Goal: Task Accomplishment & Management: Manage account settings

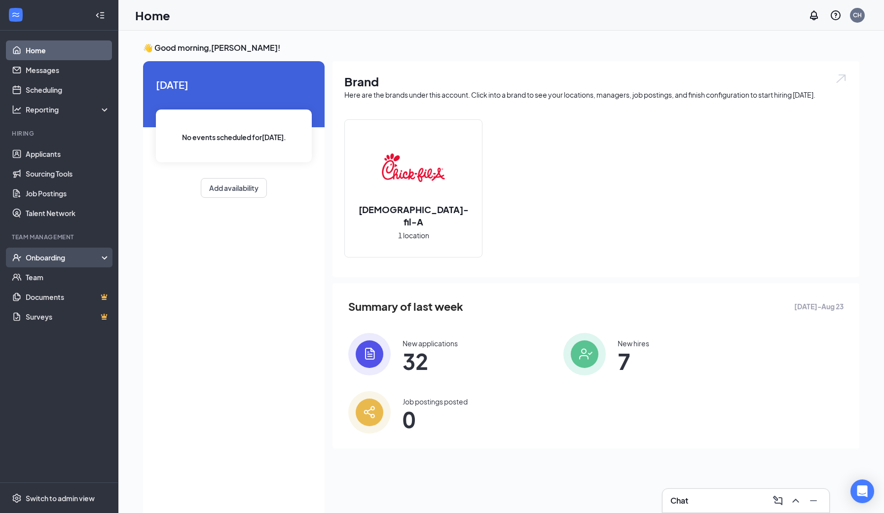
click at [76, 256] on div "Onboarding" at bounding box center [64, 257] width 76 height 10
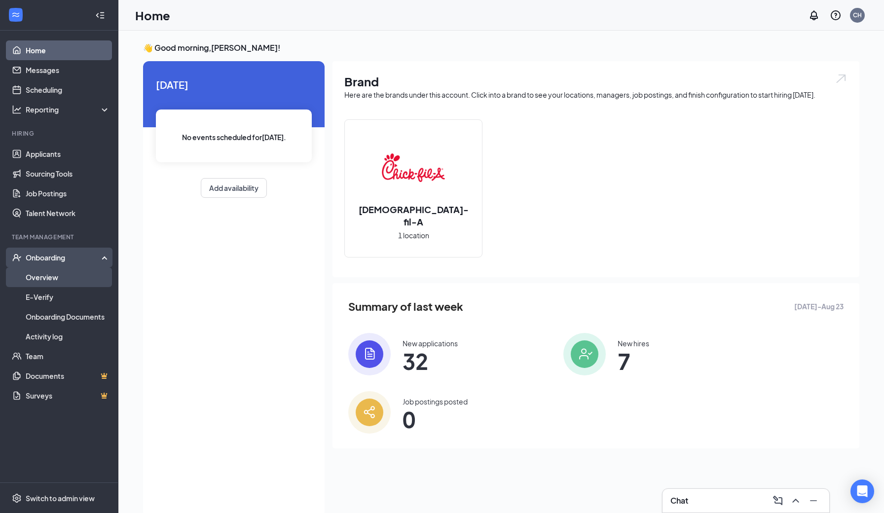
click at [71, 273] on link "Overview" at bounding box center [68, 277] width 84 height 20
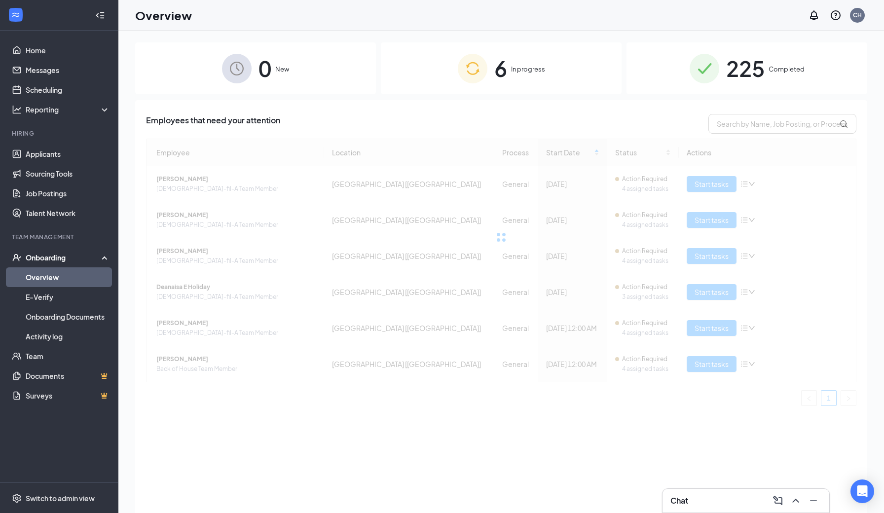
click at [444, 72] on div "6 In progress" at bounding box center [501, 68] width 241 height 52
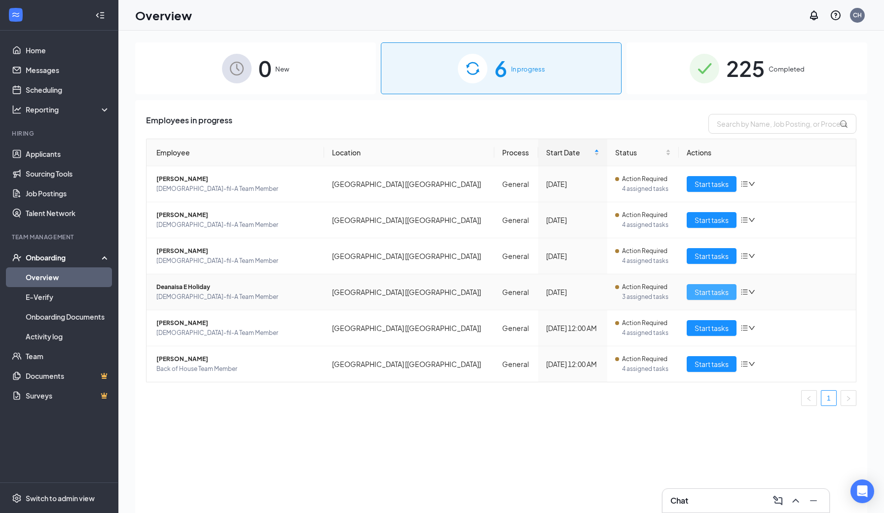
click at [712, 294] on span "Start tasks" at bounding box center [711, 291] width 34 height 11
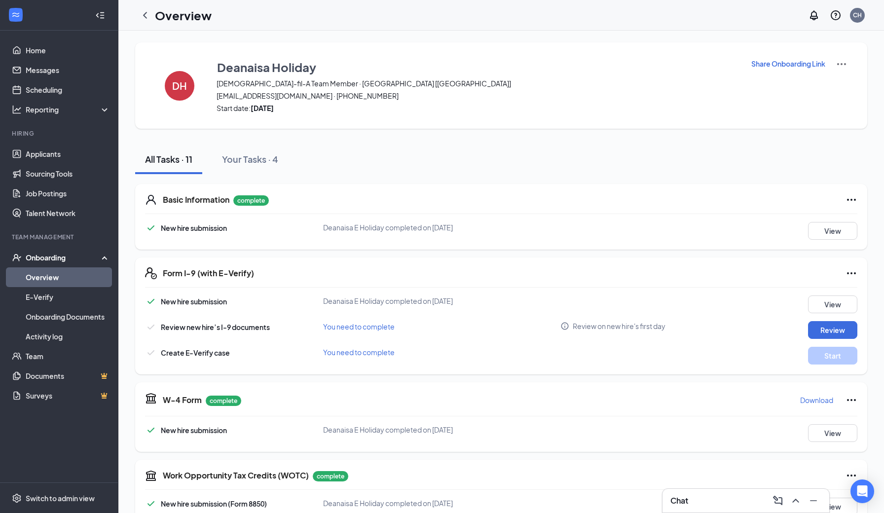
click at [850, 276] on icon "Ellipses" at bounding box center [851, 273] width 12 height 12
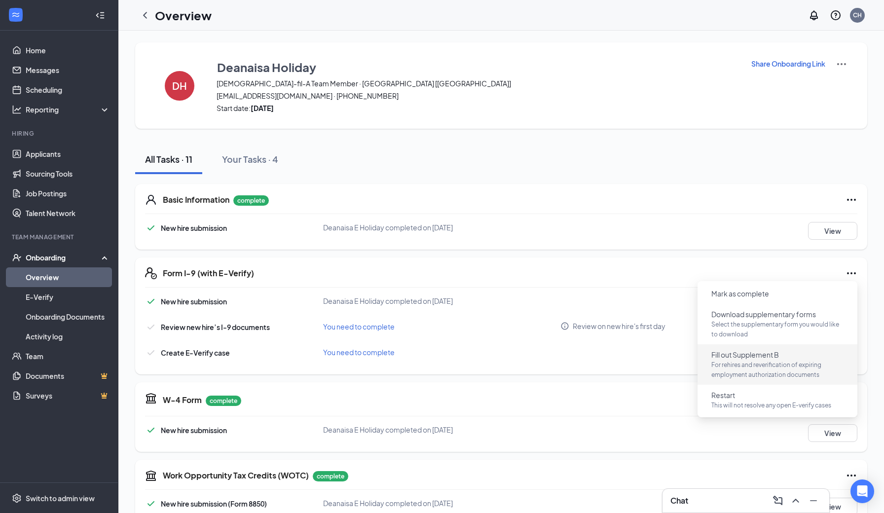
click at [749, 368] on span "For rehires and reverification of expiring employment authorization documents" at bounding box center [777, 370] width 132 height 20
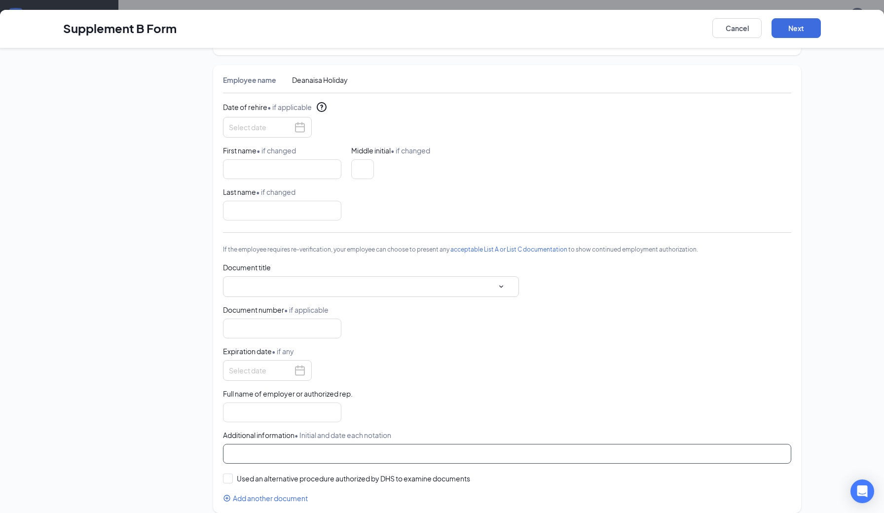
scroll to position [360, 0]
click at [281, 291] on span at bounding box center [370, 286] width 279 height 15
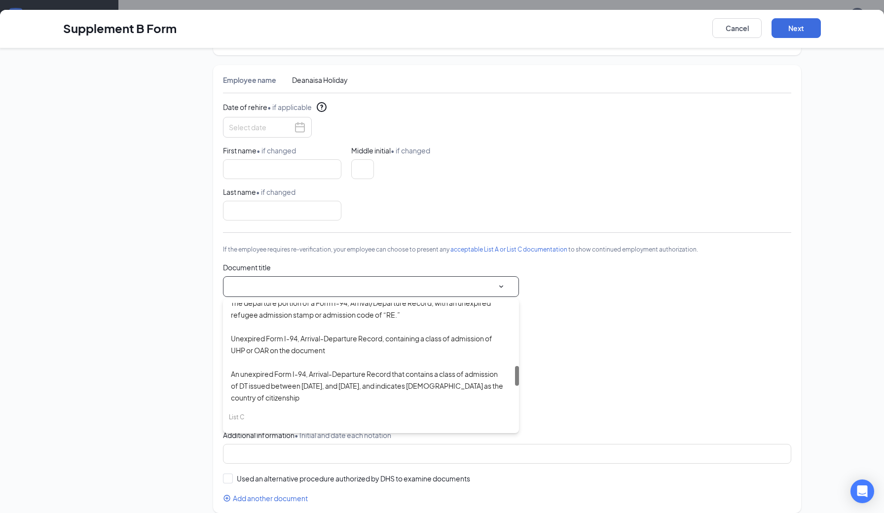
scroll to position [429, 0]
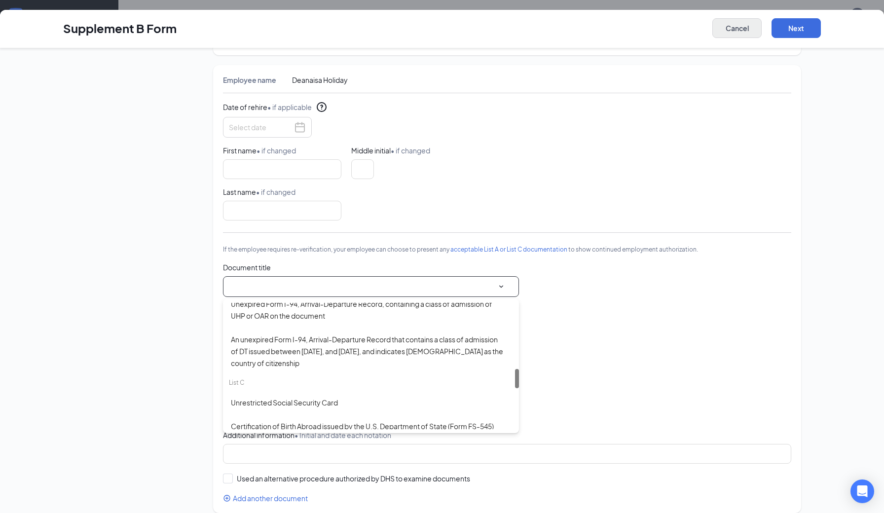
click at [737, 25] on button "Cancel" at bounding box center [736, 28] width 49 height 20
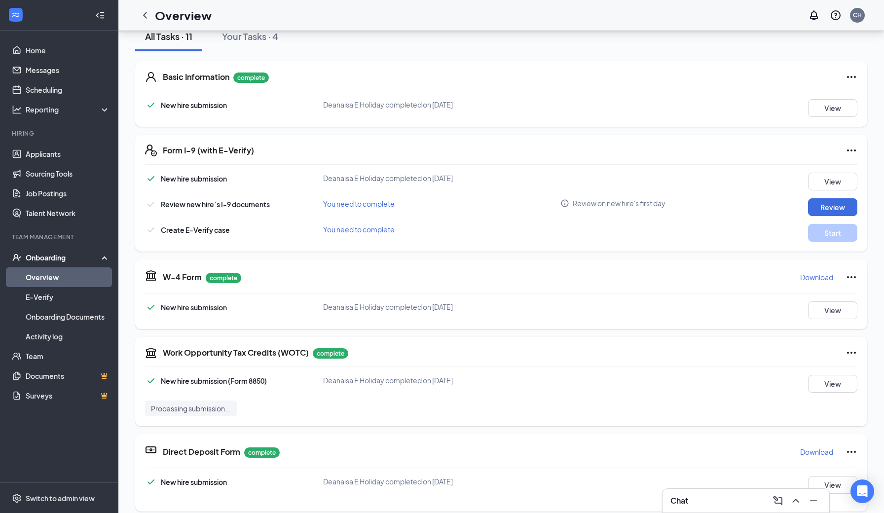
scroll to position [121, 0]
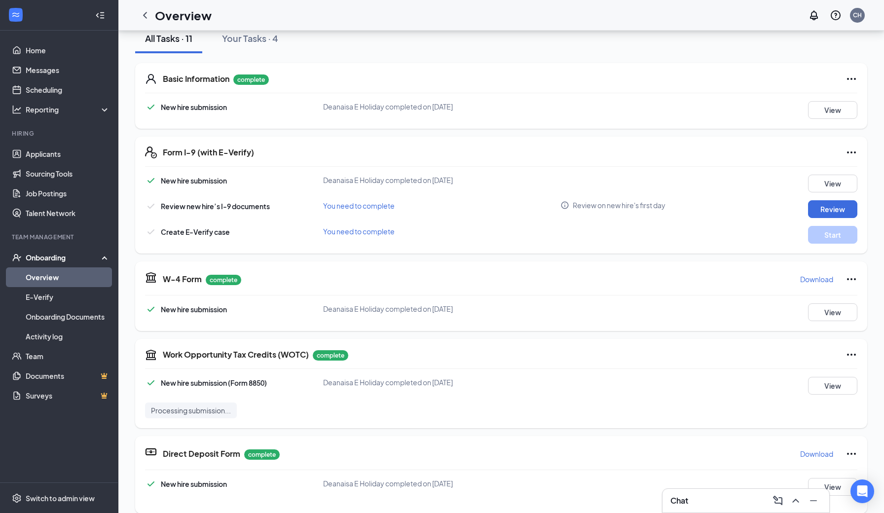
click at [853, 77] on icon "Ellipses" at bounding box center [851, 79] width 12 height 12
click at [834, 100] on span "Restart" at bounding box center [832, 99] width 24 height 10
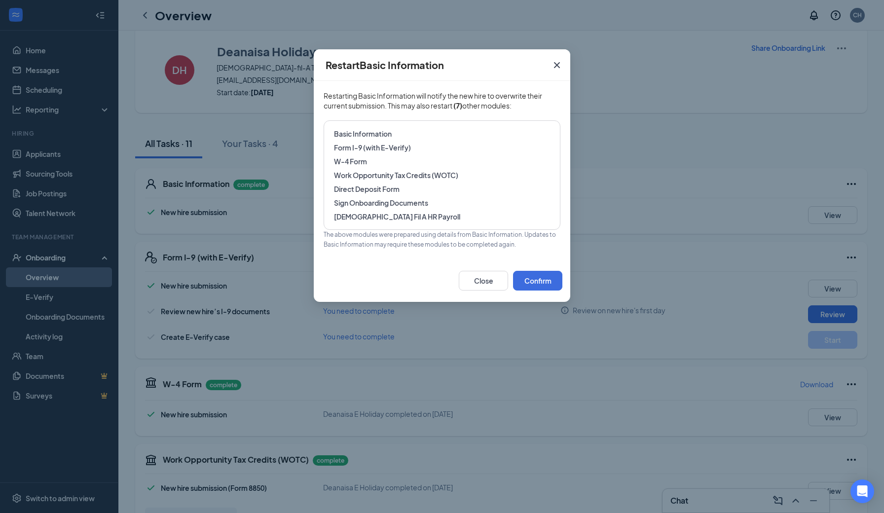
scroll to position [15, 0]
click at [539, 285] on button "Confirm" at bounding box center [537, 281] width 49 height 20
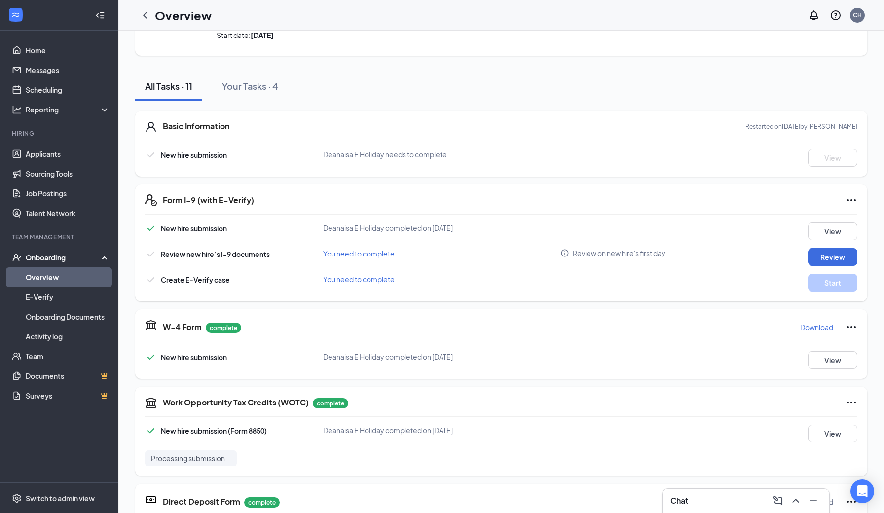
scroll to position [61, 0]
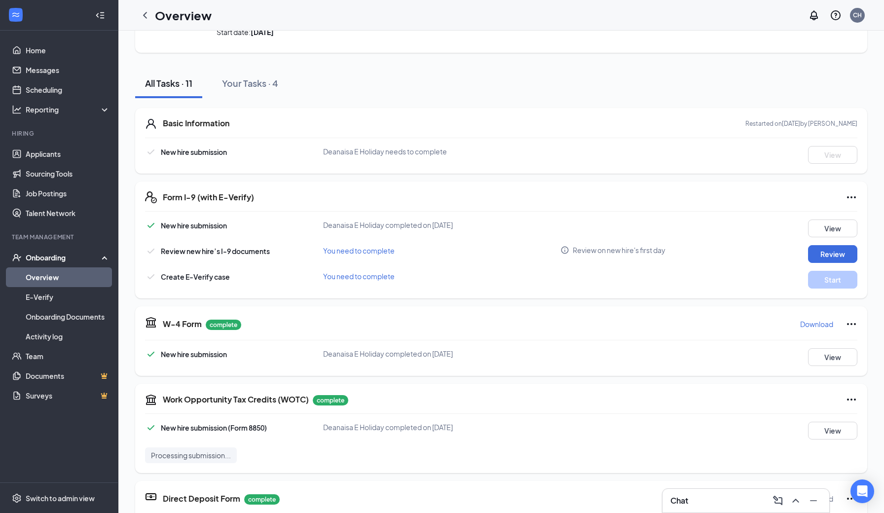
click at [854, 197] on icon "Ellipses" at bounding box center [851, 197] width 9 height 2
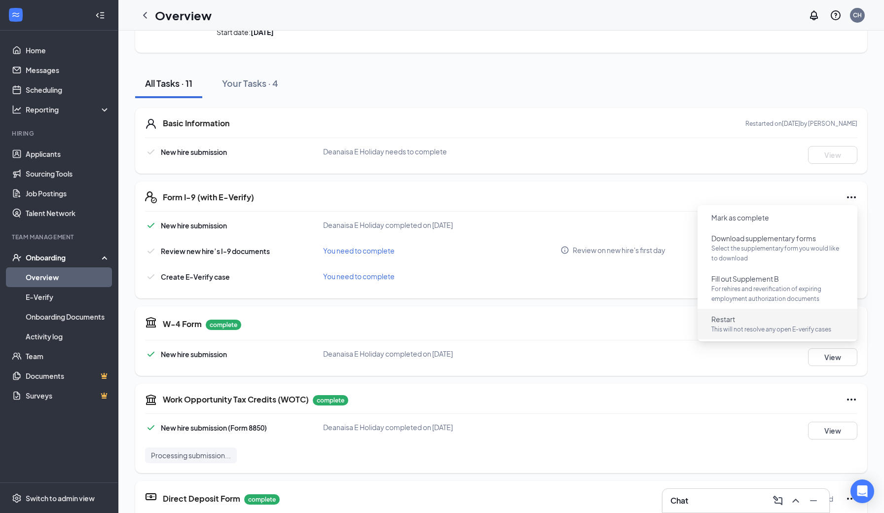
click at [734, 323] on span "Restart" at bounding box center [723, 319] width 24 height 10
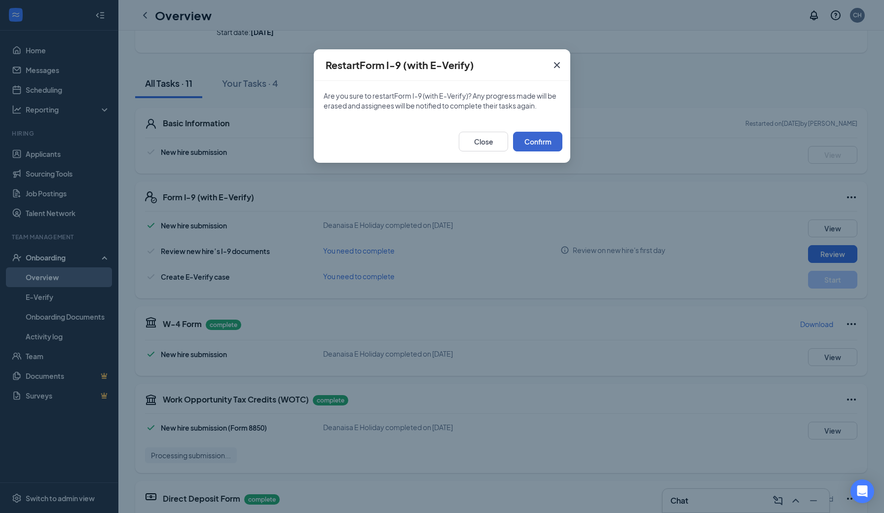
click at [539, 142] on button "Confirm" at bounding box center [537, 142] width 49 height 20
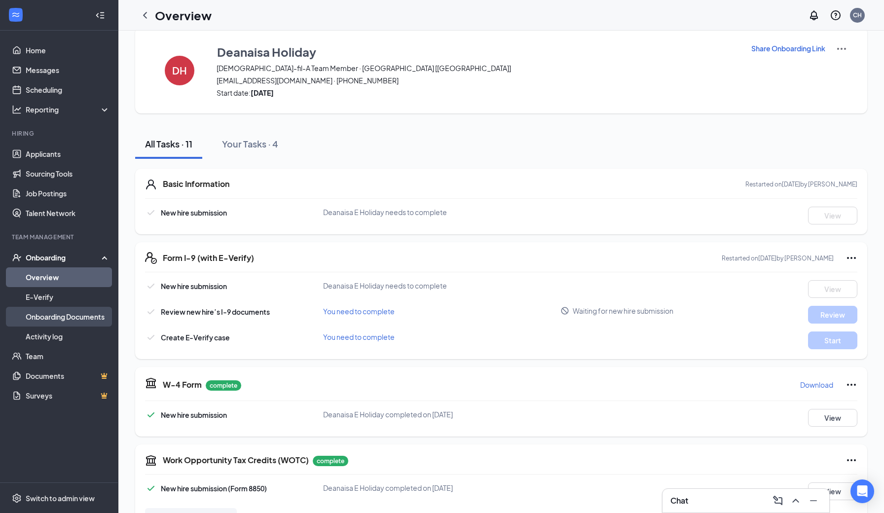
scroll to position [0, 0]
click at [39, 260] on div "Onboarding" at bounding box center [64, 257] width 76 height 10
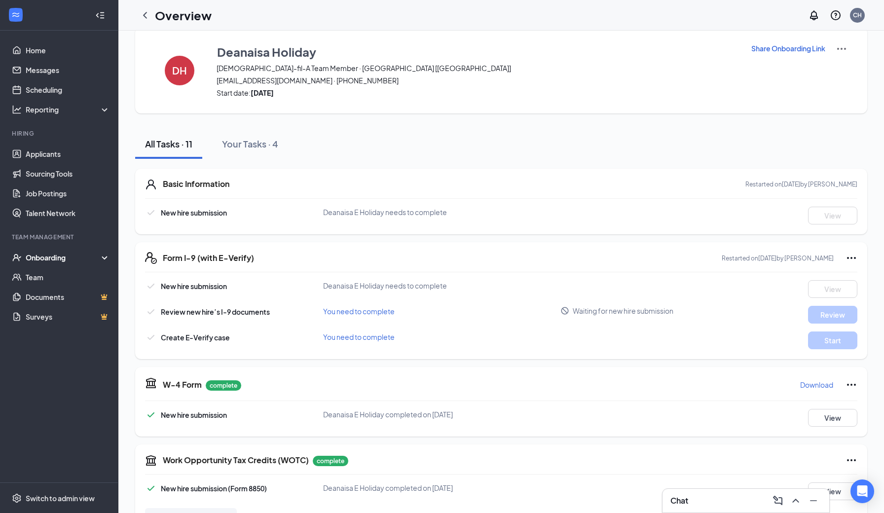
click at [39, 260] on div "Onboarding" at bounding box center [64, 257] width 76 height 10
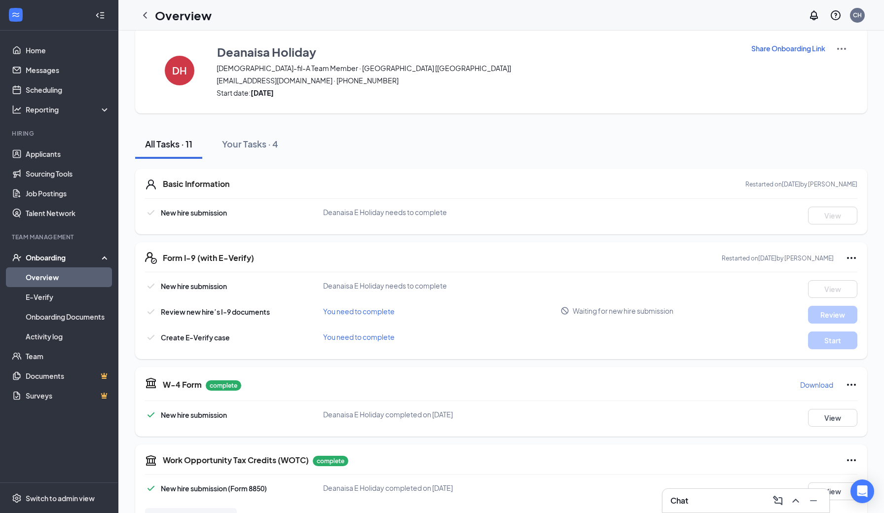
click at [47, 278] on link "Overview" at bounding box center [68, 277] width 84 height 20
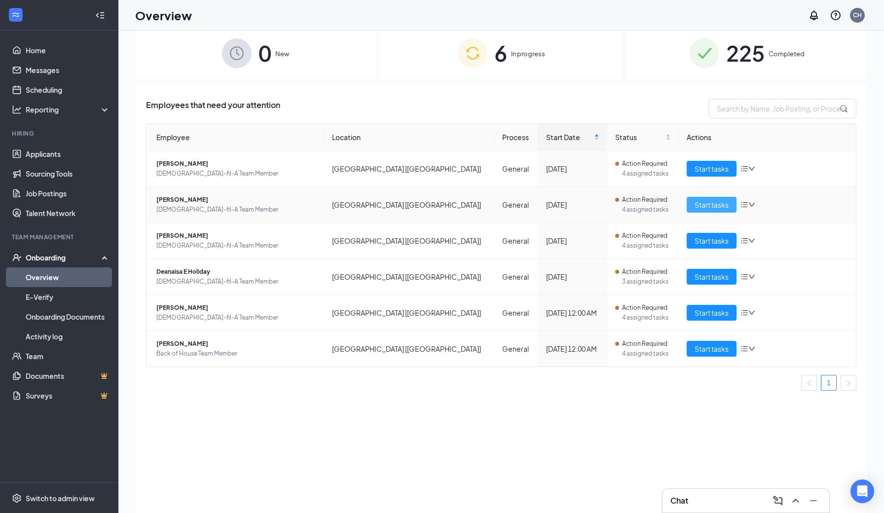
click at [704, 205] on span "Start tasks" at bounding box center [711, 204] width 34 height 11
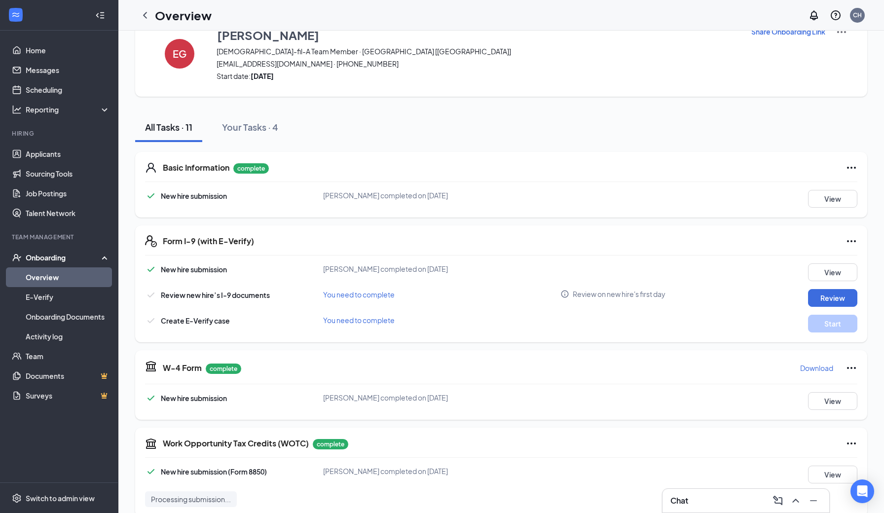
scroll to position [36, 0]
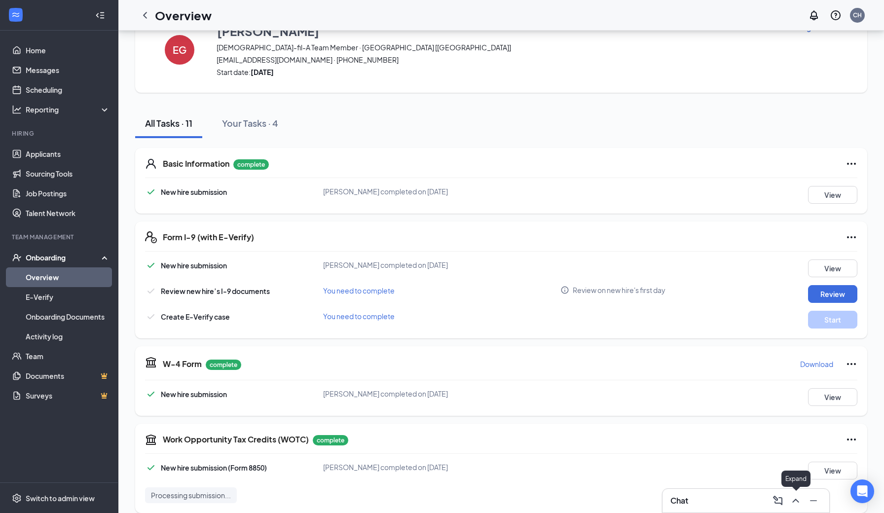
click at [794, 499] on icon "ChevronUp" at bounding box center [795, 501] width 12 height 12
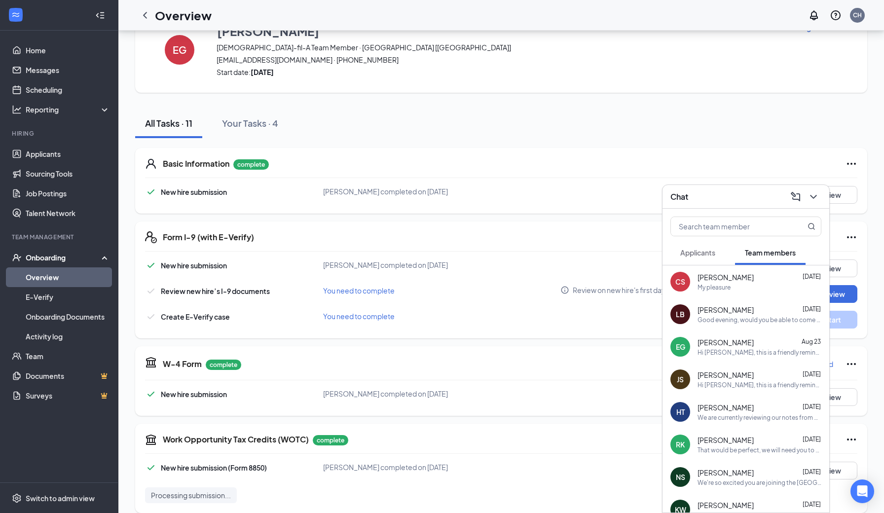
click at [722, 351] on div "Hi [PERSON_NAME], this is a friendly reminder that your interview with [DEMOGRA…" at bounding box center [759, 352] width 124 height 8
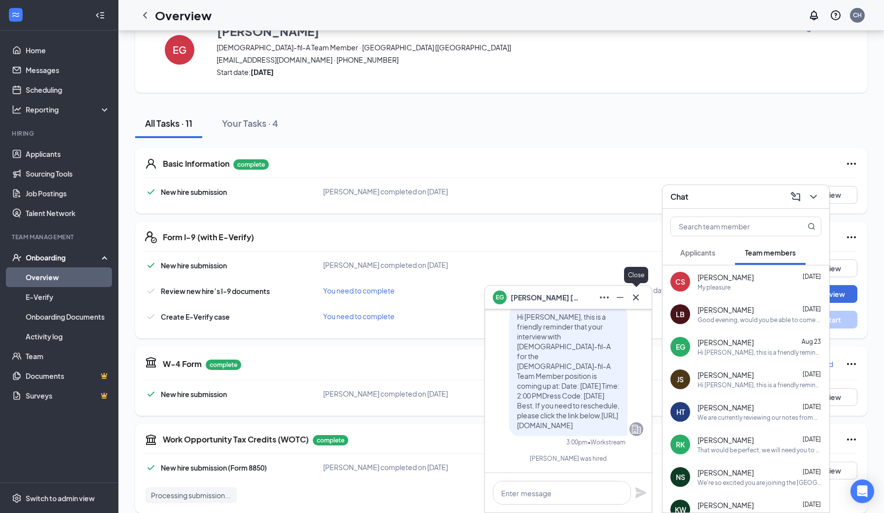
click at [636, 299] on icon "Cross" at bounding box center [636, 297] width 12 height 12
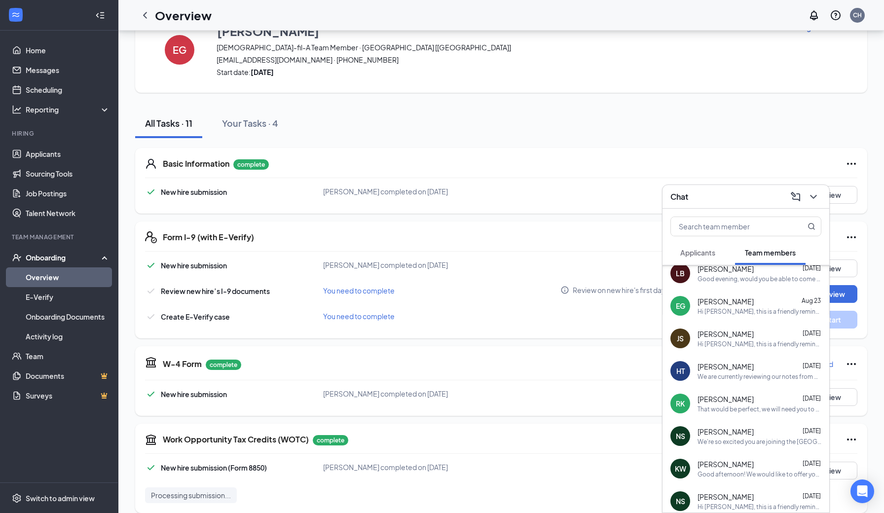
scroll to position [0, 0]
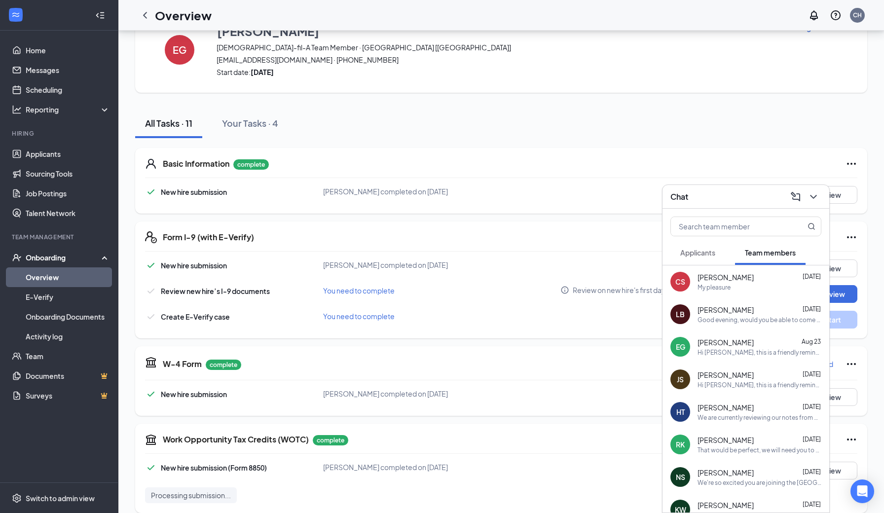
click at [739, 321] on div "Good evening, would you be able to come in [DATE] for paperwork?" at bounding box center [759, 320] width 124 height 8
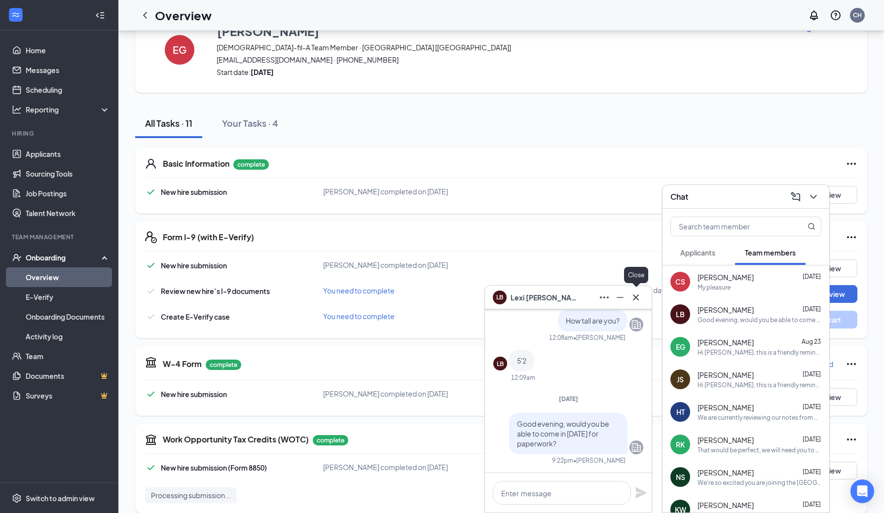
click at [637, 296] on icon "Cross" at bounding box center [636, 297] width 6 height 6
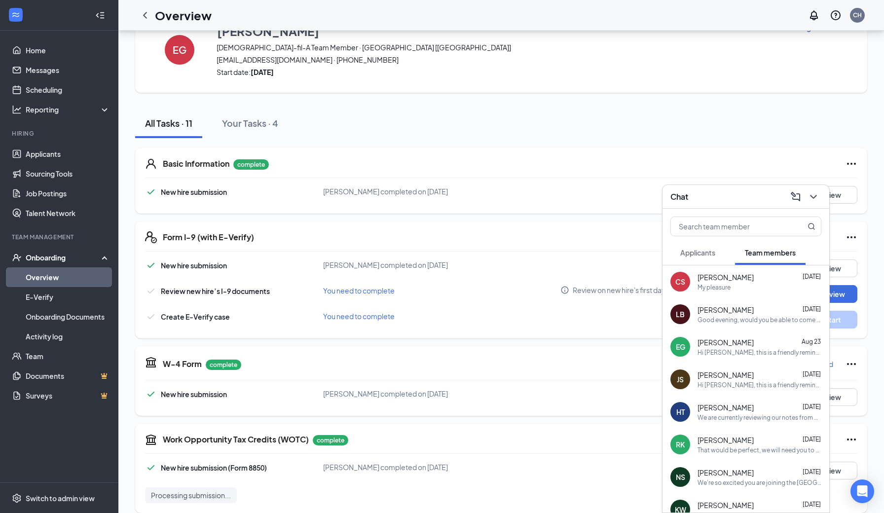
click at [741, 281] on div "[PERSON_NAME] [DATE]" at bounding box center [759, 277] width 124 height 10
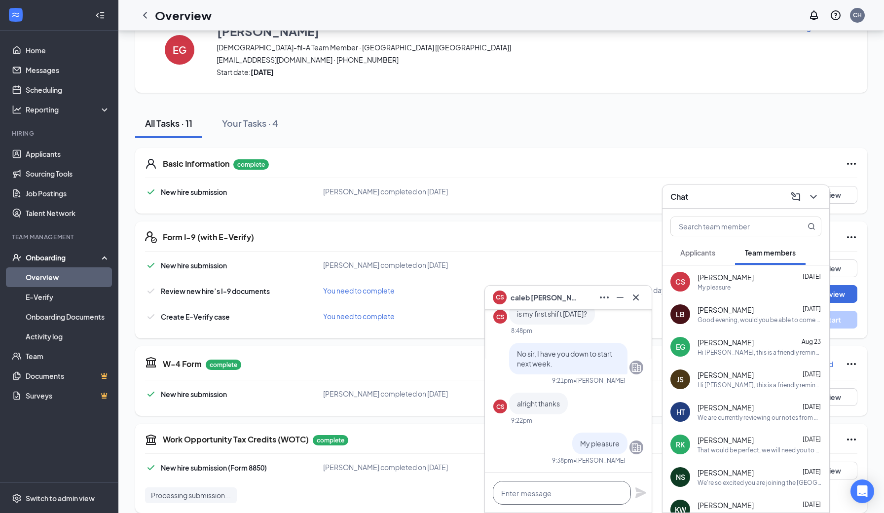
click at [551, 494] on textarea at bounding box center [562, 493] width 138 height 24
type textarea "R"
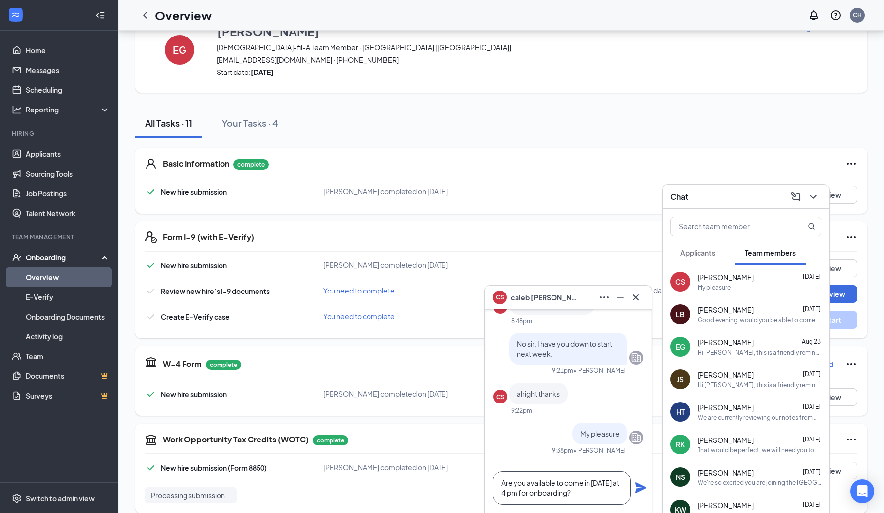
scroll to position [0, 0]
drag, startPoint x: 575, startPoint y: 493, endPoint x: 609, endPoint y: 492, distance: 34.0
click at [609, 492] on textarea "Are you available to come in [DATE] at 4 pm for onboarding?" at bounding box center [562, 488] width 138 height 34
click at [617, 491] on textarea "Are you available to come in [DATE] at 4 pm for orientation?" at bounding box center [562, 488] width 138 height 34
type textarea "Are you available to come in [DATE] at 4 pm for orientation?"
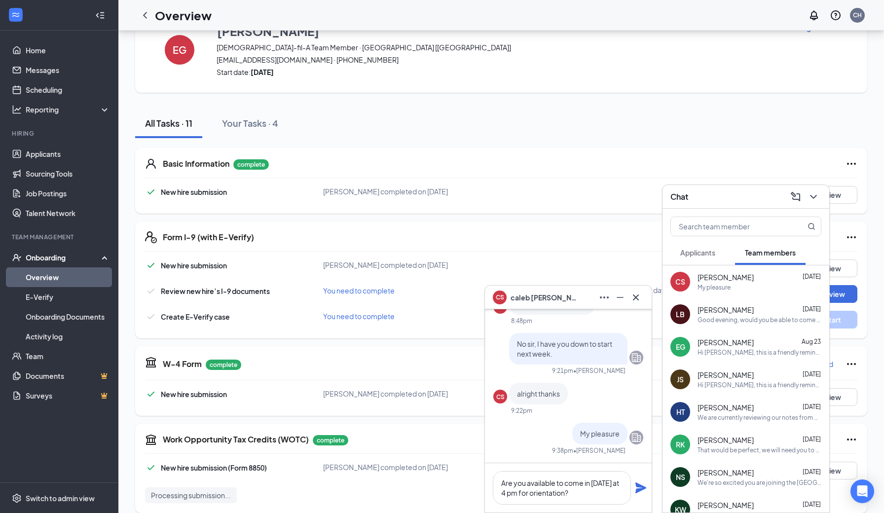
click at [641, 485] on icon "Plane" at bounding box center [641, 488] width 12 height 12
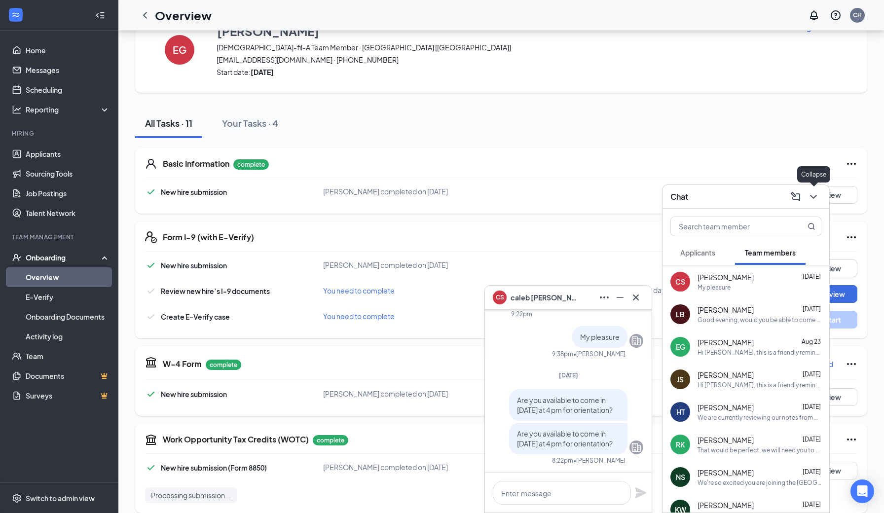
click at [809, 195] on icon "ChevronDown" at bounding box center [813, 197] width 12 height 12
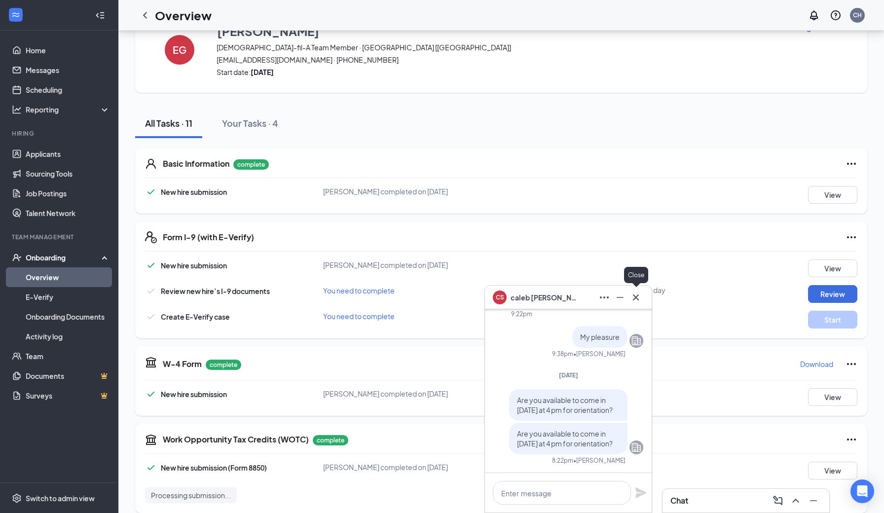
click at [639, 300] on icon "Cross" at bounding box center [636, 297] width 12 height 12
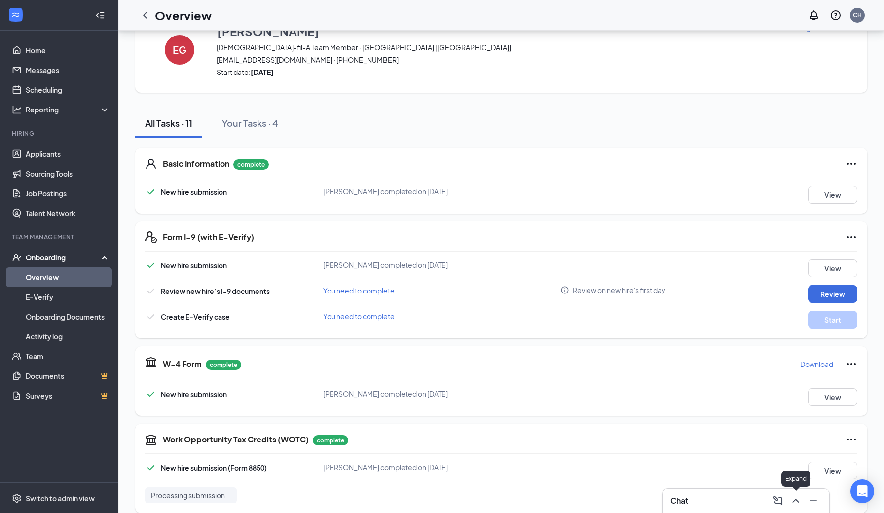
click at [798, 501] on icon "ChevronUp" at bounding box center [795, 501] width 12 height 12
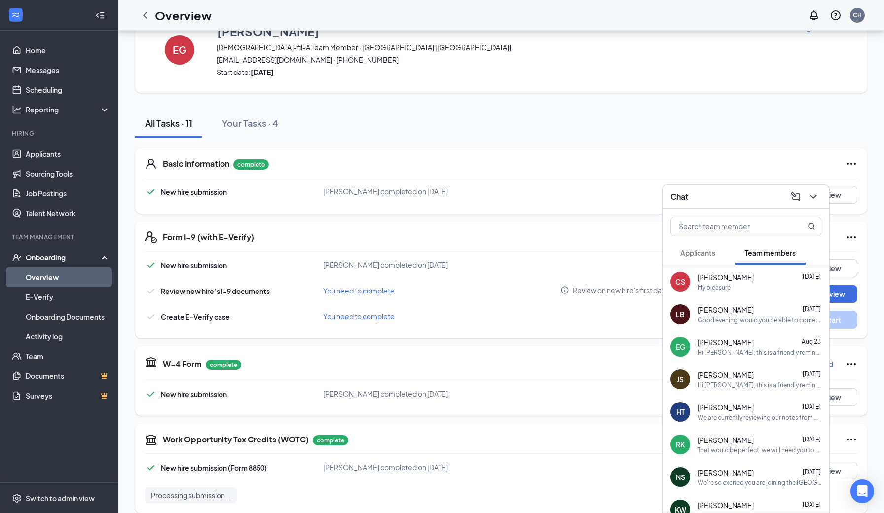
click at [734, 412] on span "[PERSON_NAME]" at bounding box center [725, 407] width 56 height 10
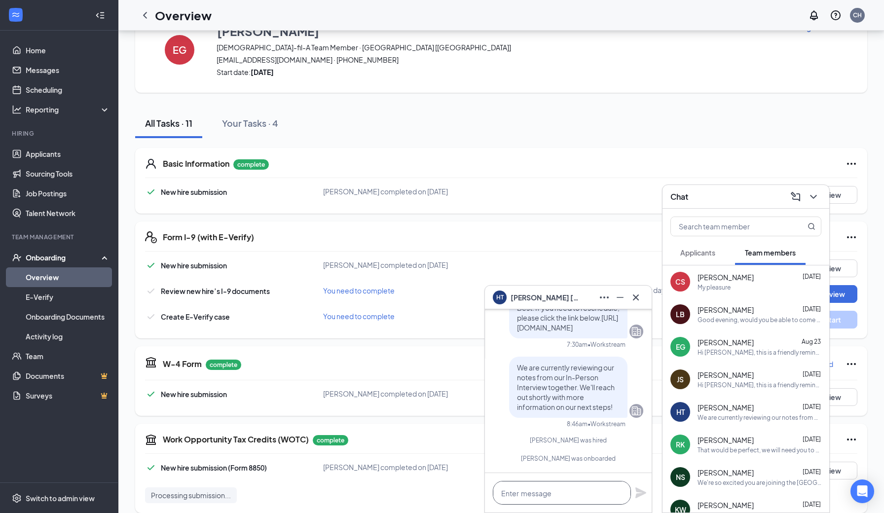
click at [534, 493] on textarea at bounding box center [562, 493] width 138 height 24
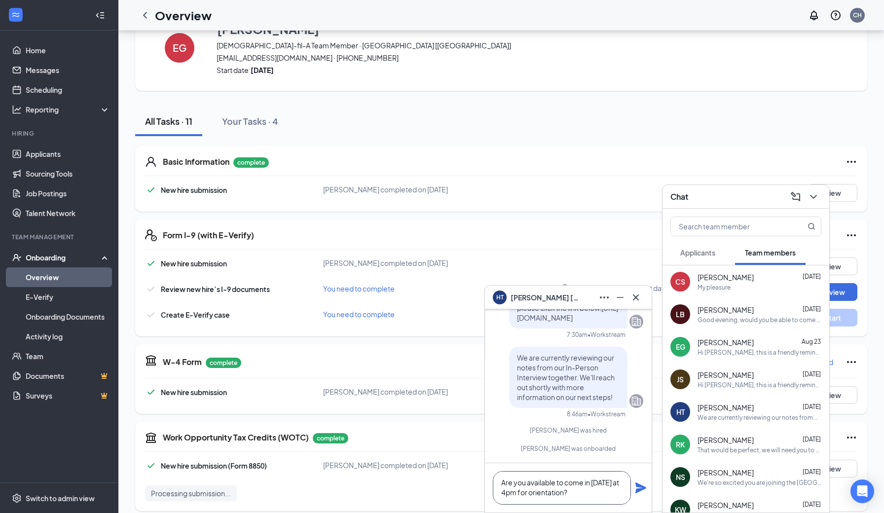
scroll to position [39, 0]
drag, startPoint x: 500, startPoint y: 481, endPoint x: 625, endPoint y: 505, distance: 127.0
click at [625, 505] on div "Are you available to come in [DATE] at 4pm for orientation?" at bounding box center [568, 487] width 167 height 49
click at [534, 495] on textarea "Are you available to come in [DATE] at 4pm for orientation?" at bounding box center [562, 488] width 138 height 34
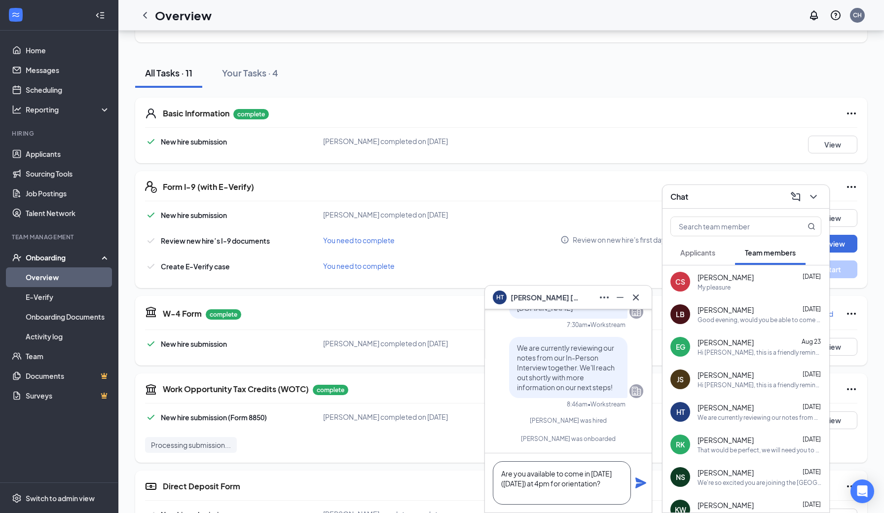
drag, startPoint x: 502, startPoint y: 470, endPoint x: 593, endPoint y: 512, distance: 99.9
click at [593, 512] on div "HT [PERSON_NAME] HT [PERSON_NAME] Team member [DEMOGRAPHIC_DATA]-fil-A Team Mem…" at bounding box center [568, 399] width 168 height 228
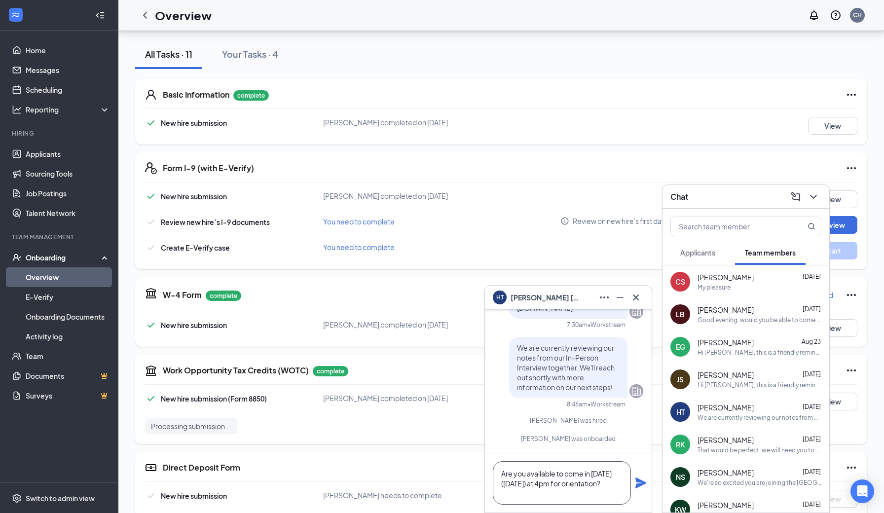
click at [590, 500] on textarea "Are you available to come in [DATE] ([DATE]) at 4pm for orientation?" at bounding box center [562, 482] width 138 height 43
type textarea "Are you available to come in [DATE] ([DATE]) at 4pm for orientation?"
click at [642, 482] on icon "Plane" at bounding box center [640, 482] width 11 height 11
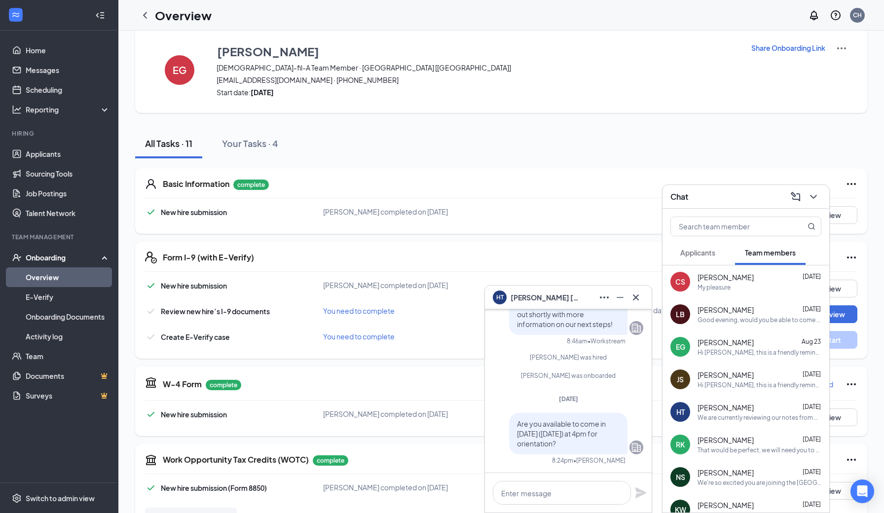
scroll to position [13, 0]
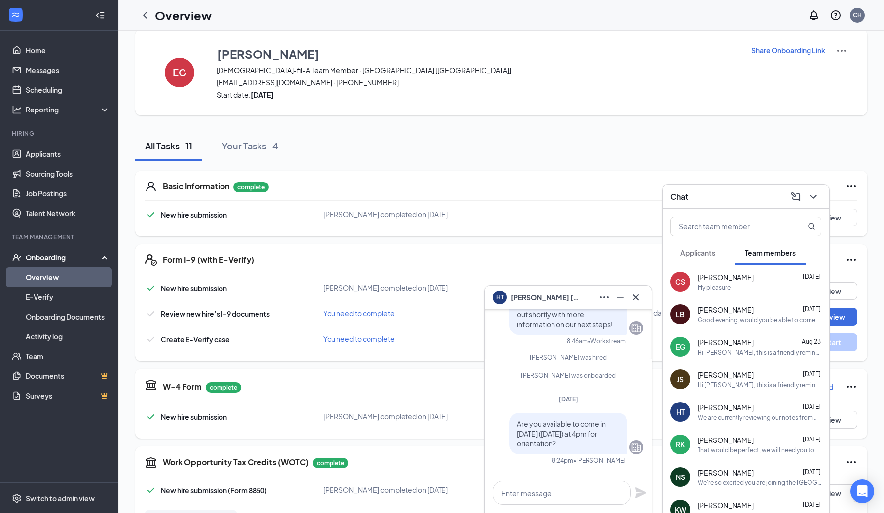
click at [724, 386] on div "Hi [PERSON_NAME], this is a friendly reminder to select an interview time slot …" at bounding box center [759, 385] width 124 height 8
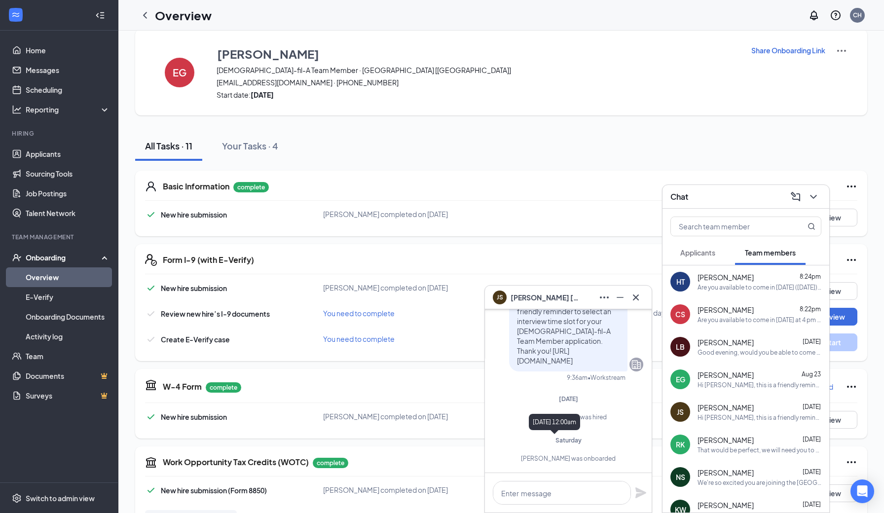
scroll to position [0, 0]
click at [742, 291] on div "how long will orientation be? i have a class at 5:30pm" at bounding box center [756, 287] width 118 height 8
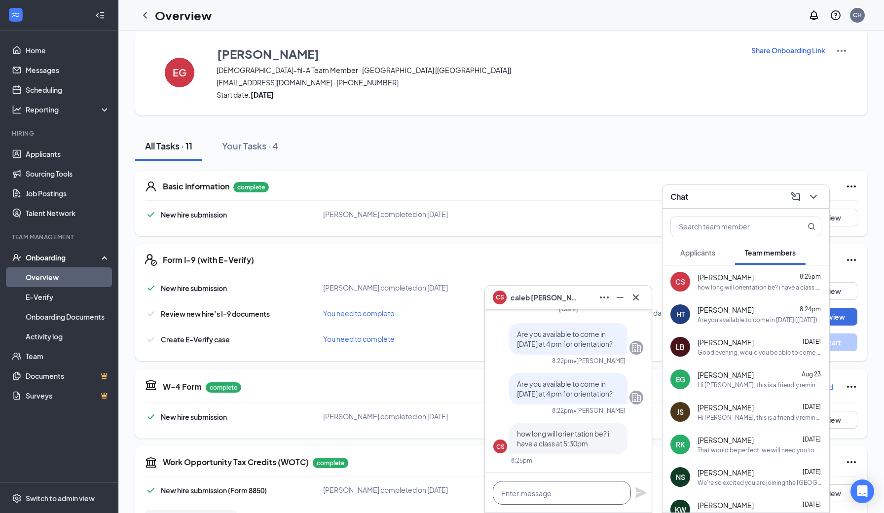
click at [567, 497] on textarea at bounding box center [562, 493] width 138 height 24
click at [503, 494] on textarea "roughly 45min" at bounding box center [562, 493] width 138 height 24
type textarea "Roughly 45min"
click at [642, 493] on icon "Plane" at bounding box center [641, 493] width 12 height 12
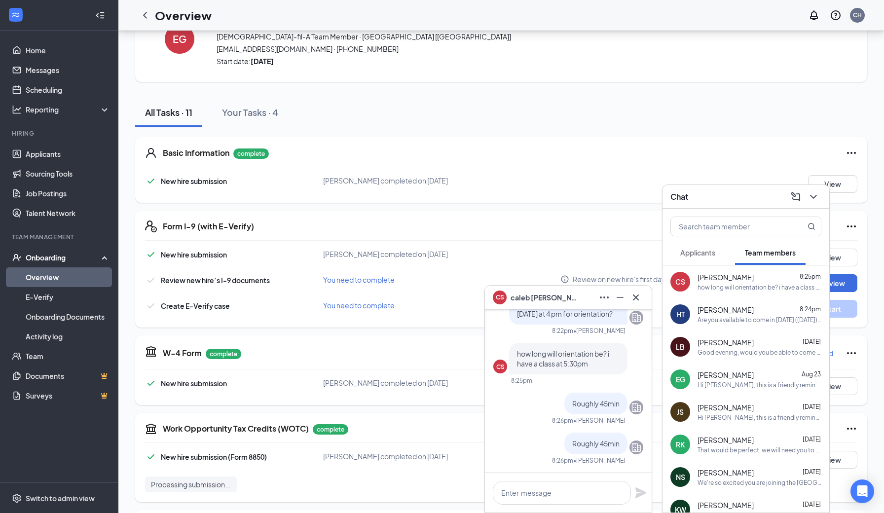
scroll to position [66, 0]
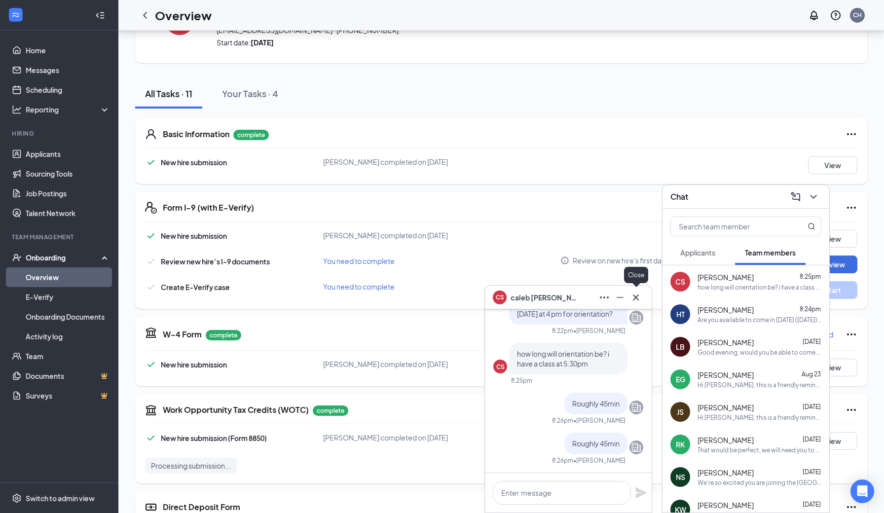
click at [638, 295] on icon "Cross" at bounding box center [636, 297] width 6 height 6
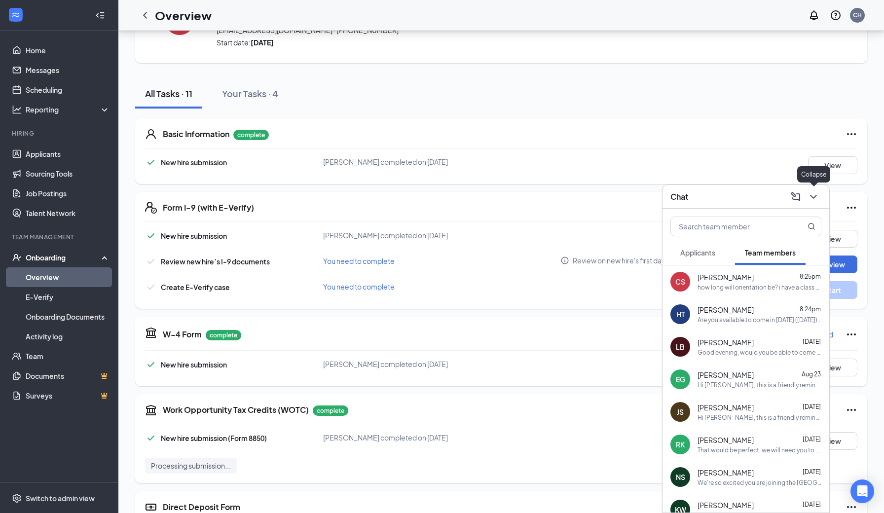
click at [815, 196] on icon "ChevronDown" at bounding box center [813, 197] width 6 height 4
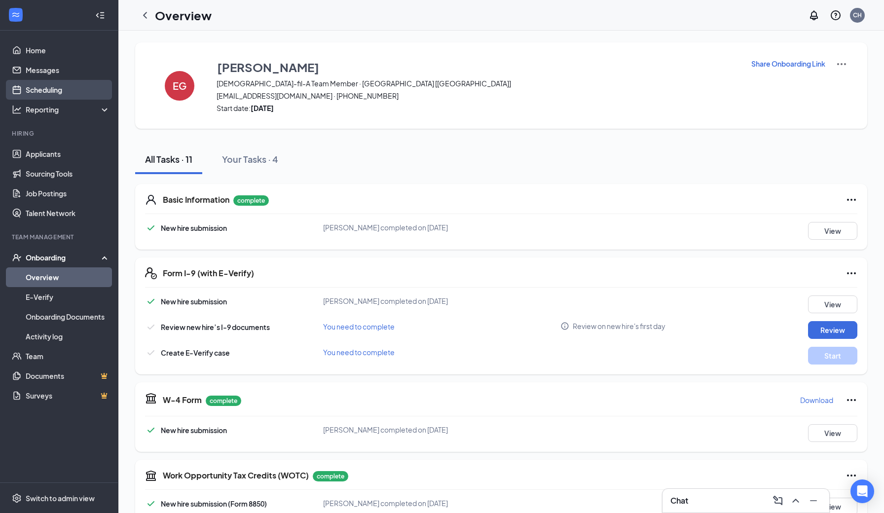
scroll to position [0, 0]
click at [792, 500] on icon "ChevronUp" at bounding box center [795, 501] width 12 height 12
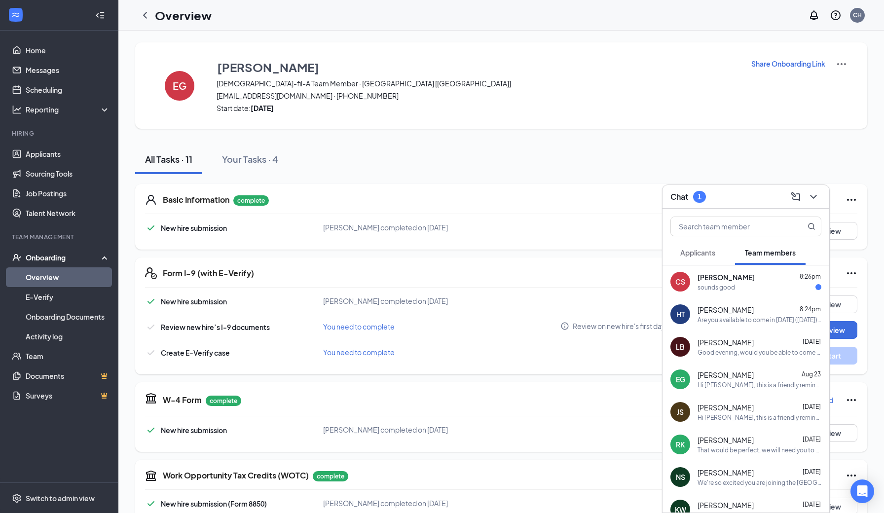
click at [723, 285] on div "sounds good" at bounding box center [715, 287] width 37 height 8
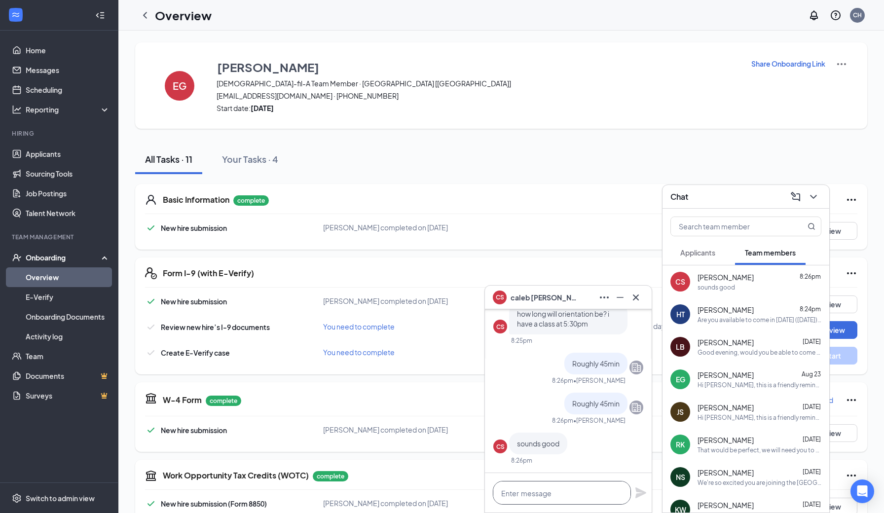
click at [545, 494] on textarea at bounding box center [562, 493] width 138 height 24
type textarea "P"
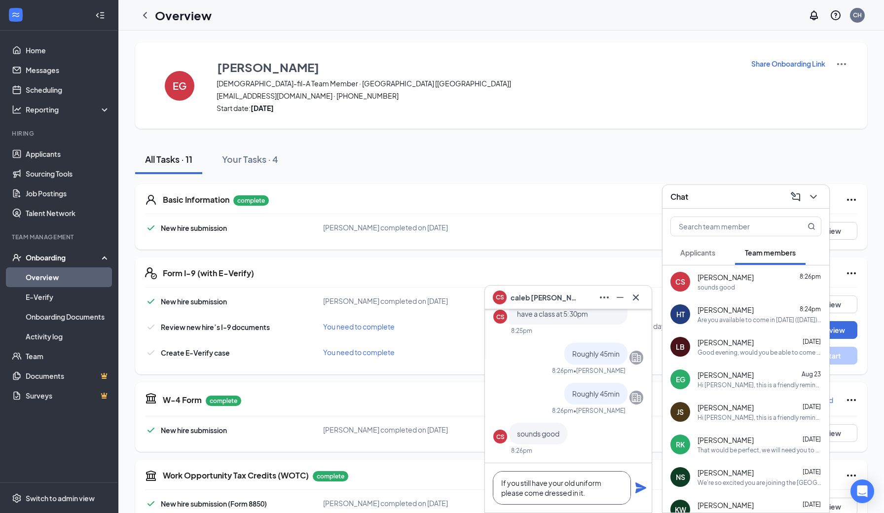
type textarea "If you still have your old uniform please come dressed in it."
click at [642, 485] on icon "Plane" at bounding box center [641, 488] width 12 height 12
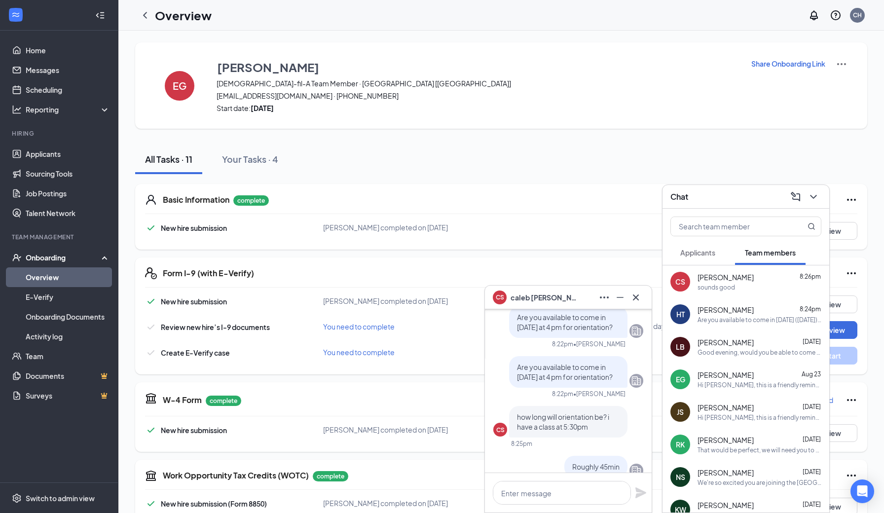
scroll to position [-154, 0]
click at [634, 298] on icon "Cross" at bounding box center [636, 297] width 6 height 6
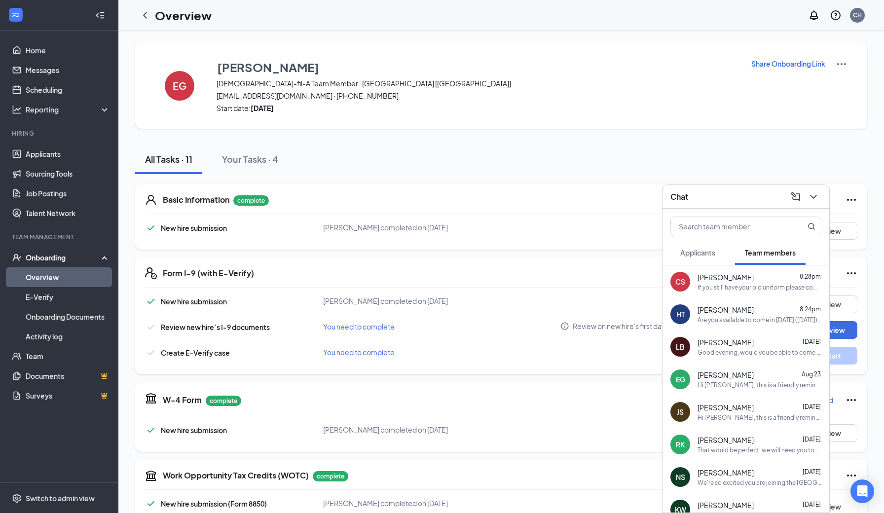
click at [59, 280] on link "Overview" at bounding box center [68, 277] width 84 height 20
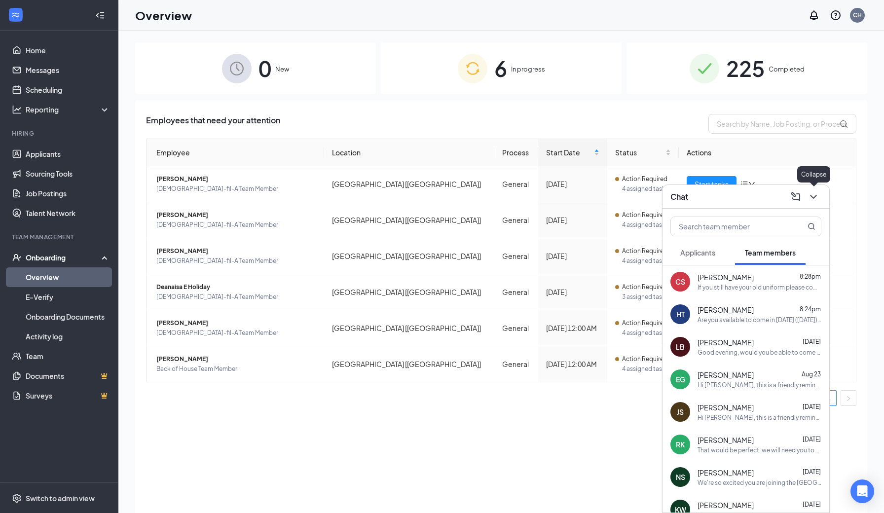
click at [815, 199] on icon "ChevronDown" at bounding box center [813, 197] width 12 height 12
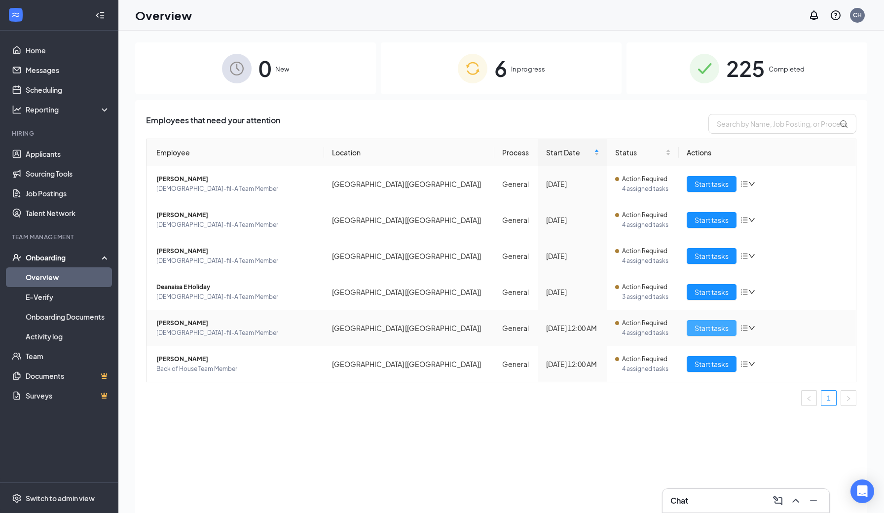
click at [715, 325] on span "Start tasks" at bounding box center [711, 327] width 34 height 11
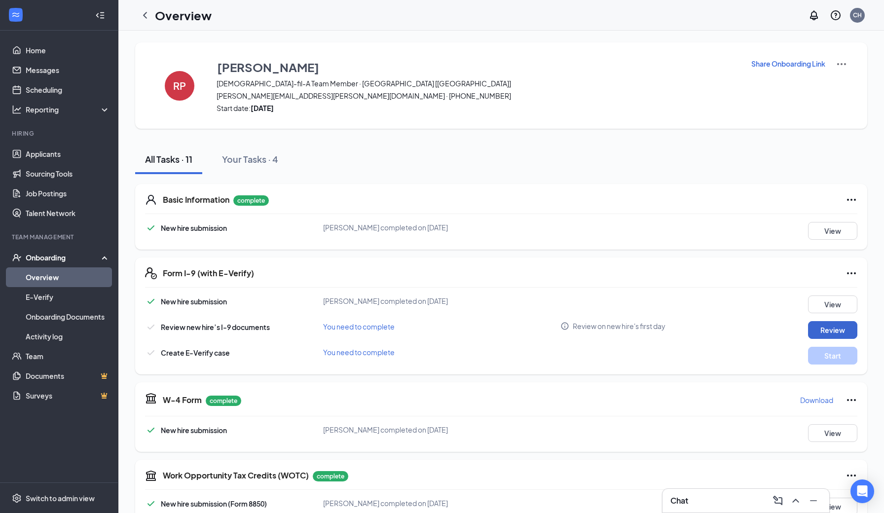
click at [819, 329] on button "Review" at bounding box center [832, 330] width 49 height 18
type input "[DATE]"
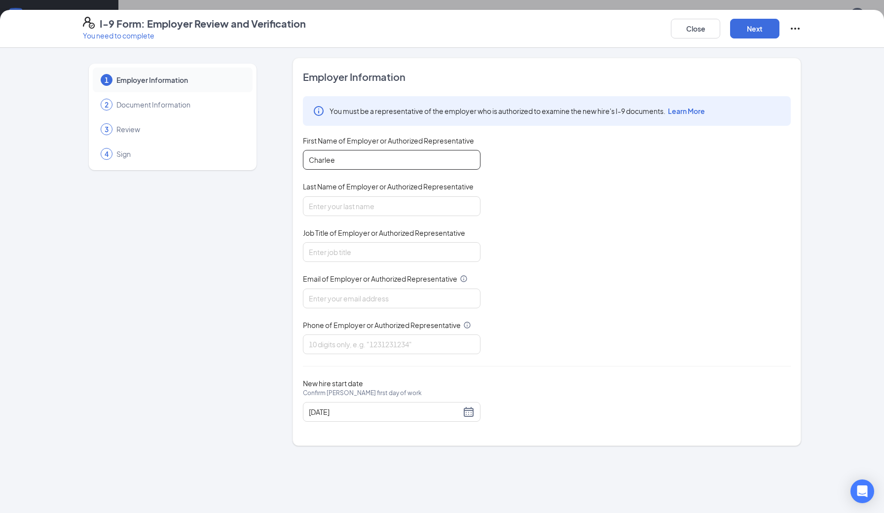
type input "Charlee"
click at [581, 213] on div "You must be a representative of the employer who is authorized to examine the n…" at bounding box center [547, 225] width 488 height 258
type input "Hill"
type input "Director"
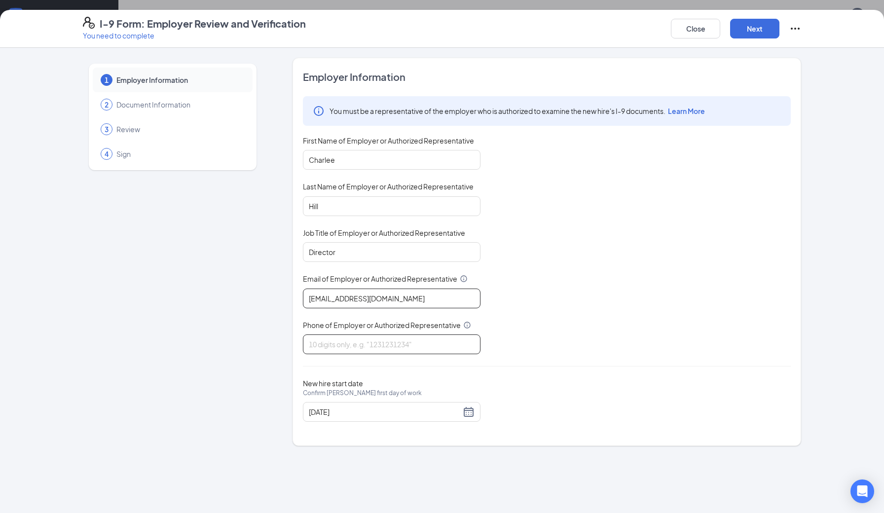
type input "[EMAIL_ADDRESS][DOMAIN_NAME]"
type input "7"
type input "9793530222"
click at [471, 409] on div "[DATE]" at bounding box center [392, 412] width 166 height 12
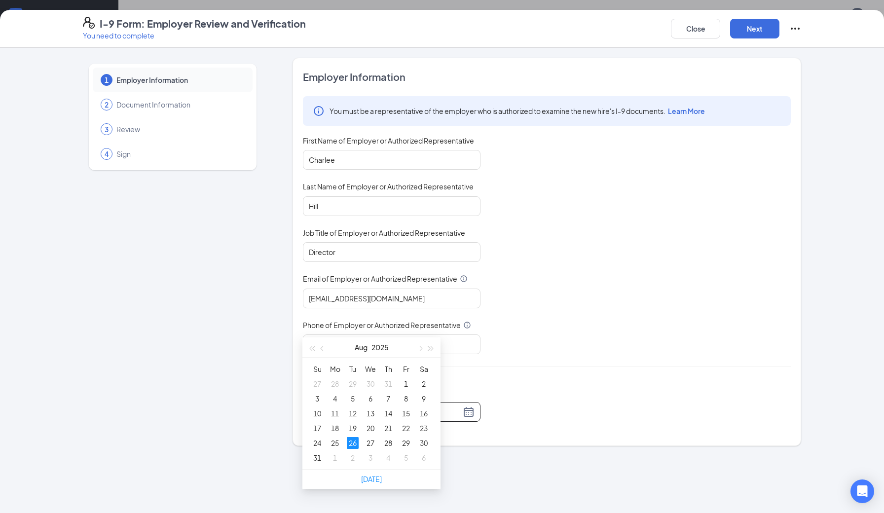
scroll to position [87, 0]
type input "[DATE]"
click at [354, 442] on div "26" at bounding box center [353, 441] width 12 height 12
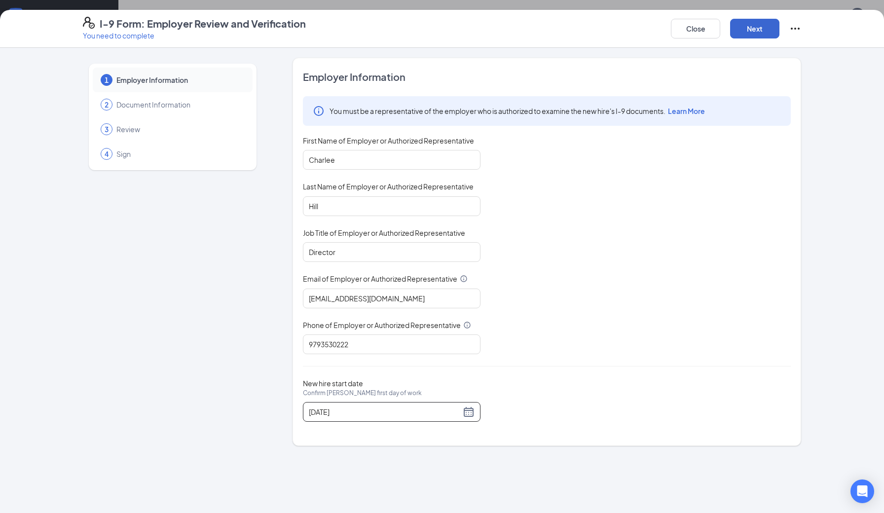
click at [754, 31] on button "Next" at bounding box center [754, 29] width 49 height 20
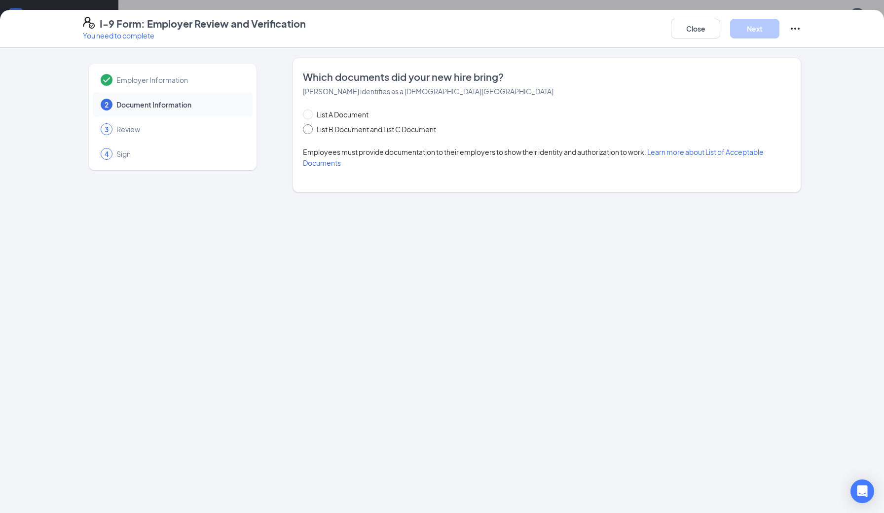
click at [366, 130] on span "List B Document and List C Document" at bounding box center [376, 129] width 127 height 11
click at [310, 130] on input "List B Document and List C Document" at bounding box center [306, 127] width 7 height 7
radio input "true"
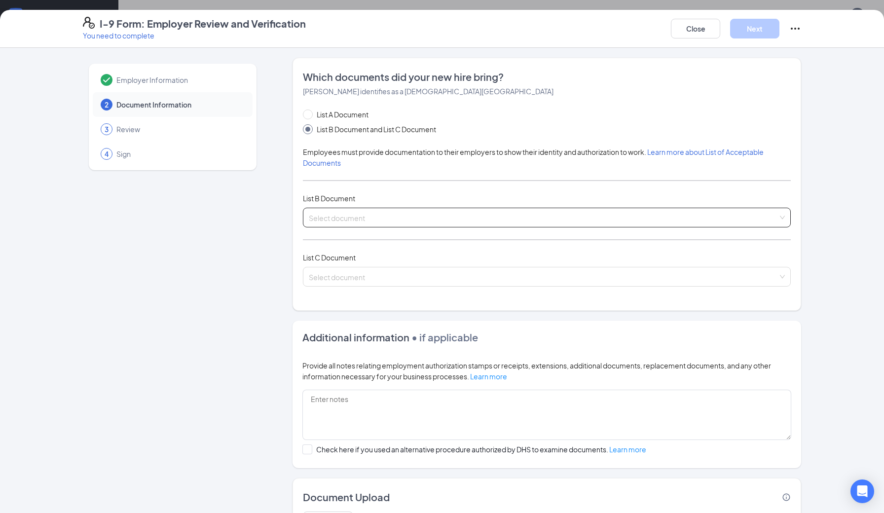
click at [367, 219] on input "search" at bounding box center [543, 215] width 469 height 15
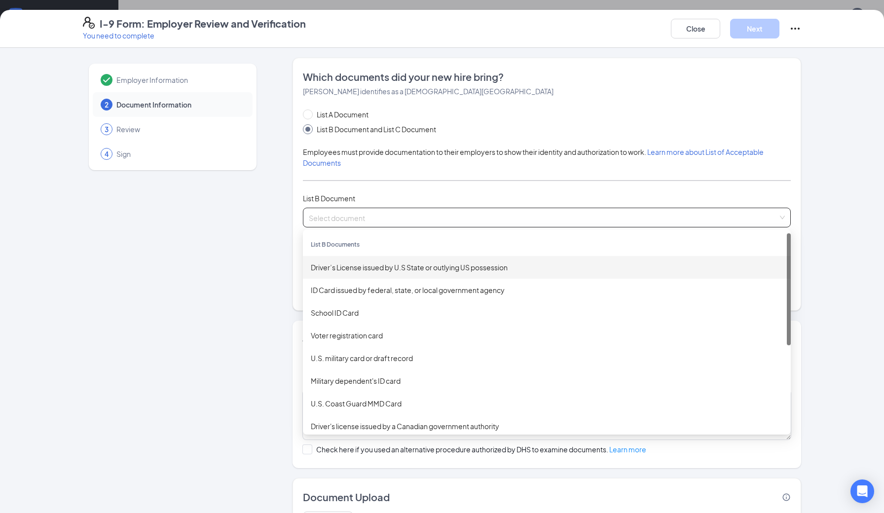
click at [363, 270] on div "Driver’s License issued by U.S State or outlying US possession" at bounding box center [547, 267] width 472 height 11
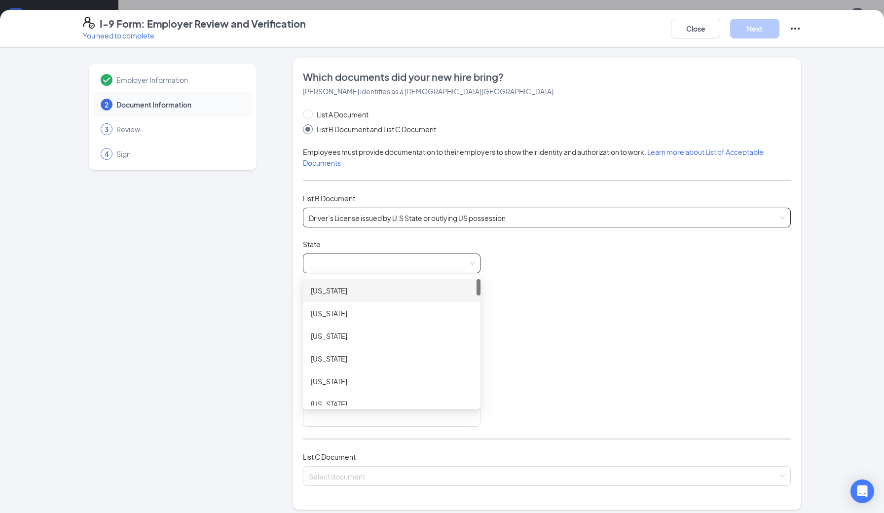
click at [387, 266] on span at bounding box center [392, 263] width 166 height 19
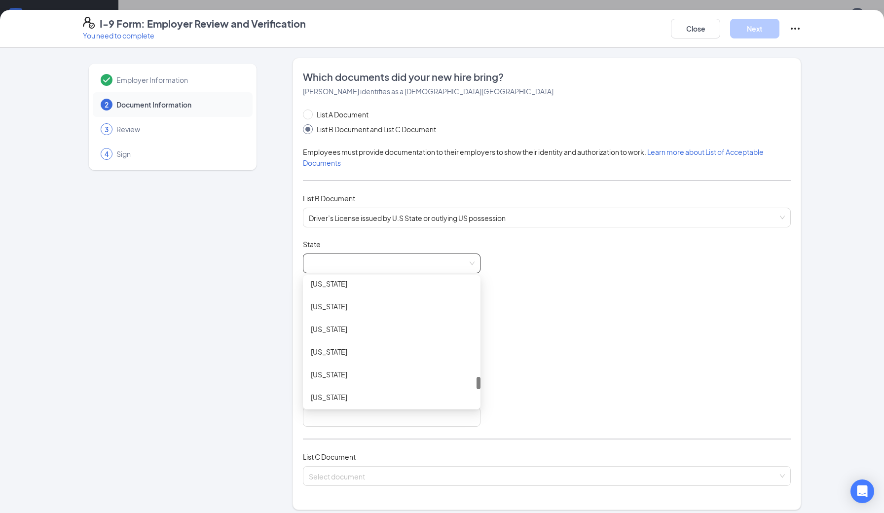
scroll to position [979, 0]
click at [355, 378] on div "[US_STATE]" at bounding box center [392, 377] width 162 height 11
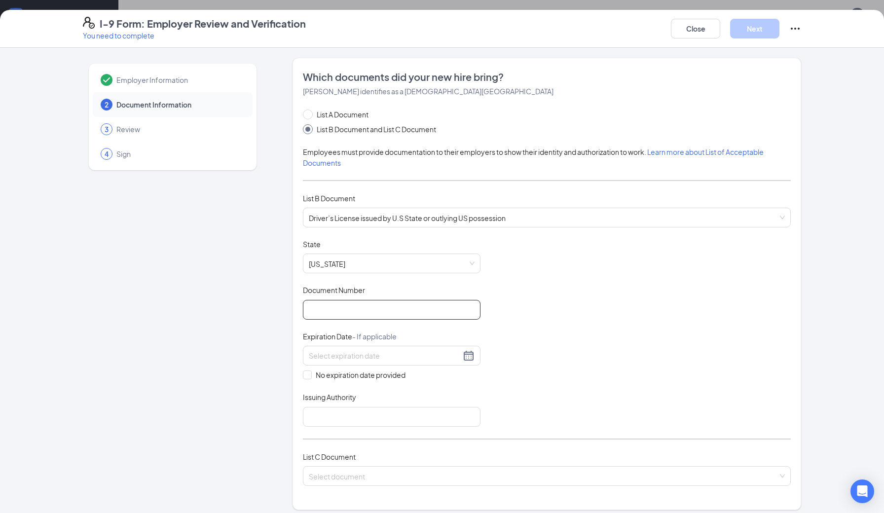
click at [373, 315] on input "Document Number" at bounding box center [392, 310] width 178 height 20
type input "44157008"
click at [471, 355] on div at bounding box center [392, 356] width 166 height 12
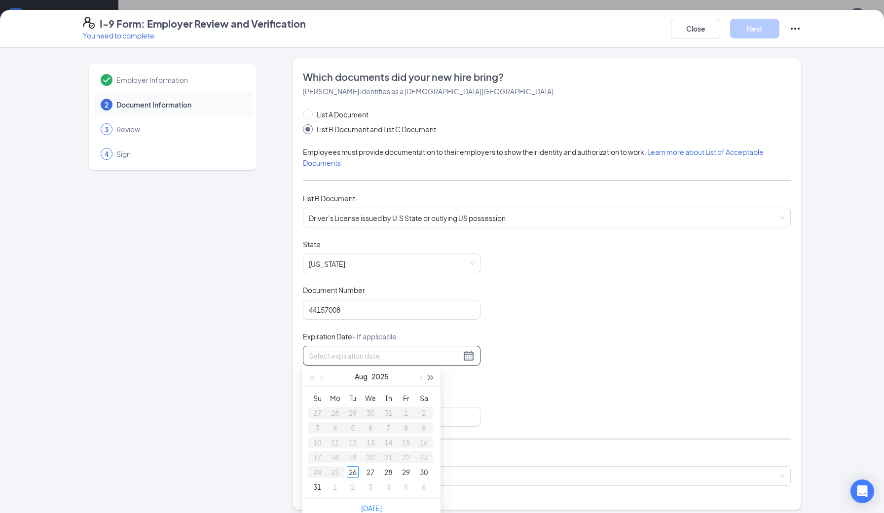
click at [433, 378] on button "button" at bounding box center [431, 376] width 11 height 20
click at [420, 377] on span "button" at bounding box center [419, 377] width 5 height 5
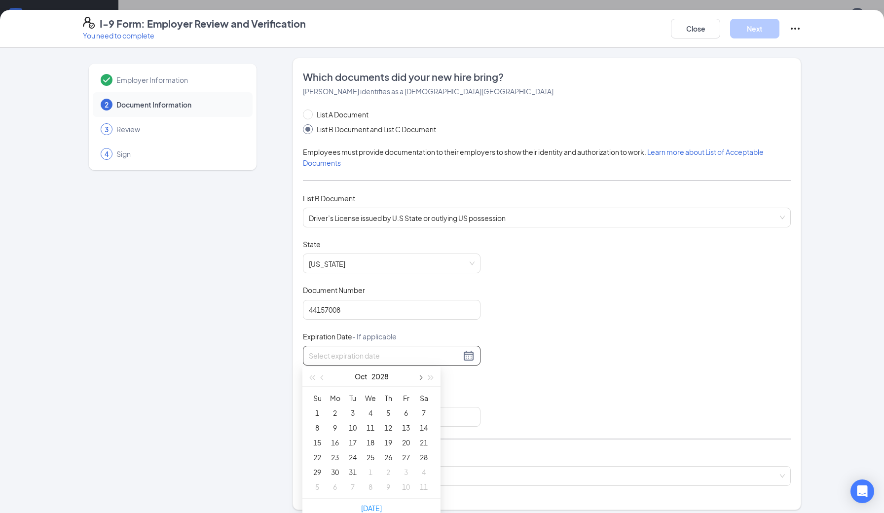
click at [420, 377] on span "button" at bounding box center [419, 377] width 5 height 5
type input "[DATE]"
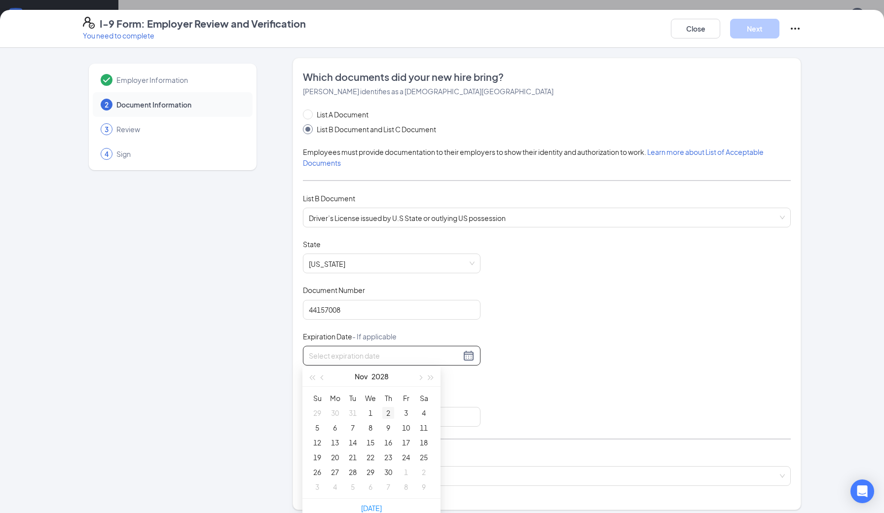
type input "[DATE]"
click at [373, 410] on div "1" at bounding box center [370, 413] width 12 height 12
click at [334, 414] on input "Issuing Authority" at bounding box center [392, 417] width 178 height 20
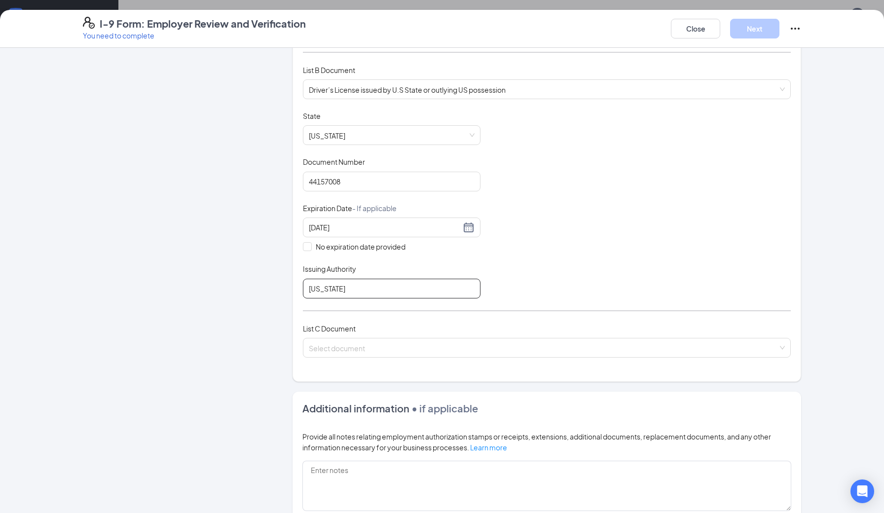
scroll to position [134, 0]
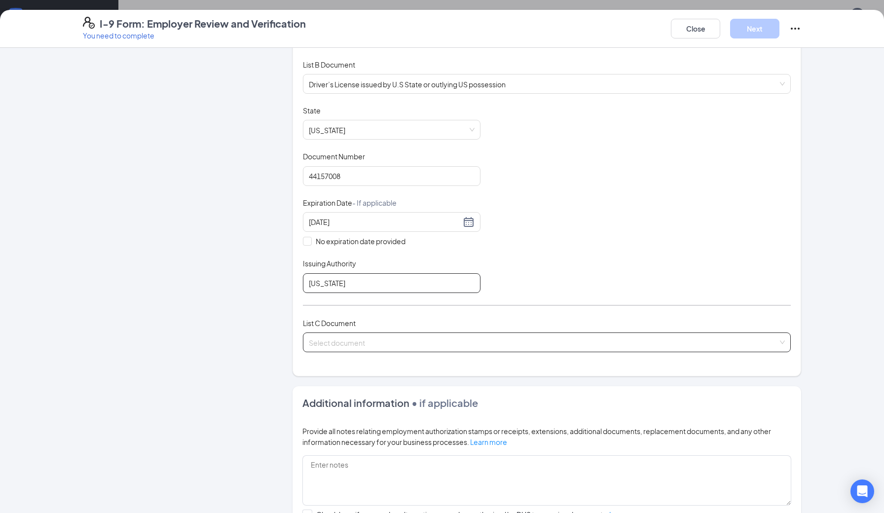
type input "[US_STATE]"
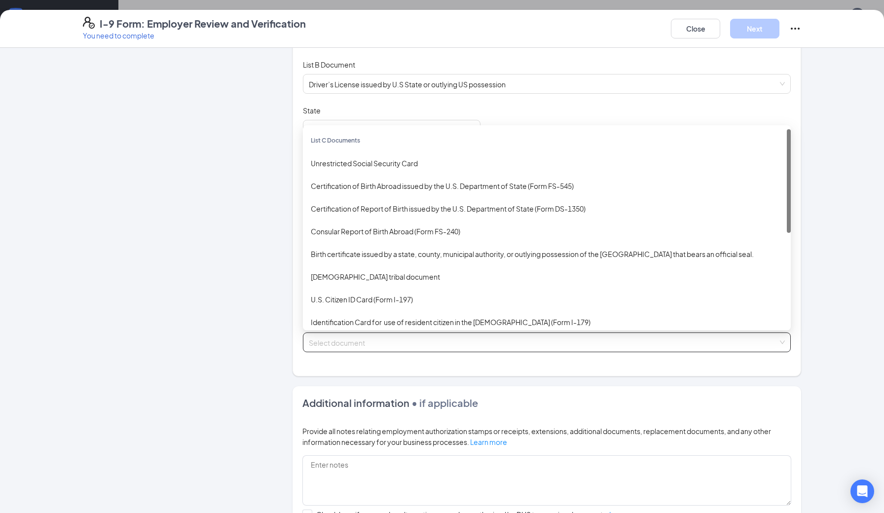
click at [385, 334] on input "search" at bounding box center [543, 340] width 469 height 15
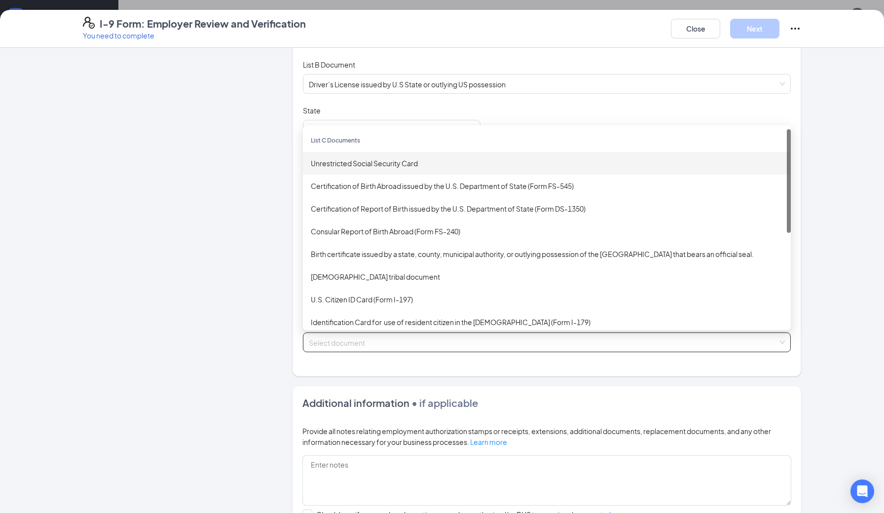
click at [394, 161] on div "Unrestricted Social Security Card" at bounding box center [547, 163] width 472 height 11
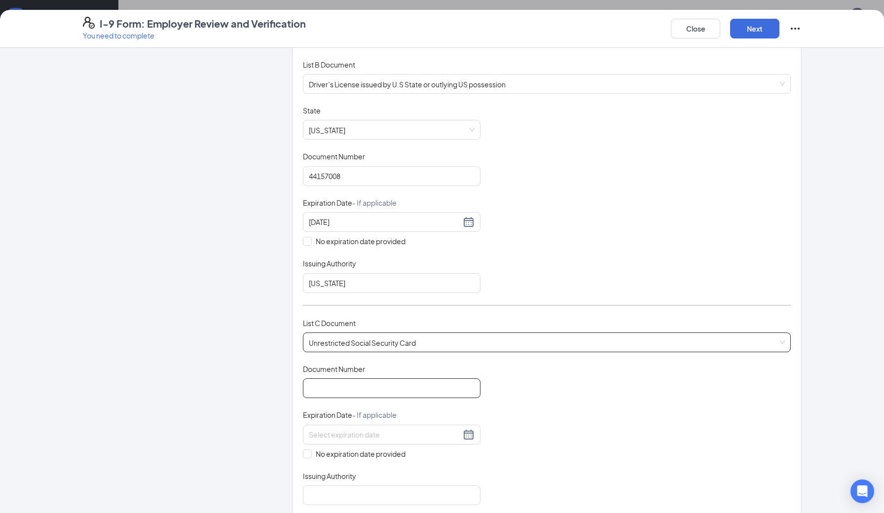
click at [359, 381] on input "Document Number" at bounding box center [392, 388] width 178 height 20
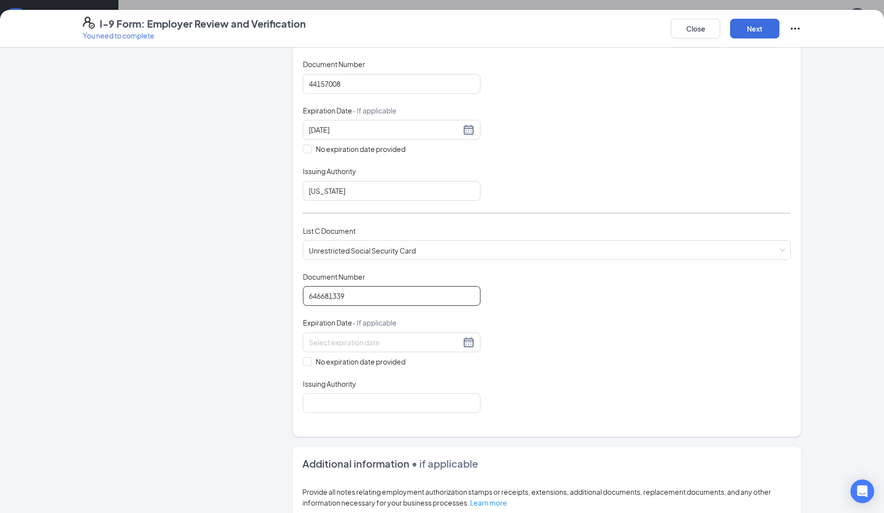
scroll to position [228, 0]
type input "646681339"
click at [310, 359] on span at bounding box center [307, 359] width 9 height 9
click at [310, 359] on input "No expiration date provided" at bounding box center [306, 358] width 7 height 7
checkbox input "true"
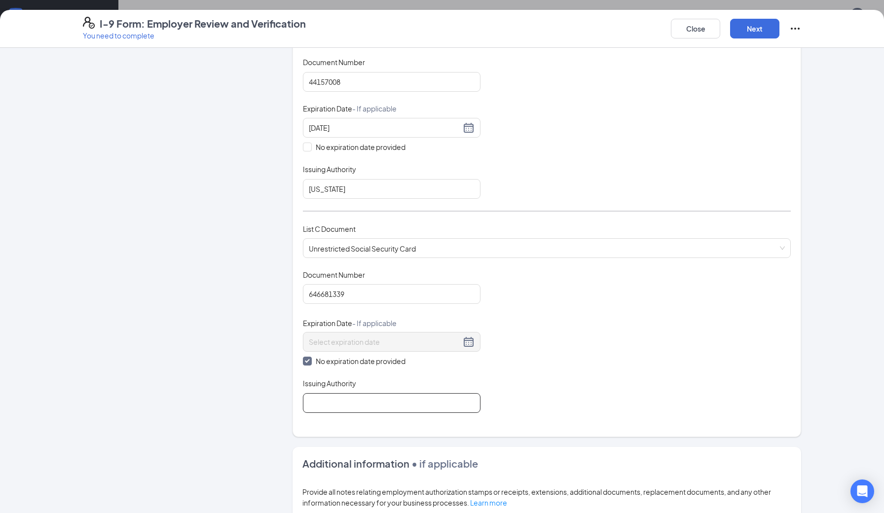
click at [326, 399] on input "Issuing Authority" at bounding box center [392, 403] width 178 height 20
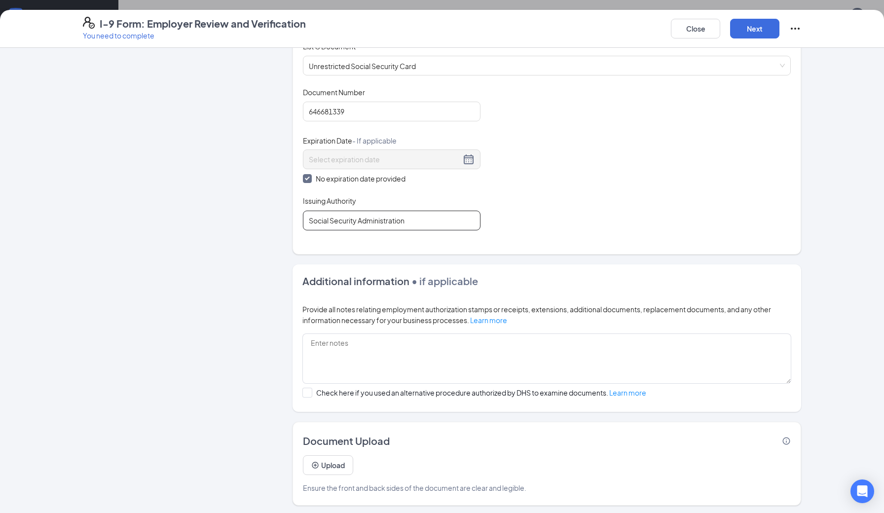
scroll to position [162, 0]
type input "Social Security Administration"
click at [334, 465] on button "Upload" at bounding box center [328, 465] width 50 height 20
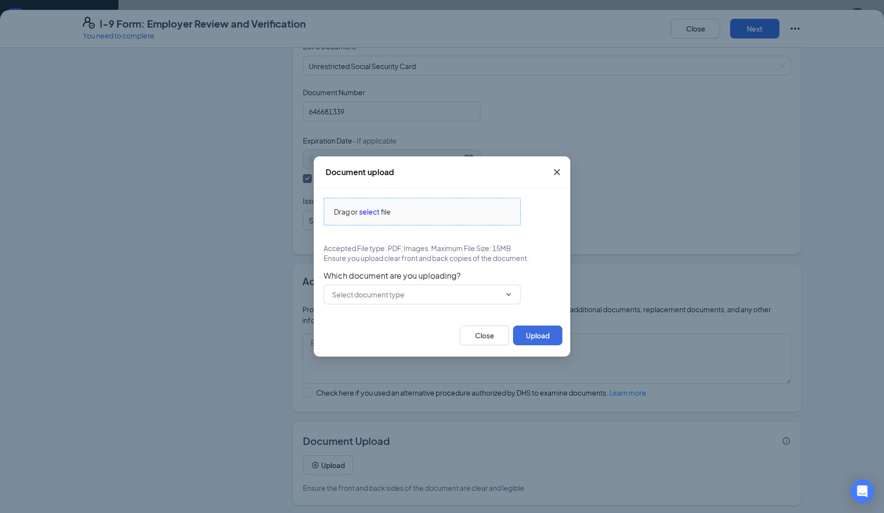
click at [370, 213] on span "select" at bounding box center [369, 211] width 20 height 11
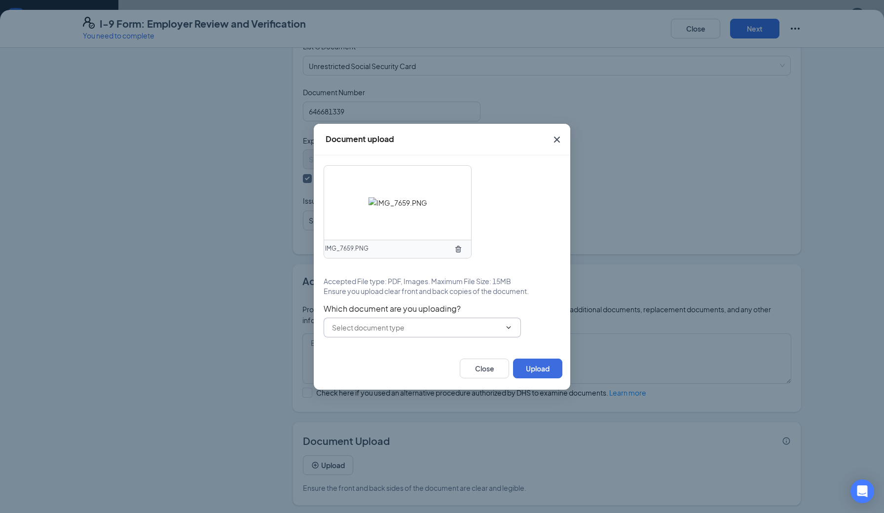
click at [499, 327] on input "text" at bounding box center [416, 327] width 169 height 11
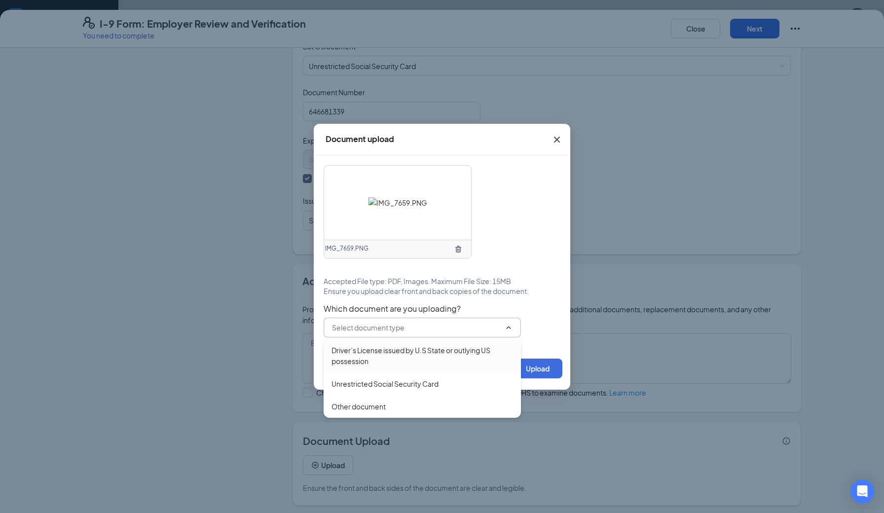
click at [363, 356] on div "Driver’s License issued by U.S State or outlying US possession" at bounding box center [421, 356] width 181 height 22
type input "Driver’s License issued by U.S State or outlying US possession"
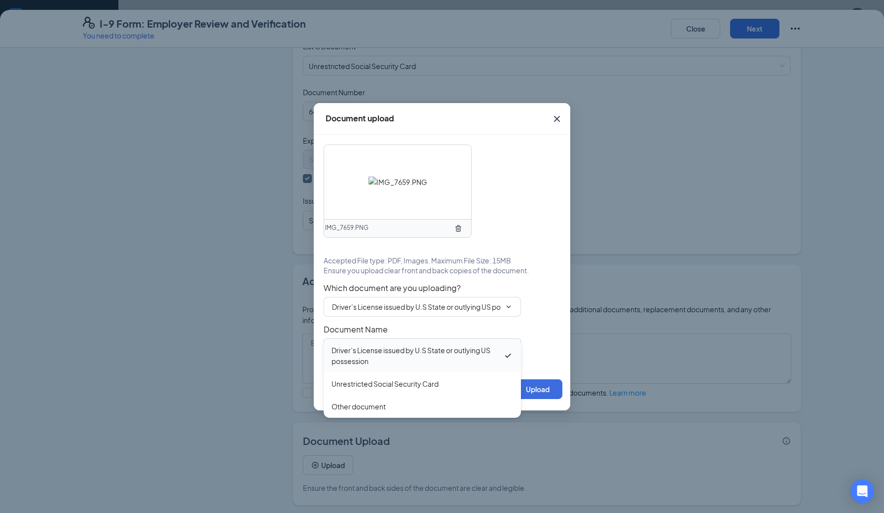
type input "Driver’s License issued by U.S State or outlying US possession"
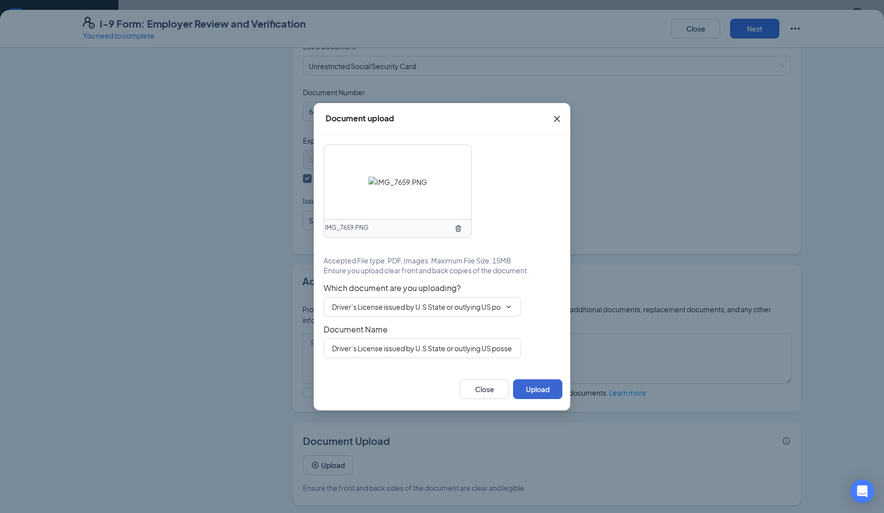
click at [541, 386] on button "Upload" at bounding box center [537, 389] width 49 height 20
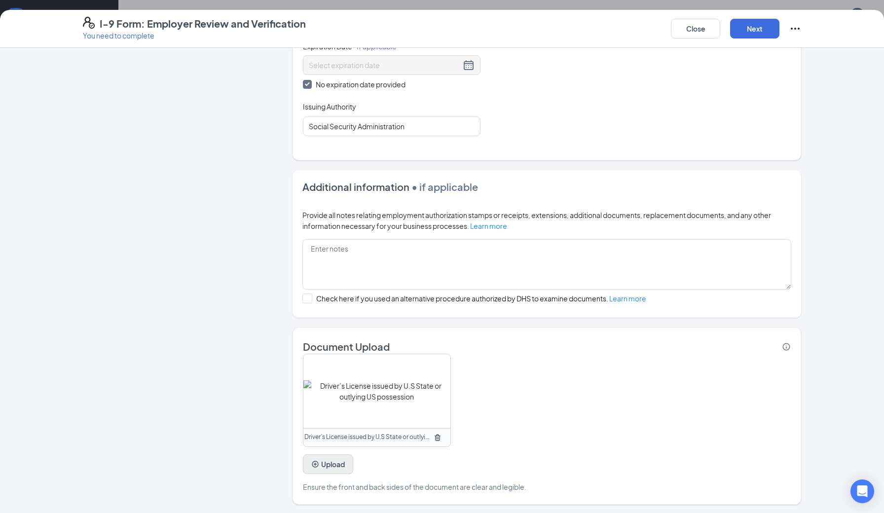
scroll to position [503, 0]
click at [328, 463] on button "Upload" at bounding box center [328, 465] width 50 height 20
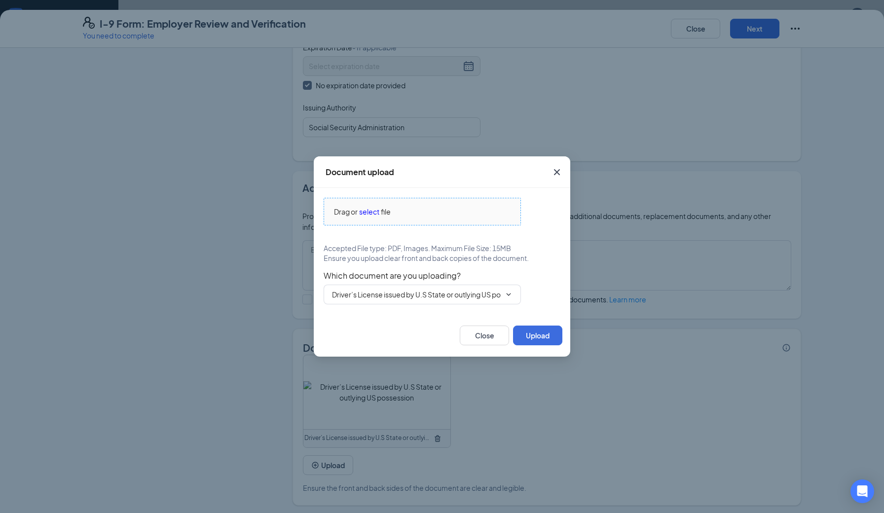
click at [367, 210] on span "select" at bounding box center [369, 211] width 20 height 11
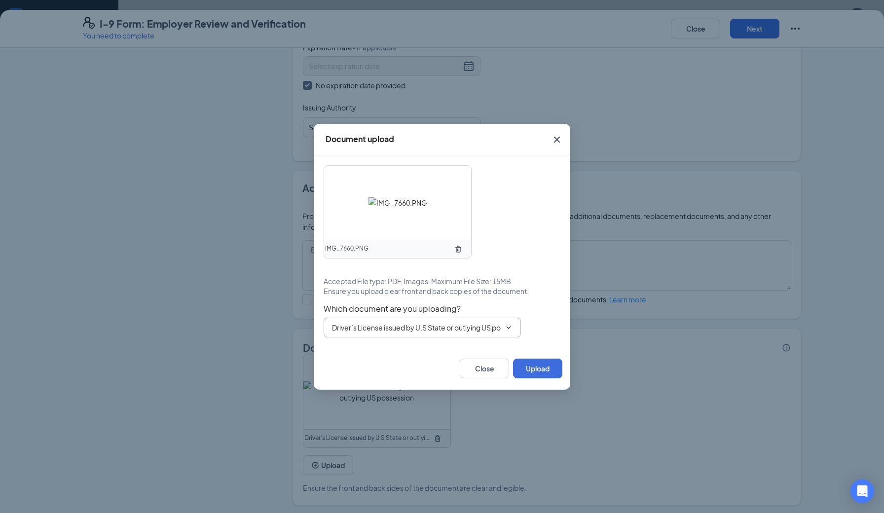
click at [426, 325] on input "Driver’s License issued by U.S State or outlying US possession" at bounding box center [416, 327] width 169 height 11
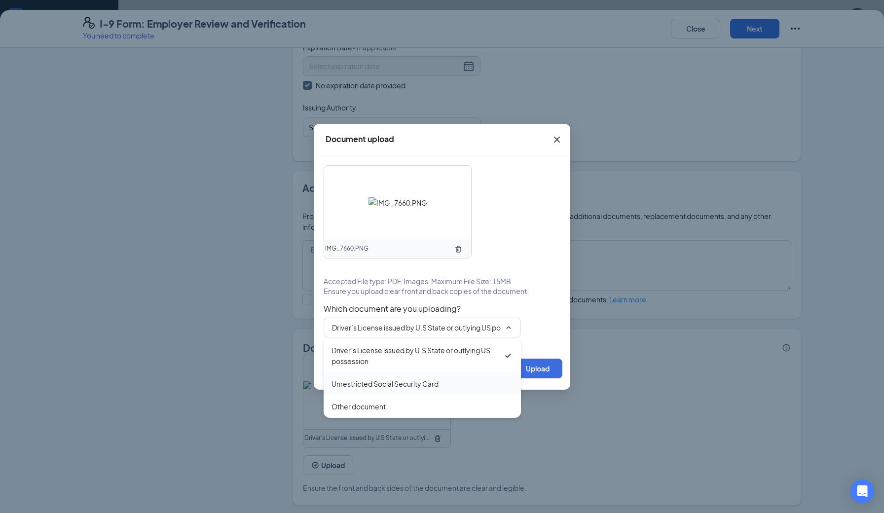
click at [424, 385] on div "Unrestricted Social Security Card" at bounding box center [384, 383] width 107 height 11
type input "Unrestricted Social Security Card"
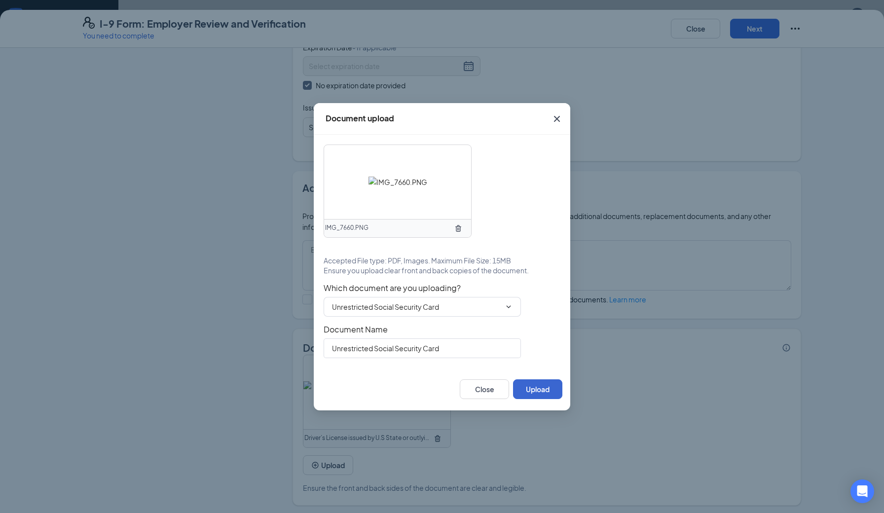
click at [546, 385] on button "Upload" at bounding box center [537, 389] width 49 height 20
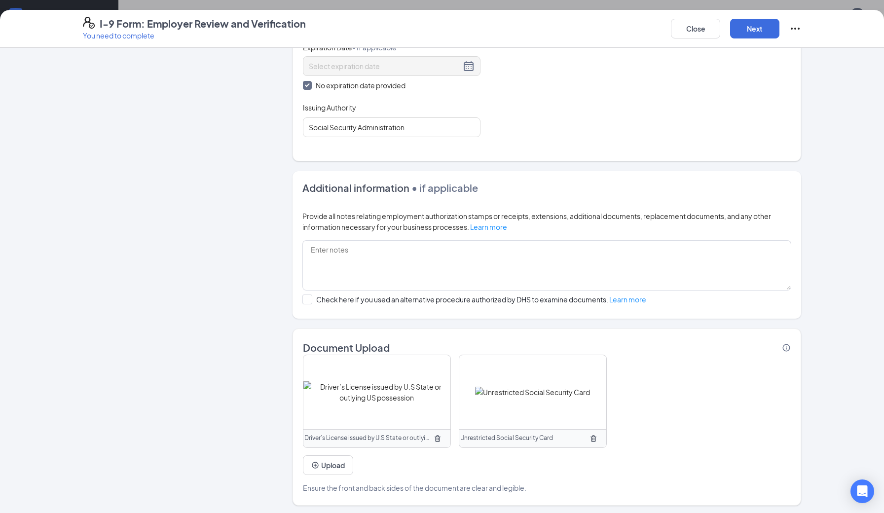
scroll to position [360, 0]
click at [768, 29] on button "Next" at bounding box center [754, 29] width 49 height 20
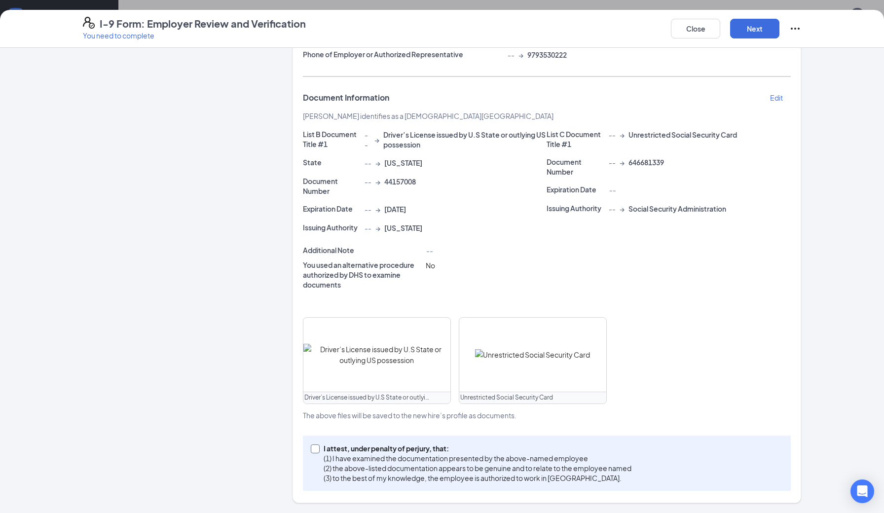
click at [314, 444] on input "I attest, under penalty of [PERSON_NAME], that: (1) I have examined the documen…" at bounding box center [314, 447] width 7 height 7
checkbox input "true"
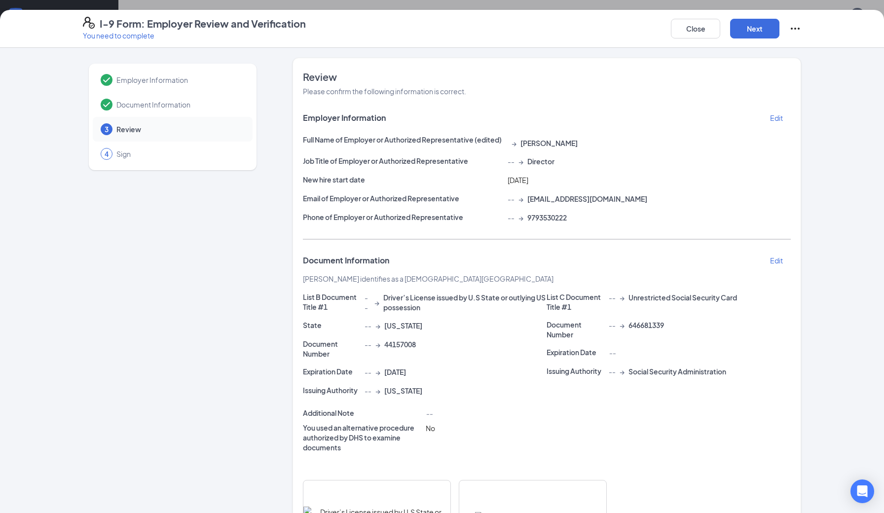
scroll to position [0, 0]
click at [762, 36] on button "Next" at bounding box center [754, 29] width 49 height 20
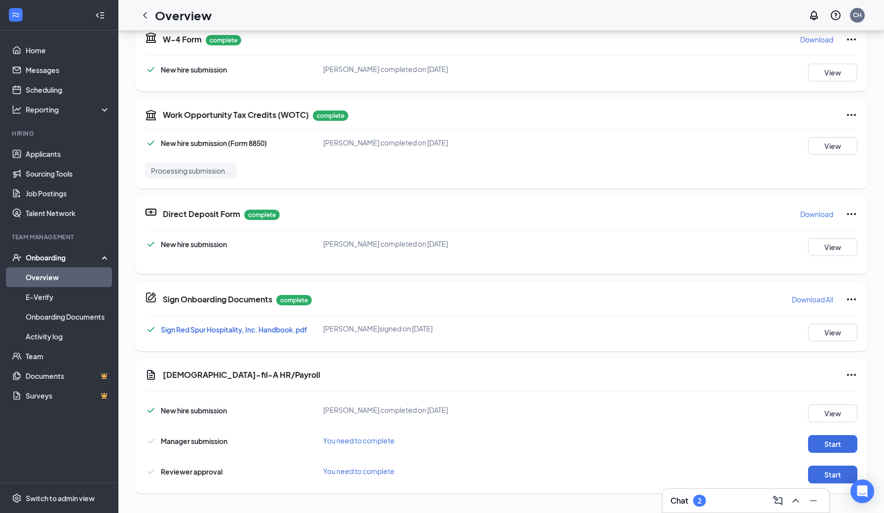
scroll to position [174, 0]
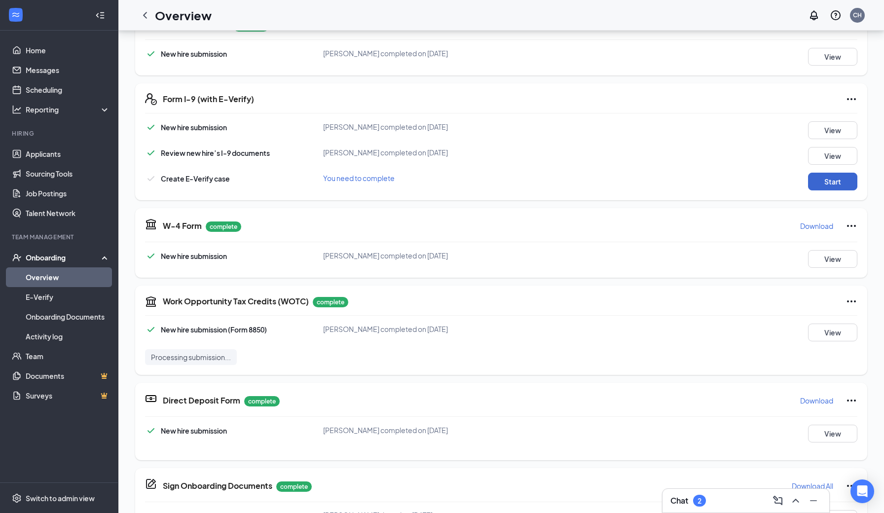
click at [844, 186] on button "Start" at bounding box center [832, 182] width 49 height 18
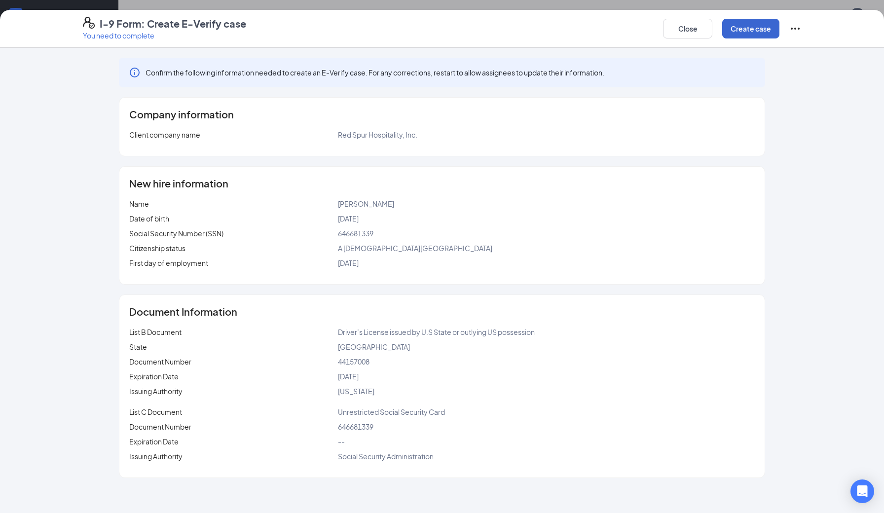
click at [762, 26] on button "Create case" at bounding box center [750, 29] width 57 height 20
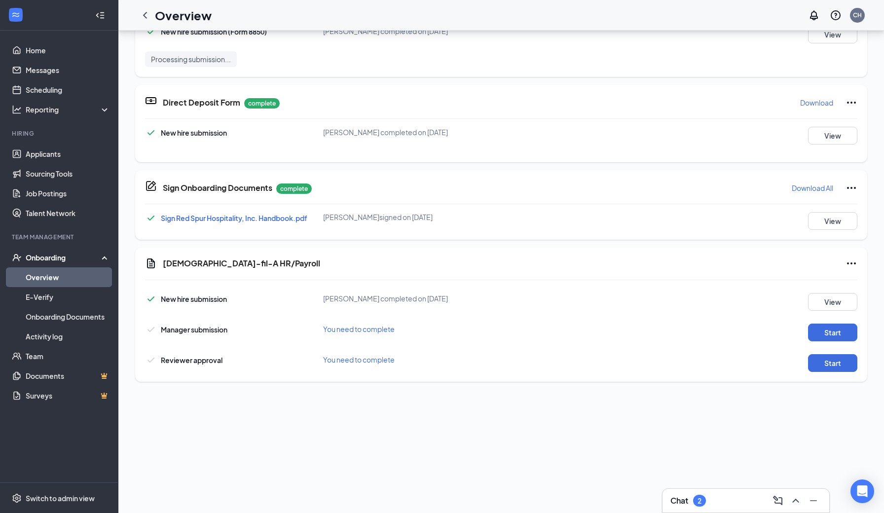
scroll to position [356, 0]
click at [836, 335] on button "Start" at bounding box center [832, 333] width 49 height 18
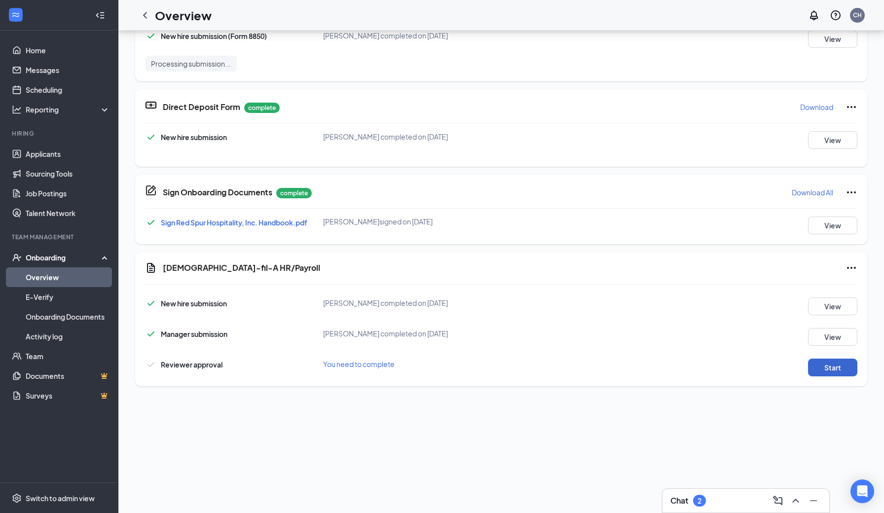
click at [833, 372] on button "Start" at bounding box center [832, 367] width 49 height 18
click at [69, 278] on link "Overview" at bounding box center [68, 277] width 84 height 20
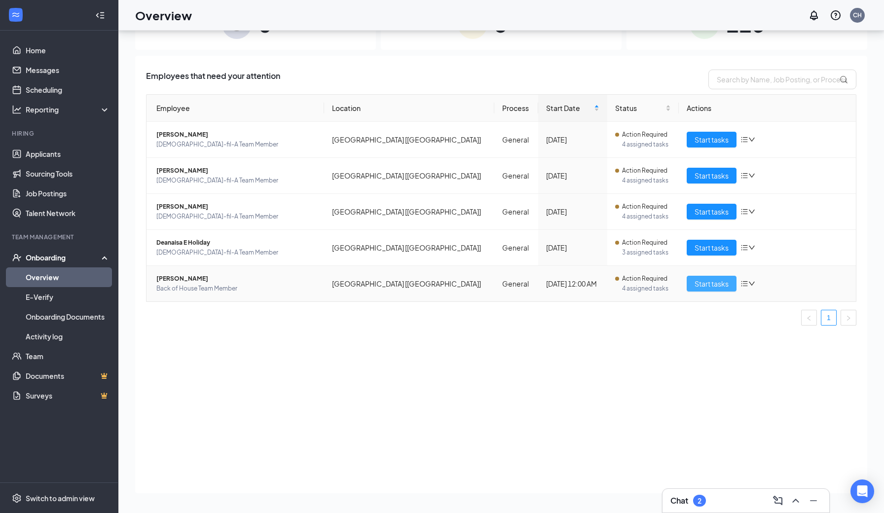
click at [708, 283] on span "Start tasks" at bounding box center [711, 283] width 34 height 11
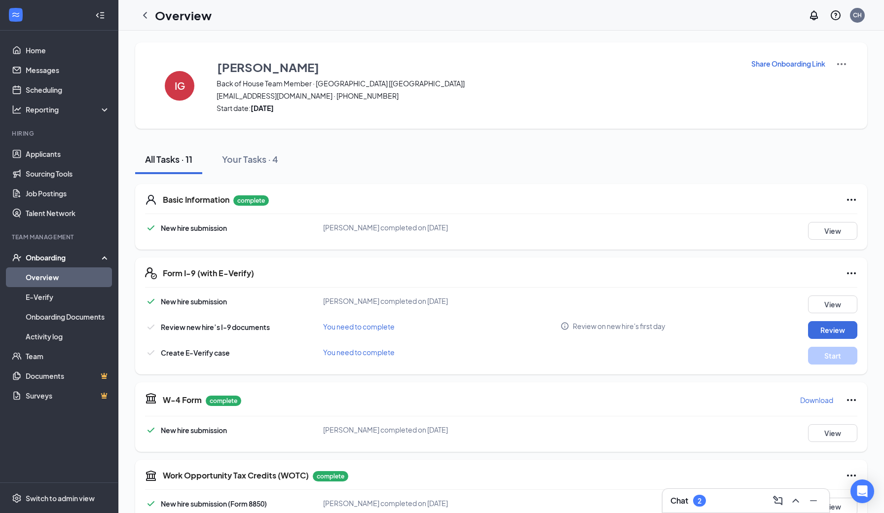
scroll to position [44, 0]
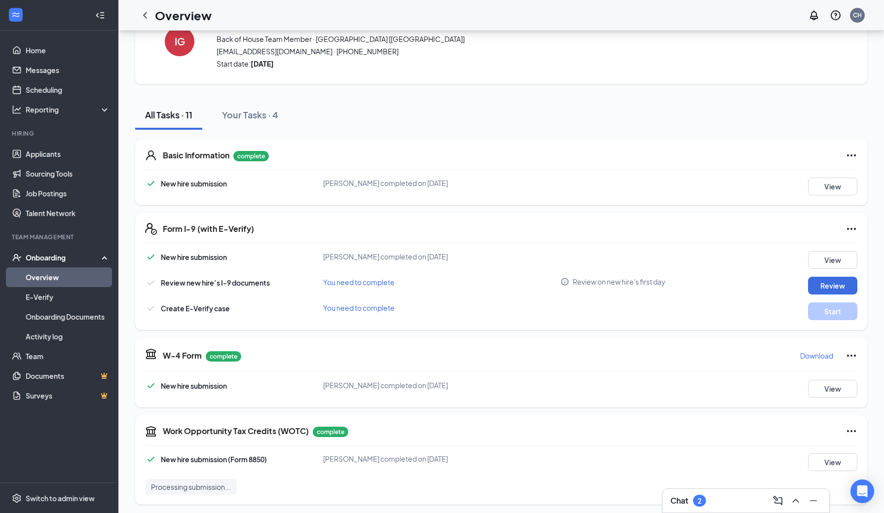
click at [34, 277] on link "Overview" at bounding box center [68, 277] width 84 height 20
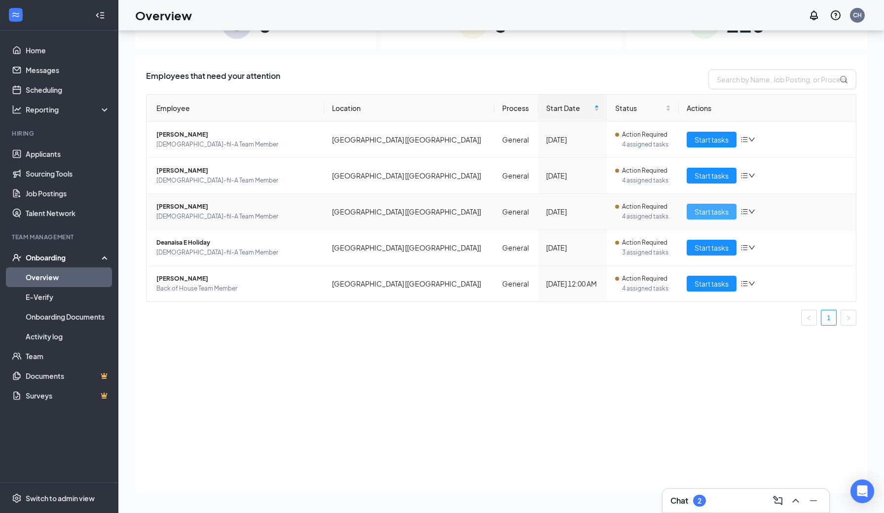
click at [703, 210] on span "Start tasks" at bounding box center [711, 211] width 34 height 11
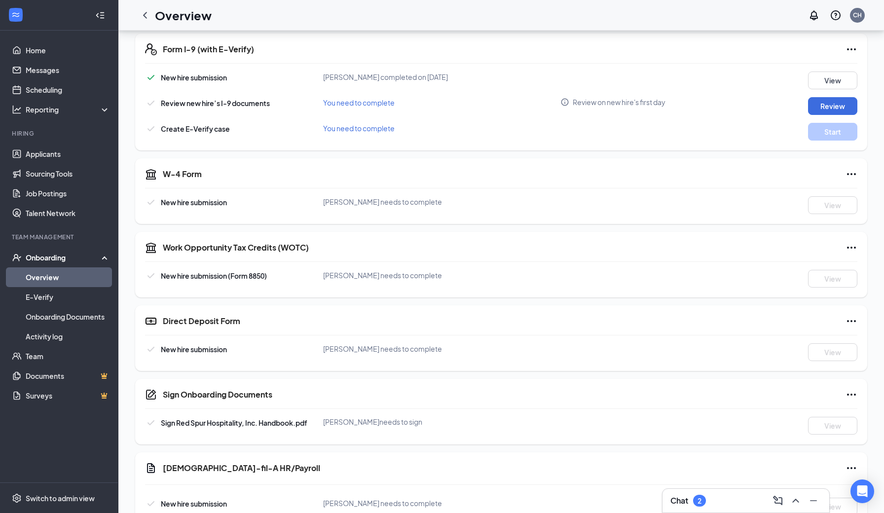
scroll to position [223, 0]
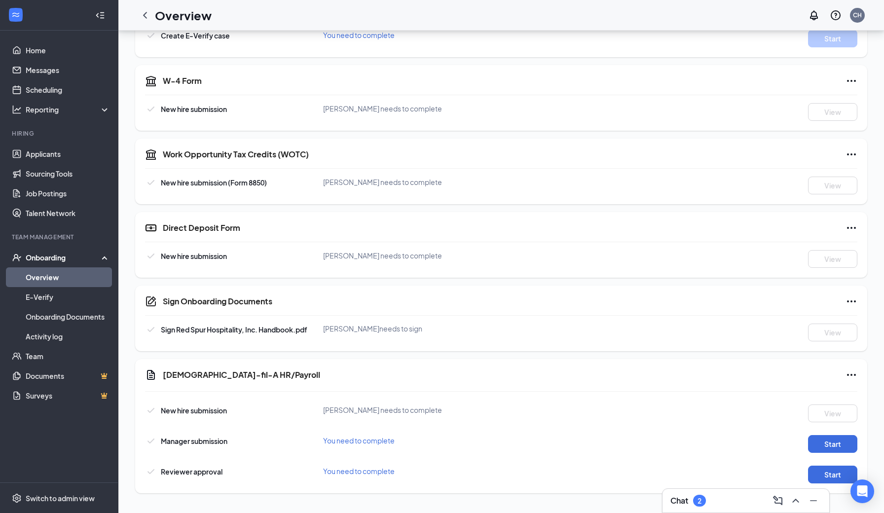
scroll to position [317, 0]
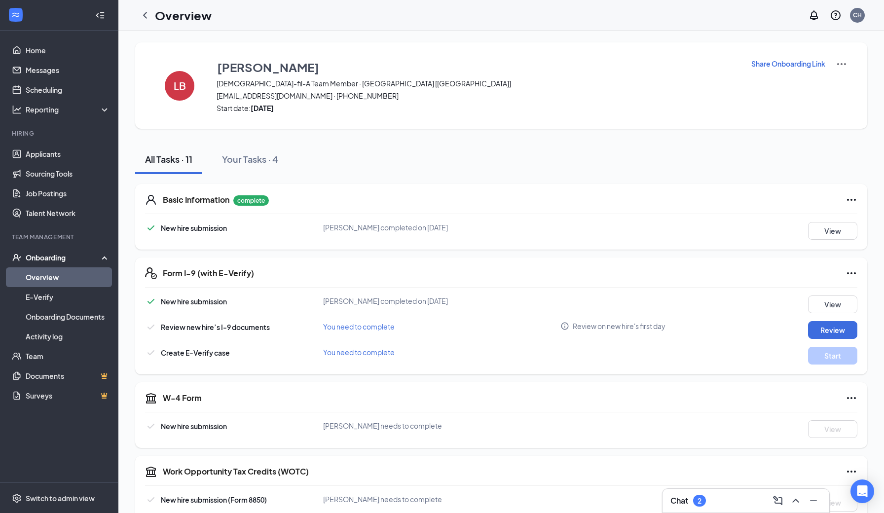
click at [839, 64] on img at bounding box center [841, 64] width 12 height 12
click at [841, 82] on span "View details" at bounding box center [841, 81] width 38 height 11
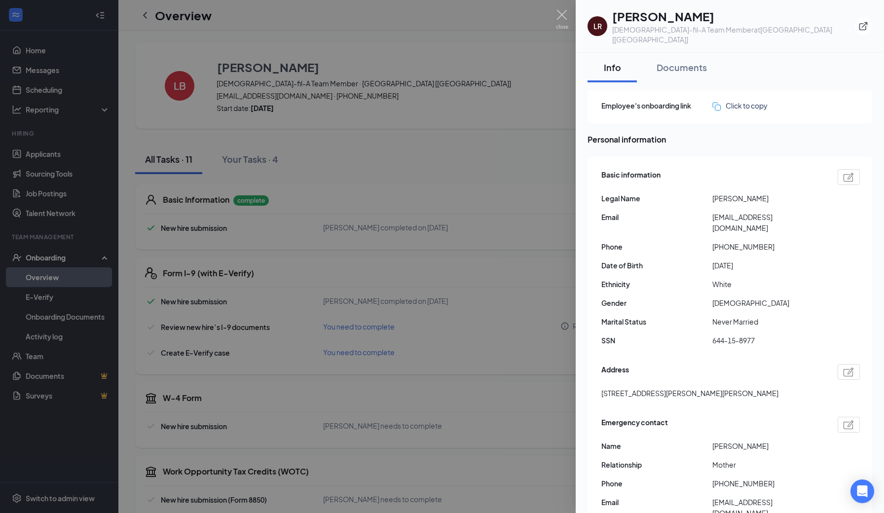
click at [551, 129] on div at bounding box center [442, 256] width 884 height 513
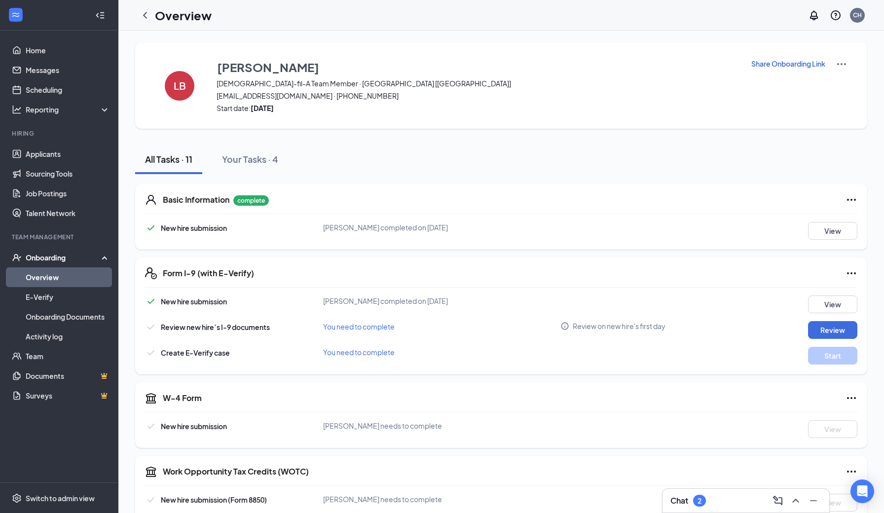
click at [55, 281] on link "Overview" at bounding box center [68, 277] width 84 height 20
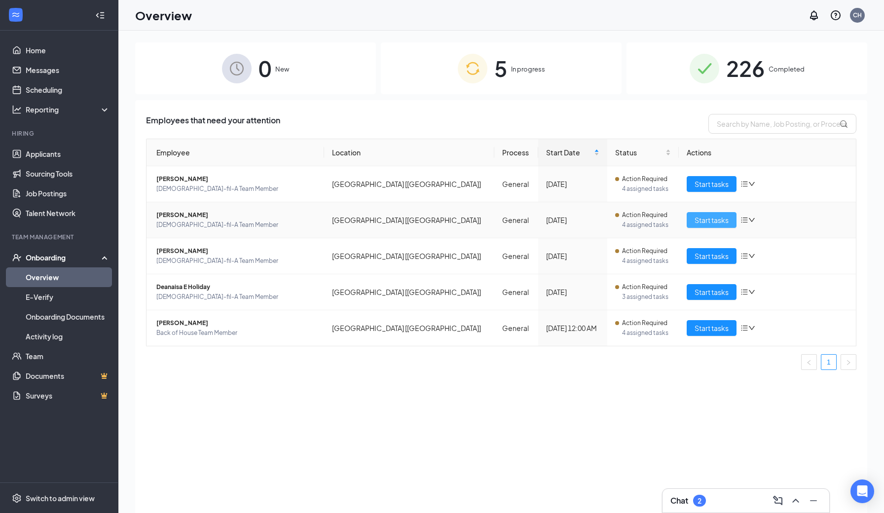
click at [711, 224] on span "Start tasks" at bounding box center [711, 219] width 34 height 11
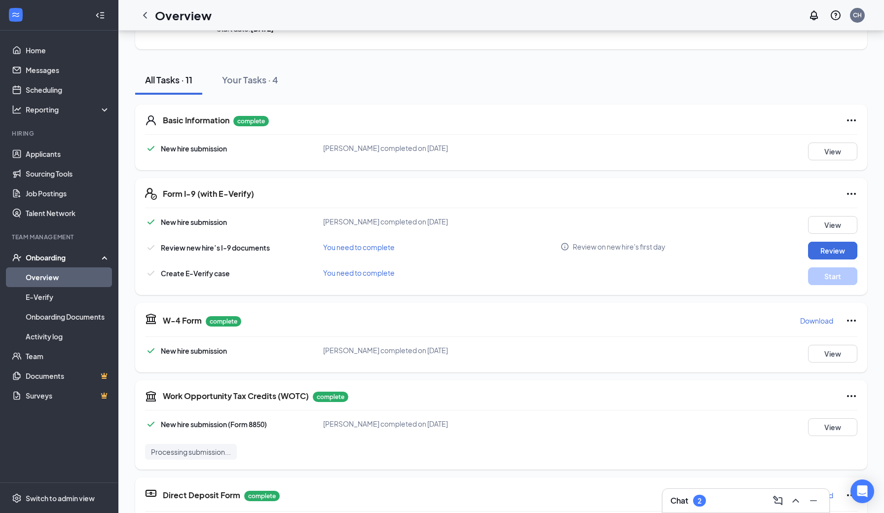
click at [54, 280] on link "Overview" at bounding box center [68, 277] width 84 height 20
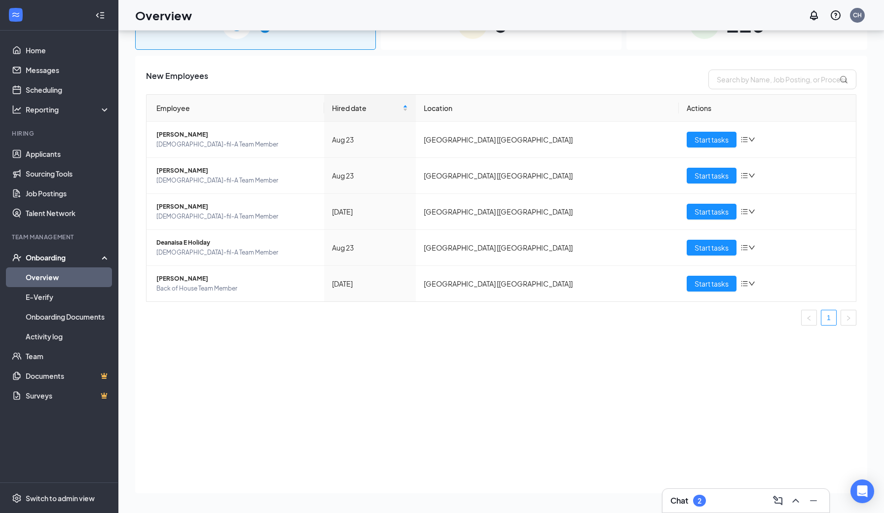
scroll to position [44, 0]
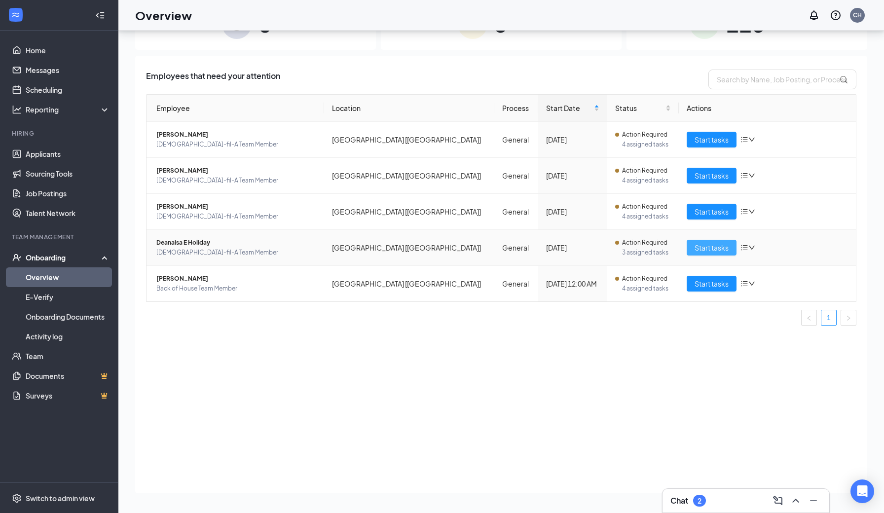
click at [700, 250] on span "Start tasks" at bounding box center [711, 247] width 34 height 11
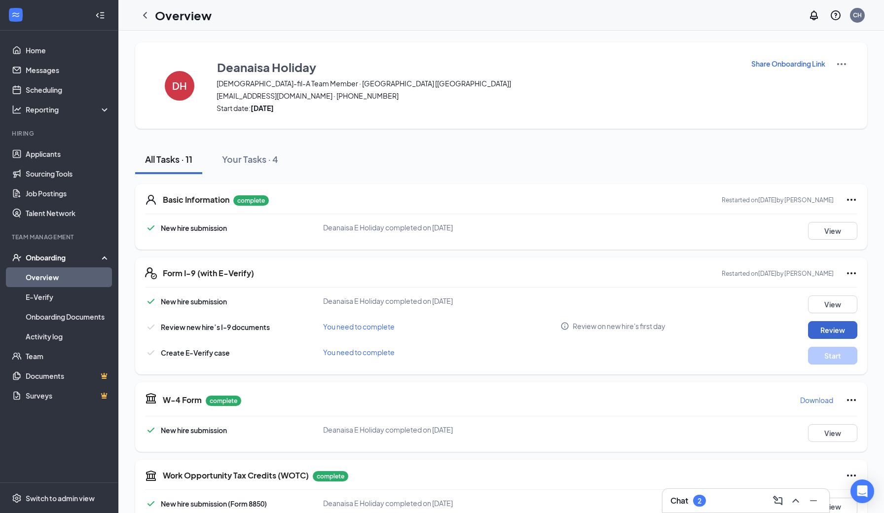
click at [823, 332] on button "Review" at bounding box center [832, 330] width 49 height 18
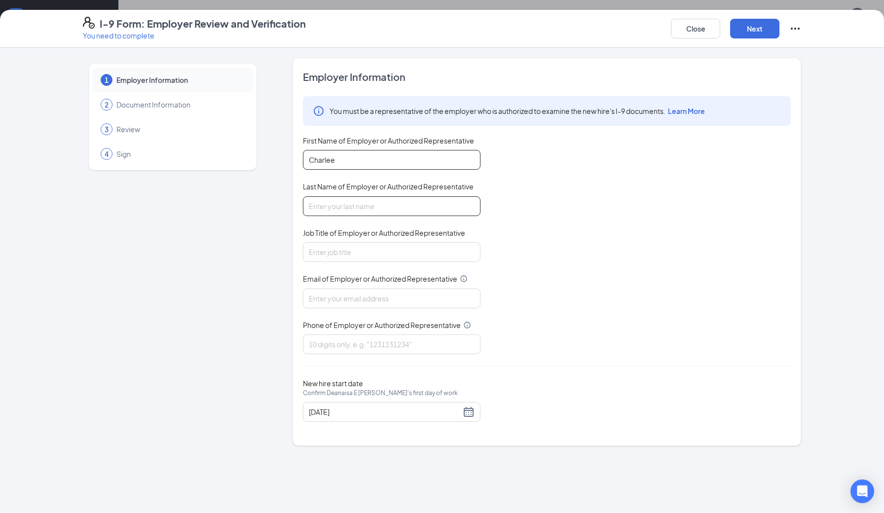
type input "Charlee"
type input "Hill"
type input "Director"
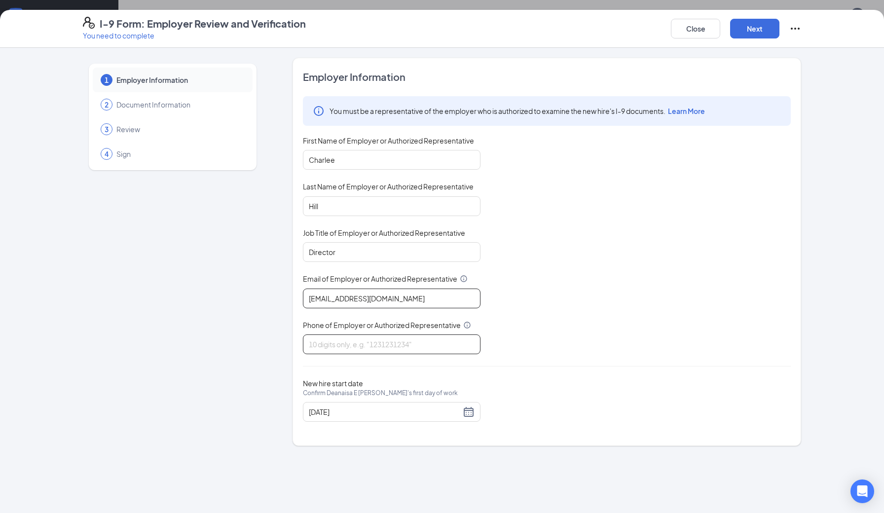
type input "[EMAIL_ADDRESS][DOMAIN_NAME]"
type input "9793530222"
click at [753, 31] on button "Next" at bounding box center [754, 29] width 49 height 20
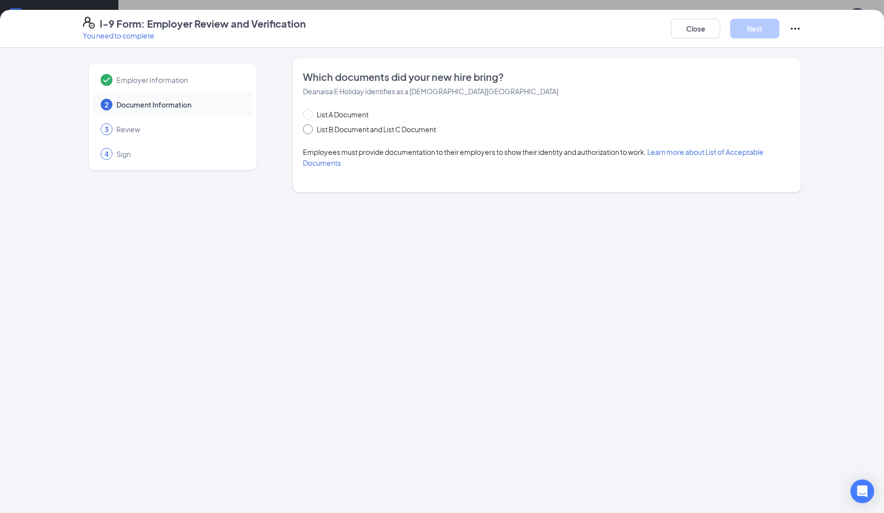
click at [391, 132] on span "List B Document and List C Document" at bounding box center [376, 129] width 127 height 11
click at [310, 131] on input "List B Document and List C Document" at bounding box center [306, 127] width 7 height 7
radio input "true"
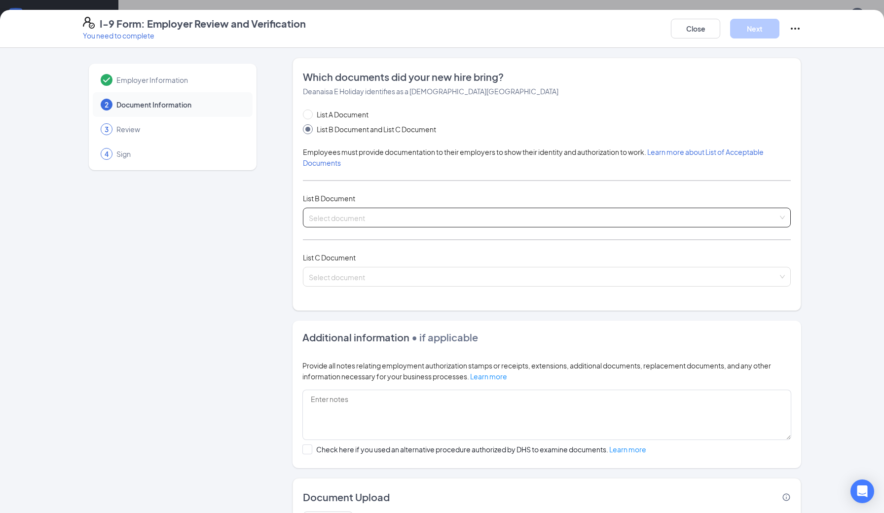
click at [384, 213] on input "search" at bounding box center [543, 215] width 469 height 15
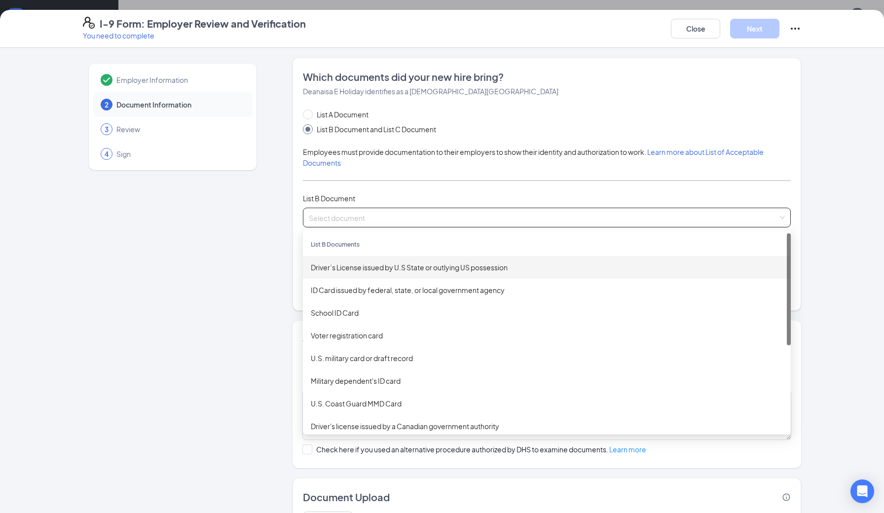
click at [360, 270] on div "Driver’s License issued by U.S State or outlying US possession" at bounding box center [547, 267] width 472 height 11
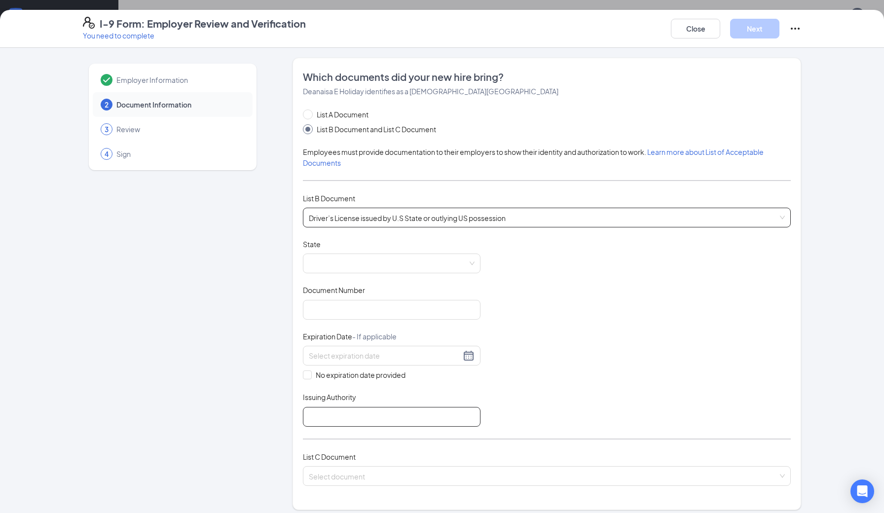
click at [357, 415] on input "Issuing Authority" at bounding box center [392, 417] width 178 height 20
click at [351, 258] on span at bounding box center [392, 263] width 166 height 19
type input "[US_STATE]"
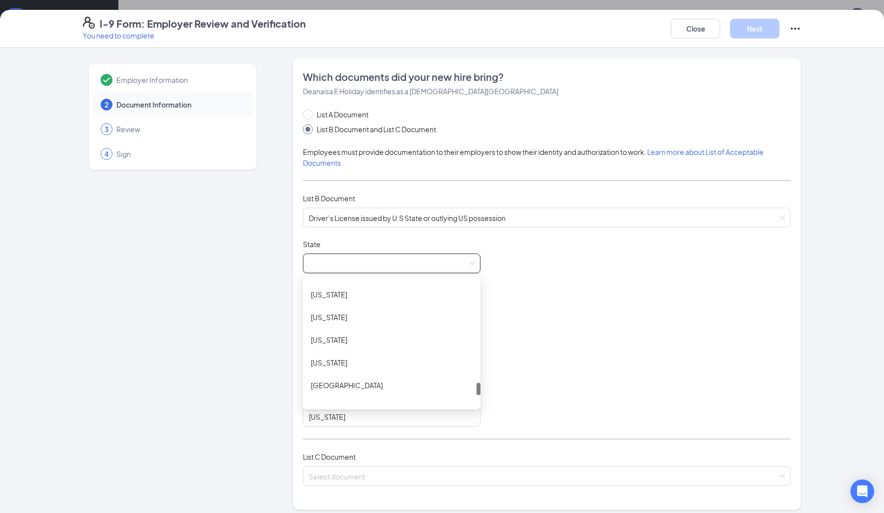
scroll to position [1038, 0]
click at [387, 315] on div "[US_STATE]" at bounding box center [392, 318] width 162 height 11
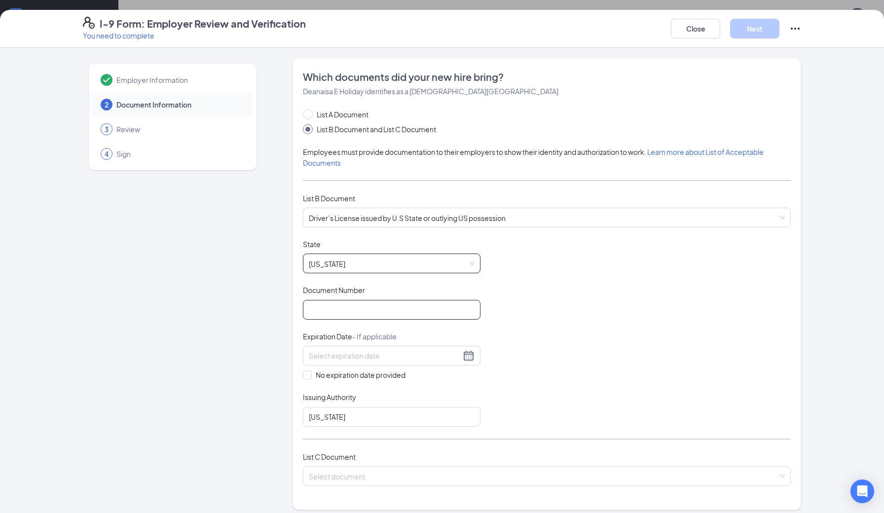
click at [350, 311] on input "Document Number" at bounding box center [392, 310] width 178 height 20
type input "51438871"
click at [468, 354] on div at bounding box center [392, 356] width 166 height 12
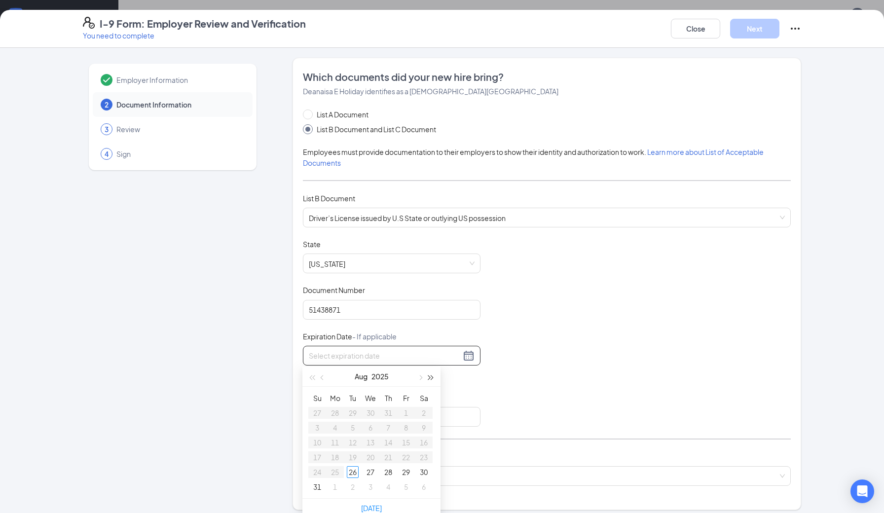
click at [432, 376] on button "button" at bounding box center [431, 376] width 11 height 20
click at [322, 378] on span "button" at bounding box center [323, 377] width 5 height 5
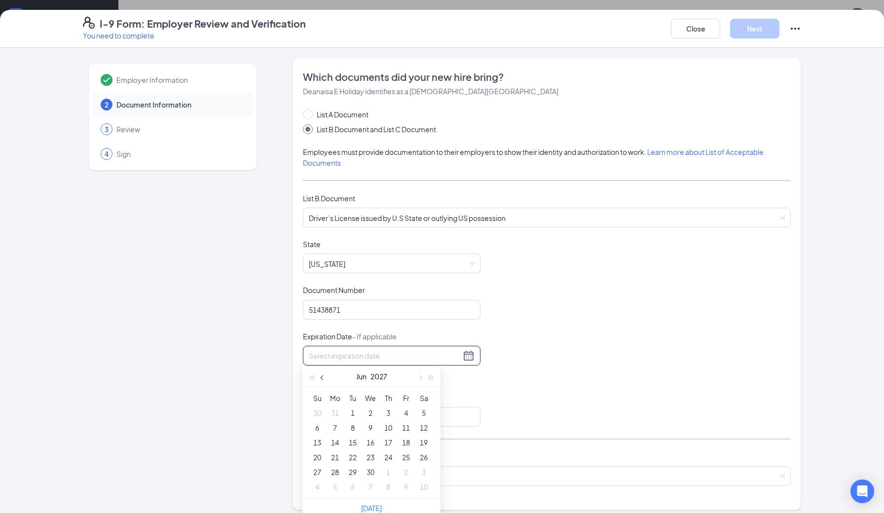
click at [322, 378] on span "button" at bounding box center [323, 377] width 5 height 5
type input "[DATE]"
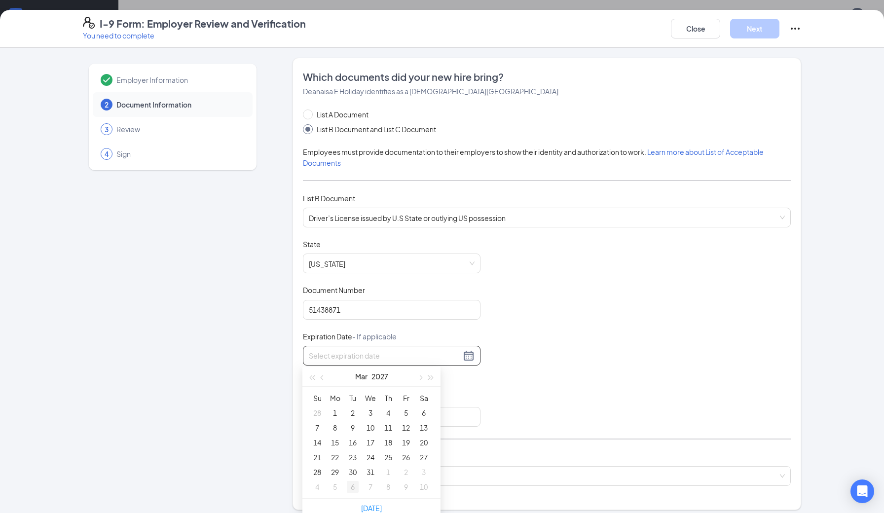
type input "[DATE]"
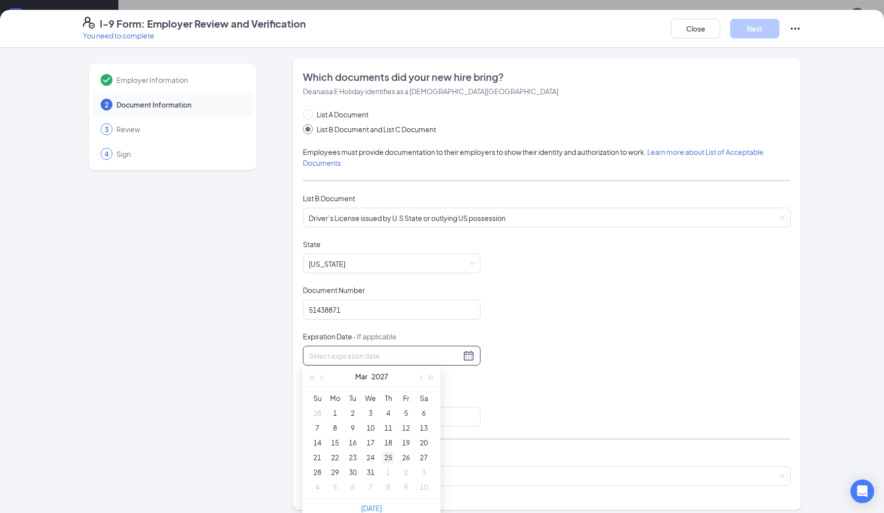
type input "[DATE]"
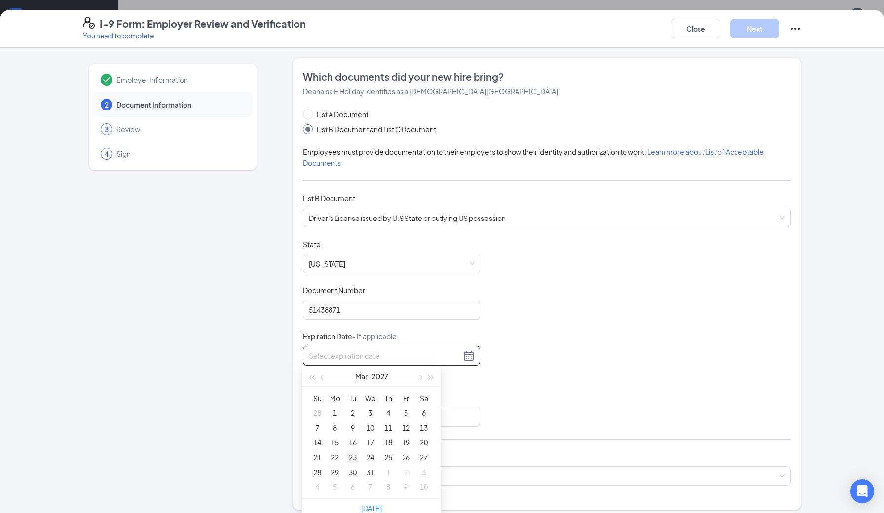
type input "[DATE]"
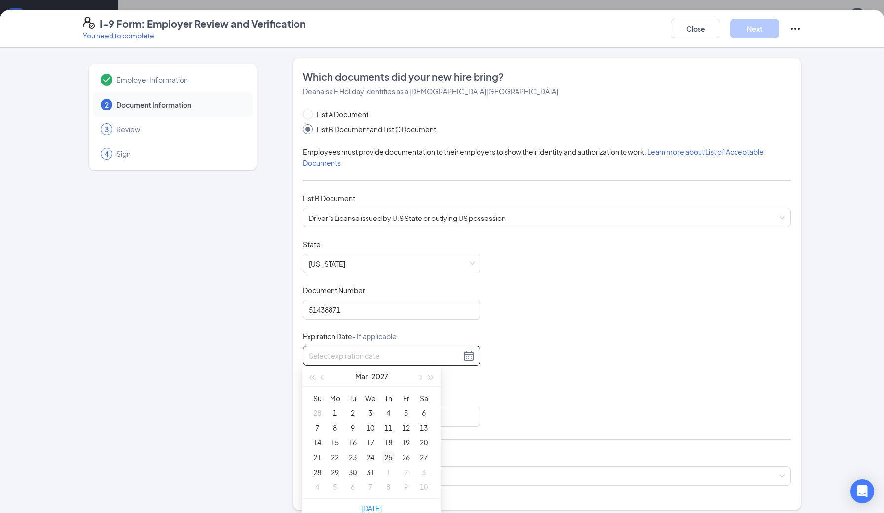
type input "[DATE]"
click at [389, 457] on div "25" at bounding box center [388, 457] width 12 height 12
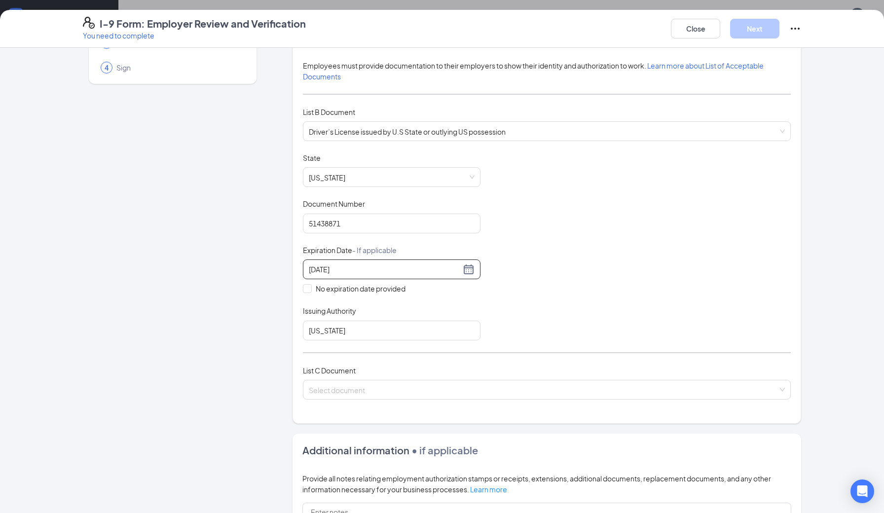
scroll to position [89, 0]
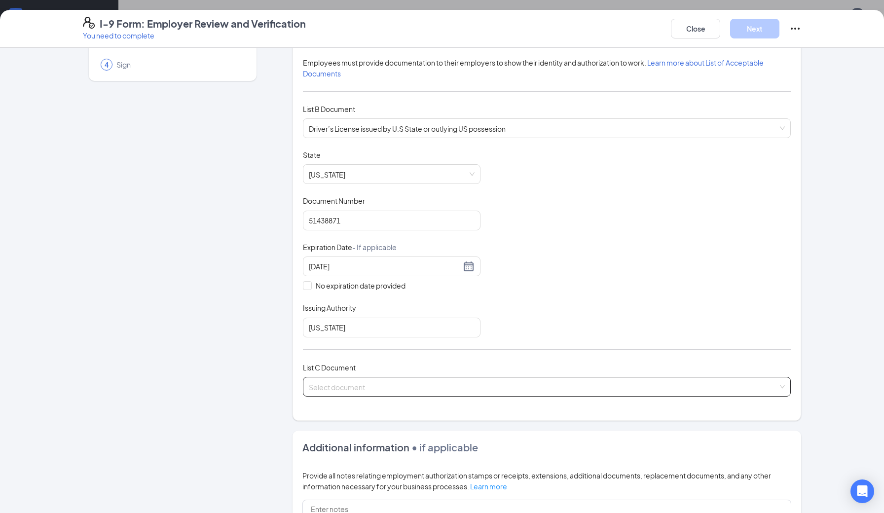
click at [333, 383] on input "search" at bounding box center [543, 384] width 469 height 15
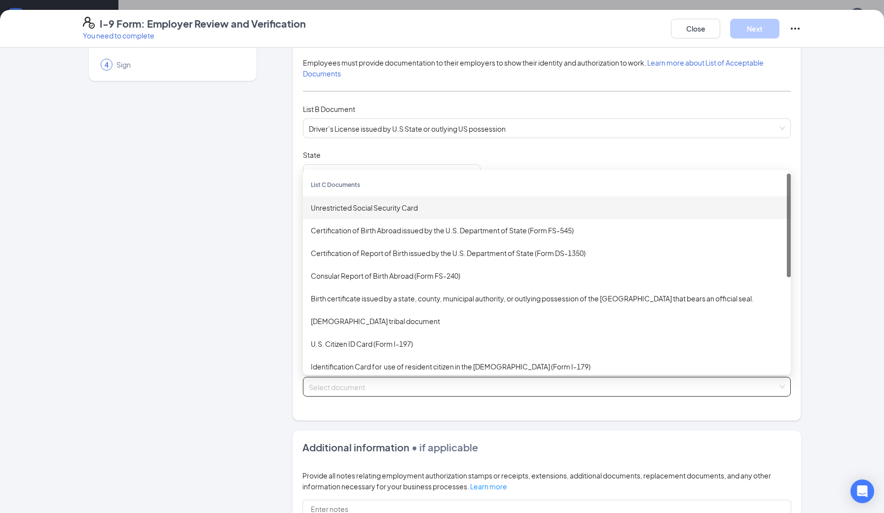
click at [367, 208] on div "Unrestricted Social Security Card" at bounding box center [547, 207] width 472 height 11
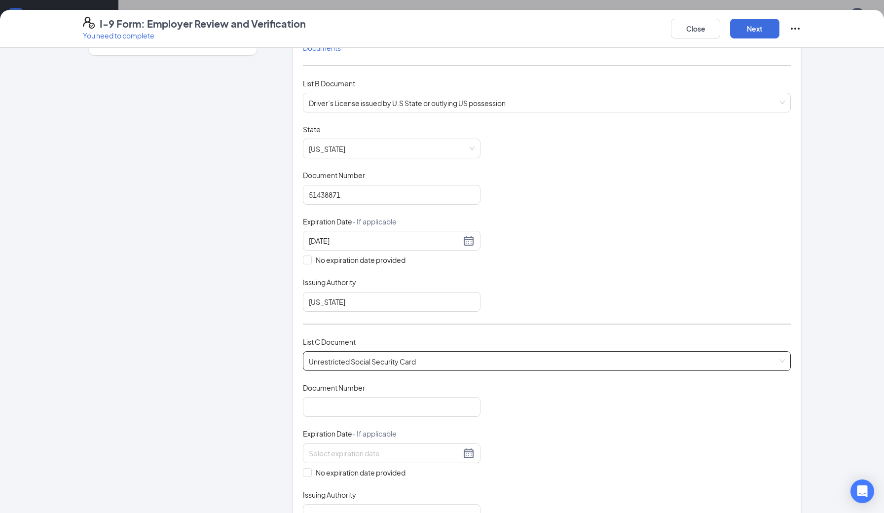
scroll to position [121, 0]
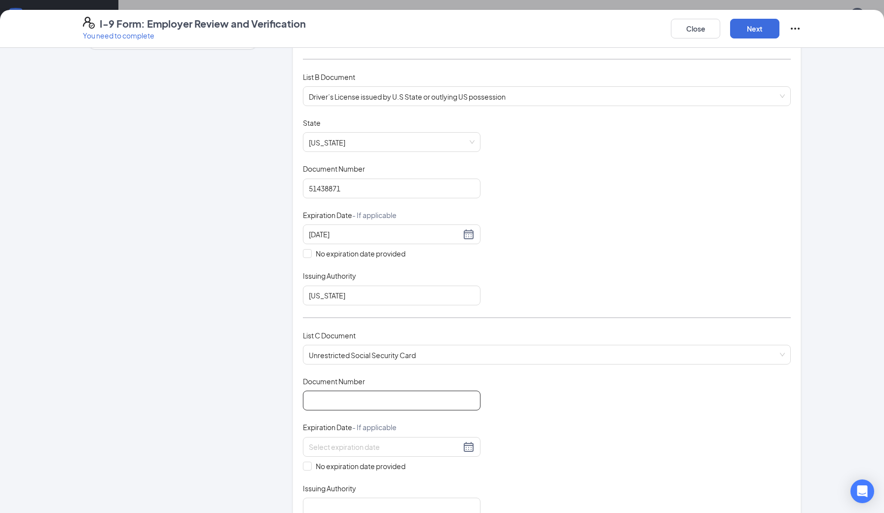
click at [337, 401] on input "Document Number" at bounding box center [392, 401] width 178 height 20
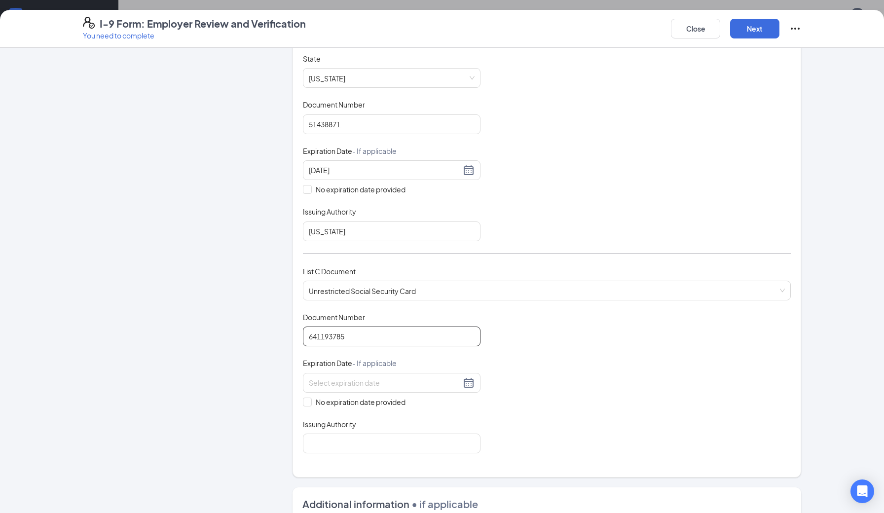
scroll to position [190, 0]
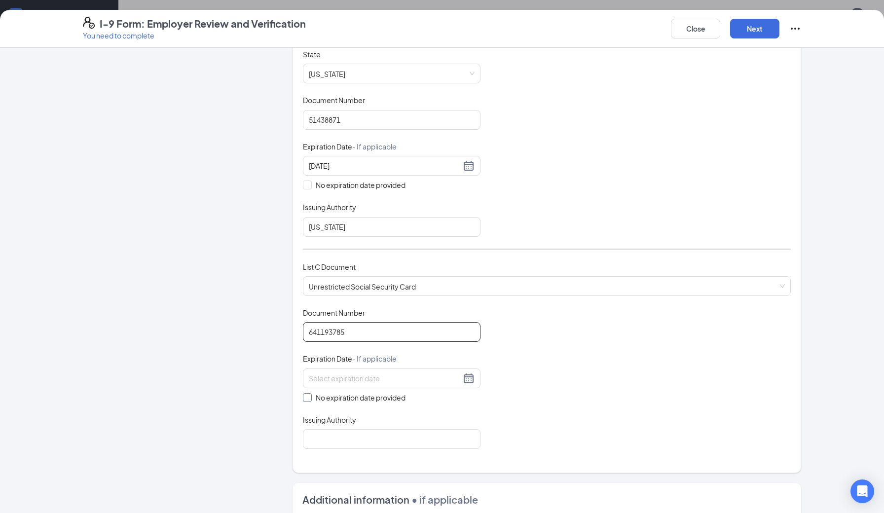
type input "641193785"
click at [309, 397] on input "No expiration date provided" at bounding box center [306, 396] width 7 height 7
checkbox input "true"
click at [329, 445] on input "Issuing Authority" at bounding box center [392, 441] width 178 height 20
drag, startPoint x: 223, startPoint y: 442, endPoint x: 429, endPoint y: 439, distance: 206.1
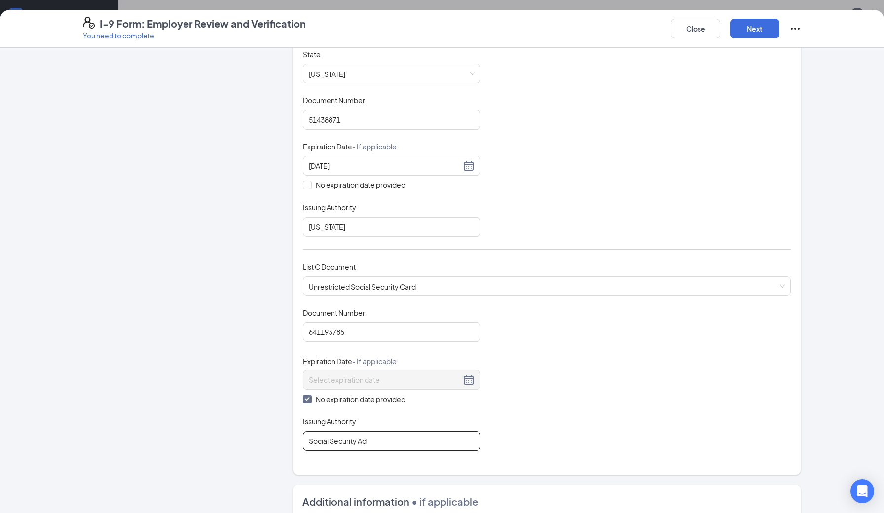
click at [429, 439] on input "Social Security Ad" at bounding box center [392, 441] width 178 height 20
click at [398, 439] on input "Social Security Ad" at bounding box center [392, 441] width 178 height 20
type input "Social Security Administration"
drag, startPoint x: 398, startPoint y: 439, endPoint x: 547, endPoint y: 417, distance: 150.1
click at [547, 419] on div "Document Title Unrestricted Social Security Card Document Number 641193785 Expi…" at bounding box center [547, 379] width 488 height 143
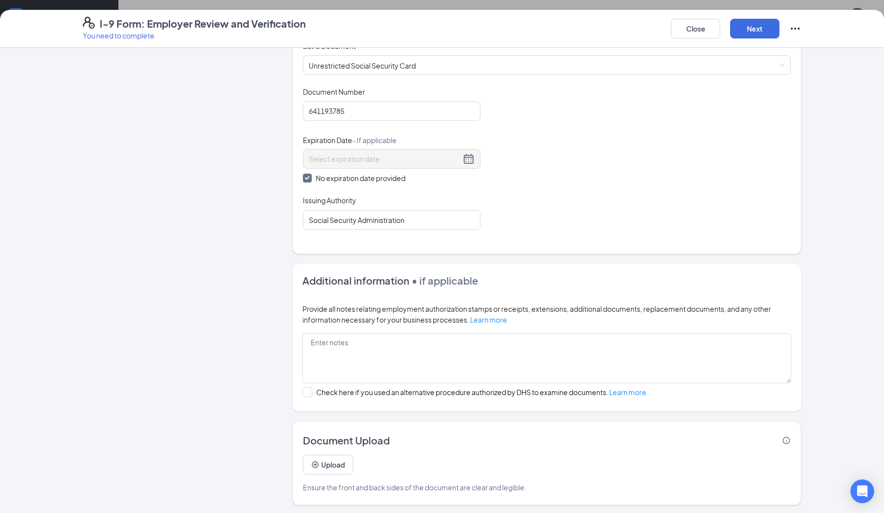
scroll to position [410, 0]
click at [341, 464] on button "Upload" at bounding box center [328, 465] width 50 height 20
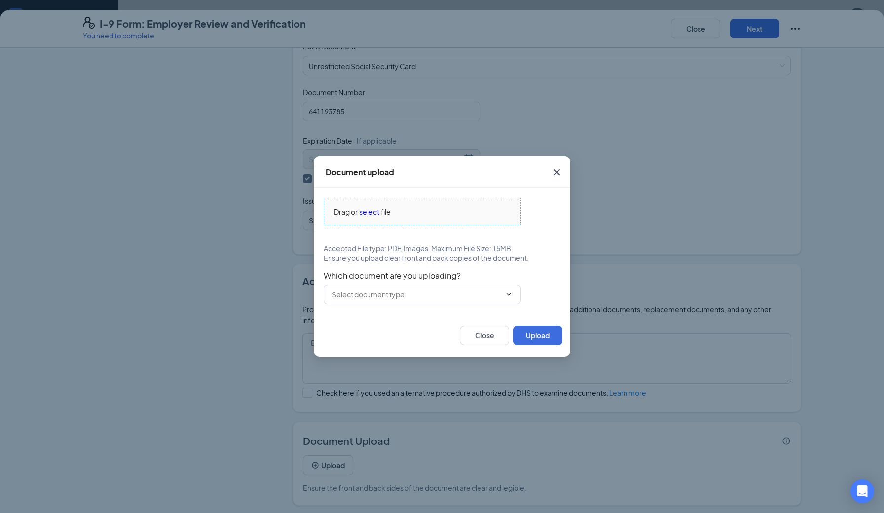
click at [368, 209] on span "select" at bounding box center [369, 211] width 20 height 11
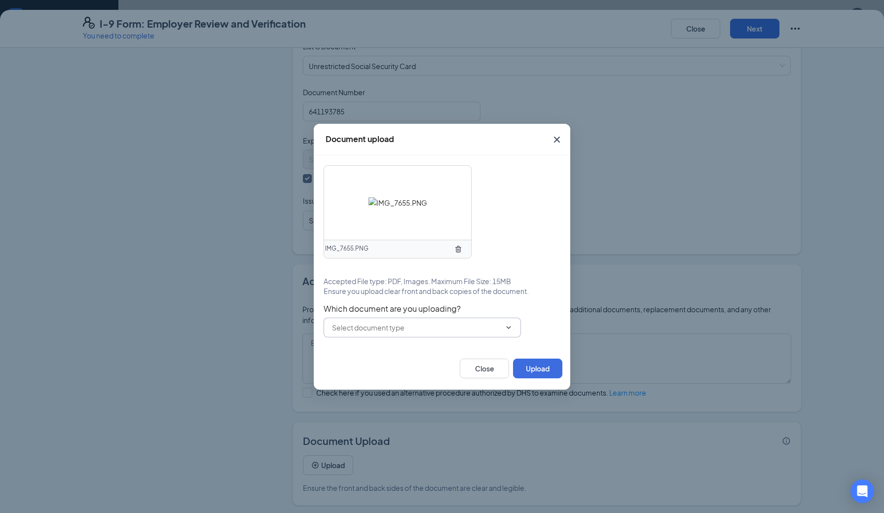
click at [460, 331] on input "text" at bounding box center [416, 327] width 169 height 11
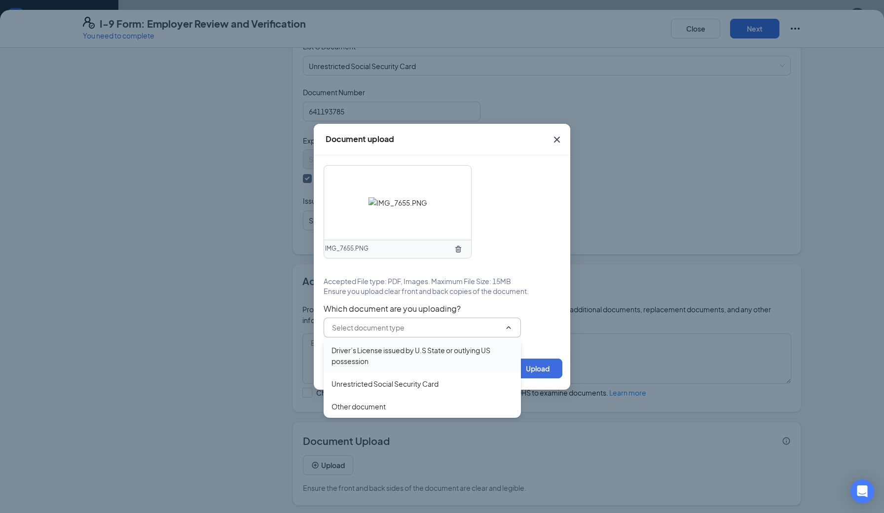
click at [345, 357] on div "Driver’s License issued by U.S State or outlying US possession" at bounding box center [421, 356] width 181 height 22
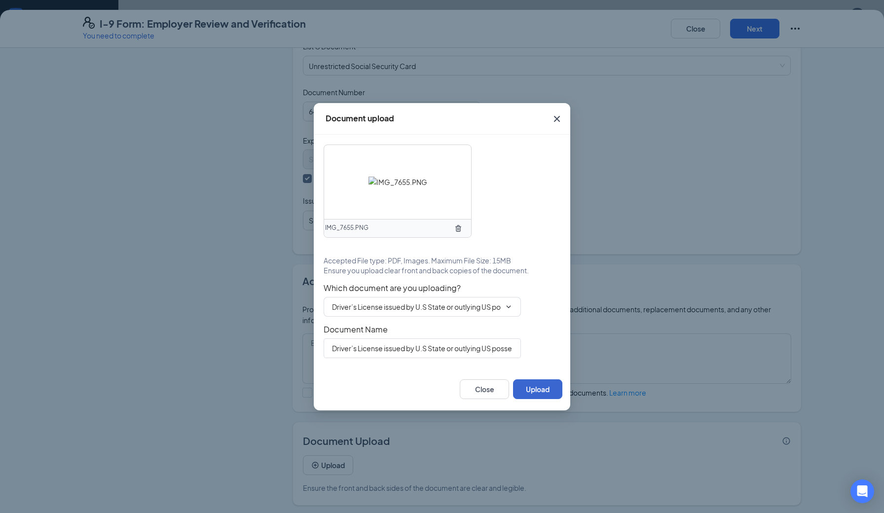
click at [543, 392] on button "Upload" at bounding box center [537, 389] width 49 height 20
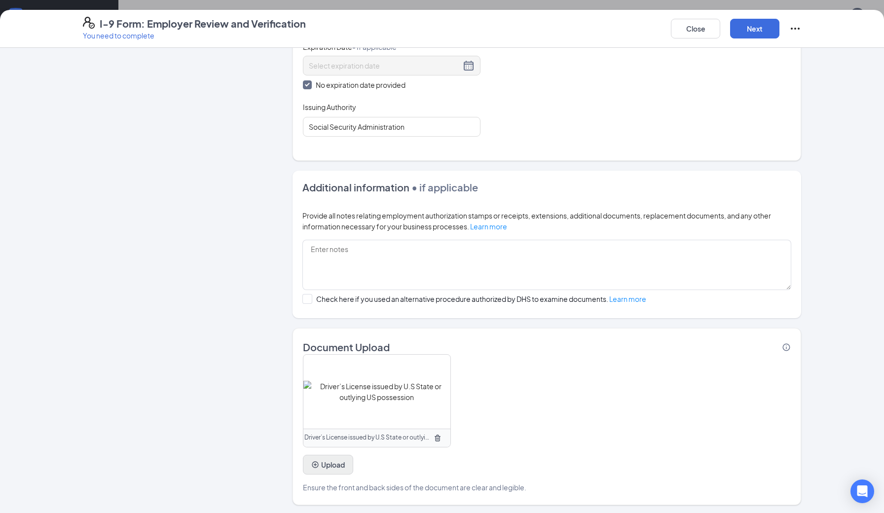
scroll to position [503, 0]
click at [340, 463] on button "Upload" at bounding box center [328, 465] width 50 height 20
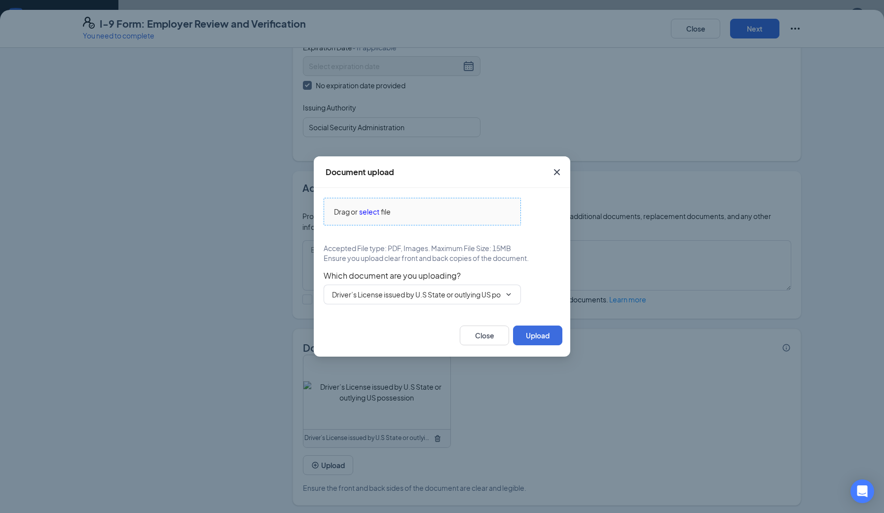
click at [376, 212] on span "select" at bounding box center [369, 211] width 20 height 11
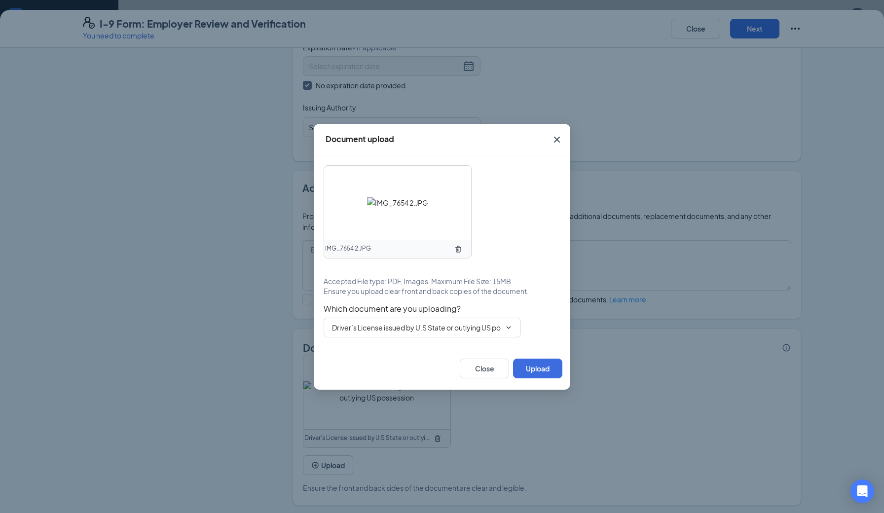
click at [457, 250] on icon "TrashOutline" at bounding box center [458, 249] width 8 height 8
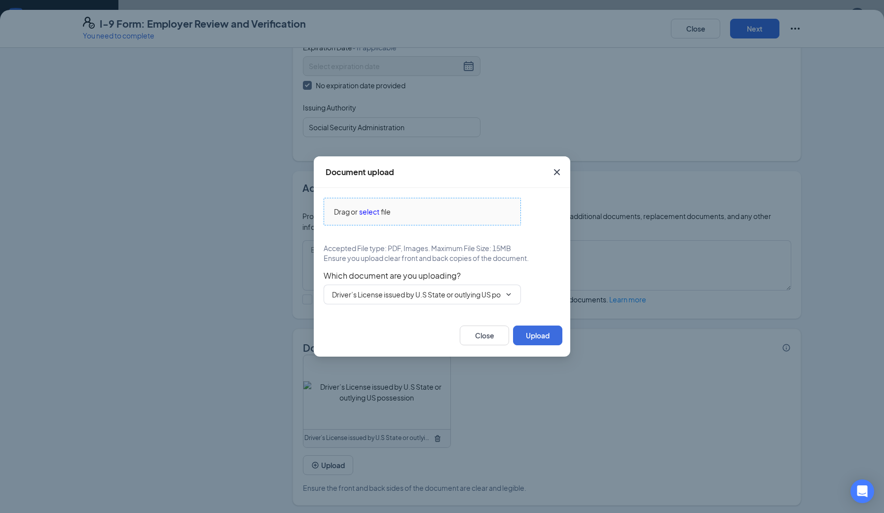
click at [370, 212] on span "select" at bounding box center [369, 211] width 20 height 11
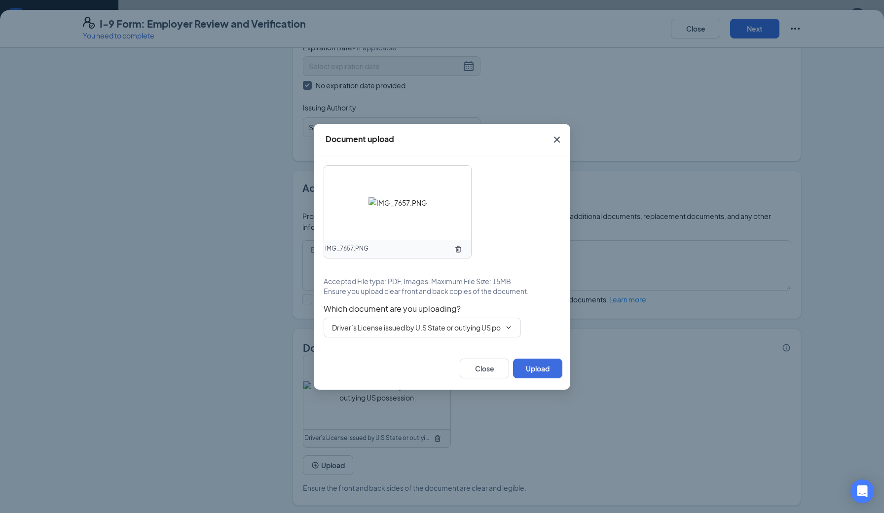
click at [455, 246] on icon "TrashOutline" at bounding box center [458, 249] width 8 height 8
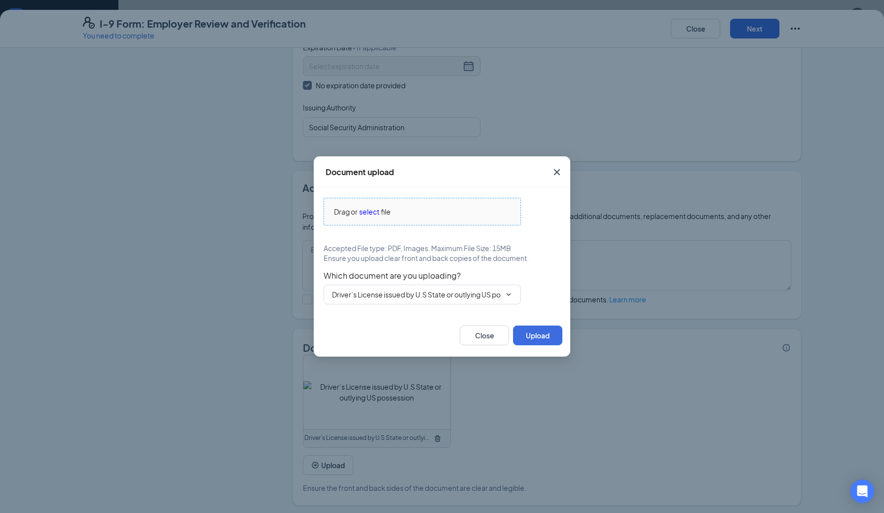
click at [363, 212] on span "select" at bounding box center [369, 211] width 20 height 11
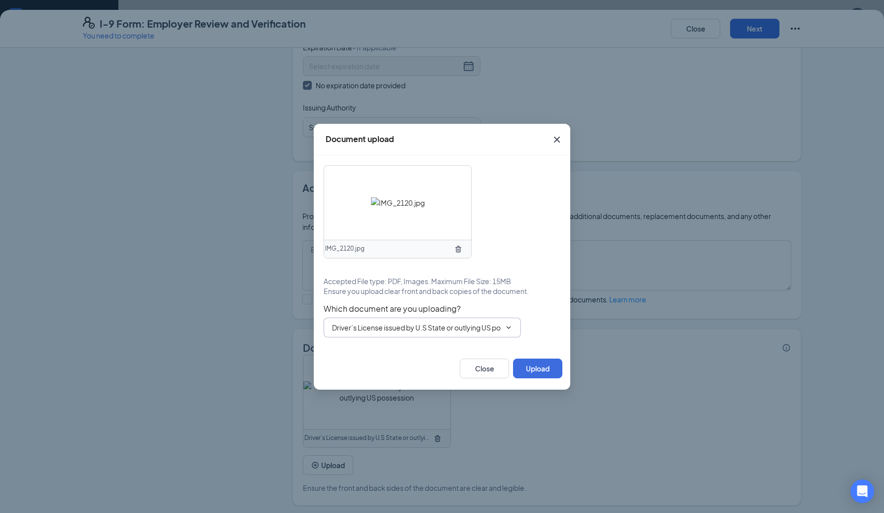
click at [463, 330] on input "Driver’s License issued by U.S State or outlying US possession" at bounding box center [416, 327] width 169 height 11
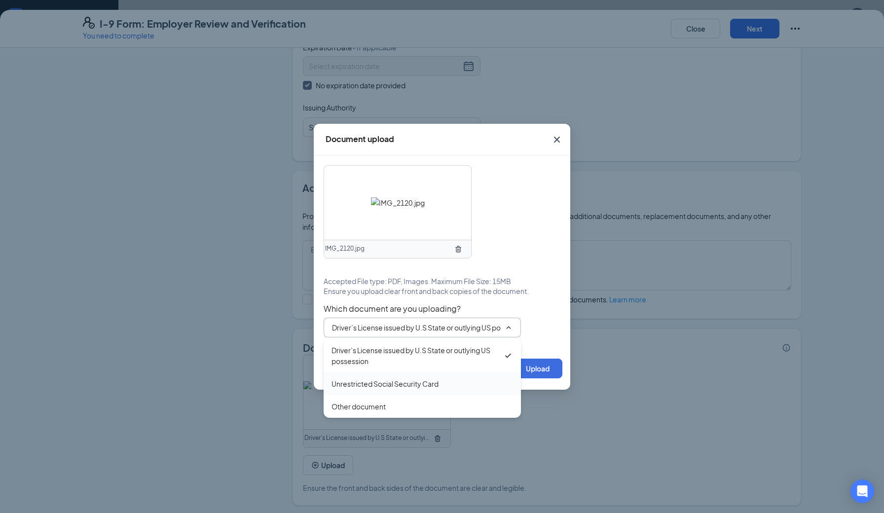
click at [384, 388] on div "Unrestricted Social Security Card" at bounding box center [384, 383] width 107 height 11
type input "Unrestricted Social Security Card"
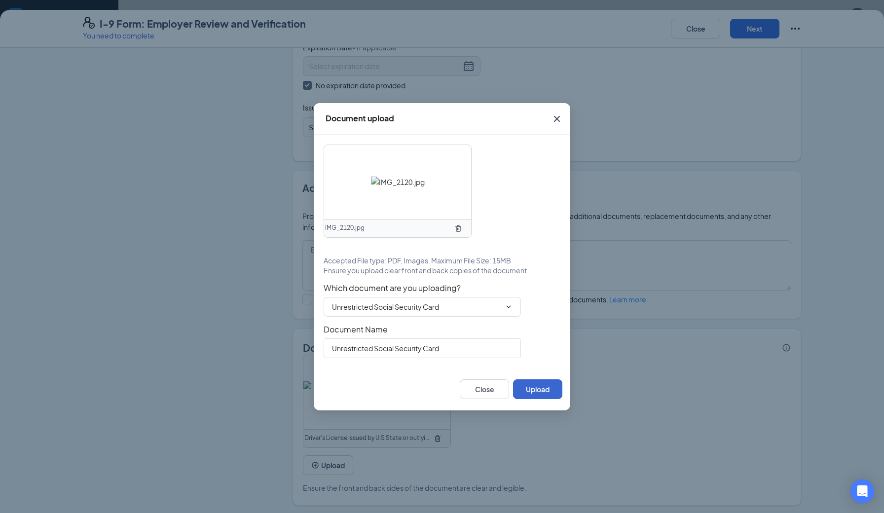
click at [537, 391] on button "Upload" at bounding box center [537, 389] width 49 height 20
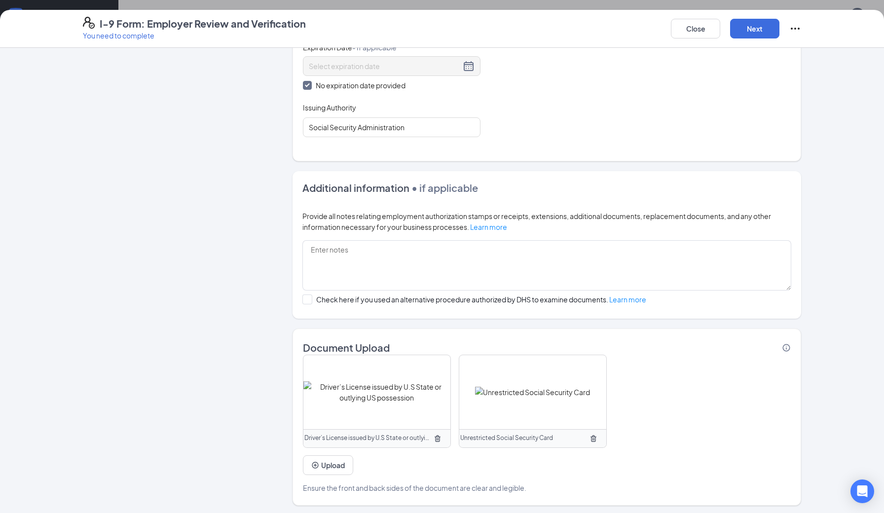
scroll to position [164, 0]
click at [766, 25] on button "Next" at bounding box center [754, 29] width 49 height 20
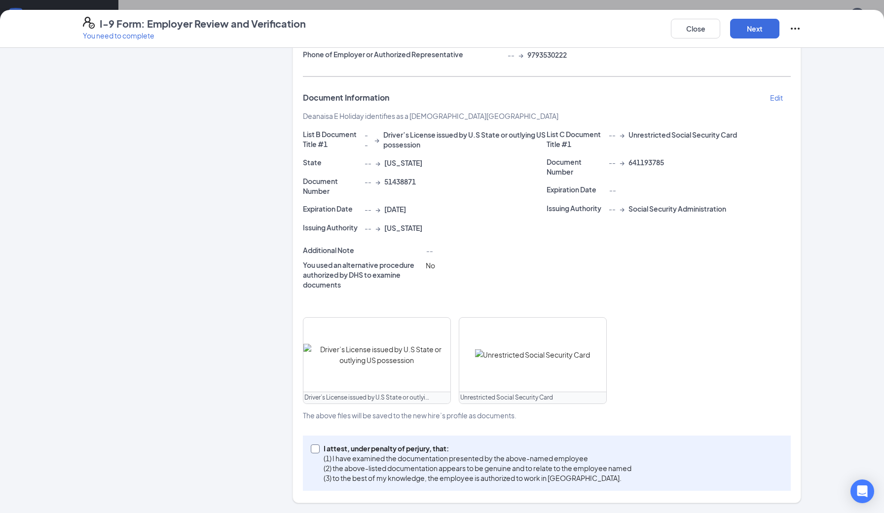
click at [315, 109] on div "Employer Information Edit Full Name of Employer or Authorized Representative (e…" at bounding box center [547, 218] width 488 height 544
click at [316, 448] on input "I attest, under penalty of [PERSON_NAME], that: (1) I have examined the documen…" at bounding box center [314, 448] width 7 height 7
checkbox input "true"
click at [754, 31] on button "Next" at bounding box center [754, 29] width 49 height 20
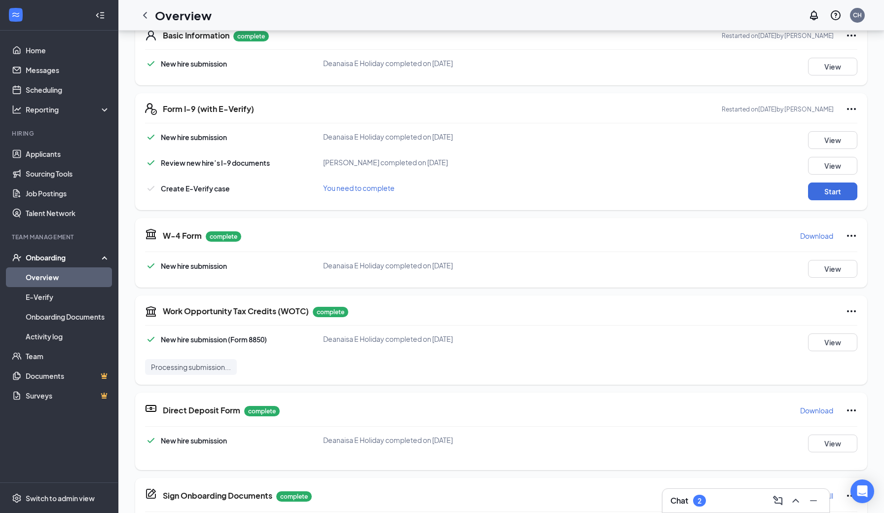
scroll to position [174, 0]
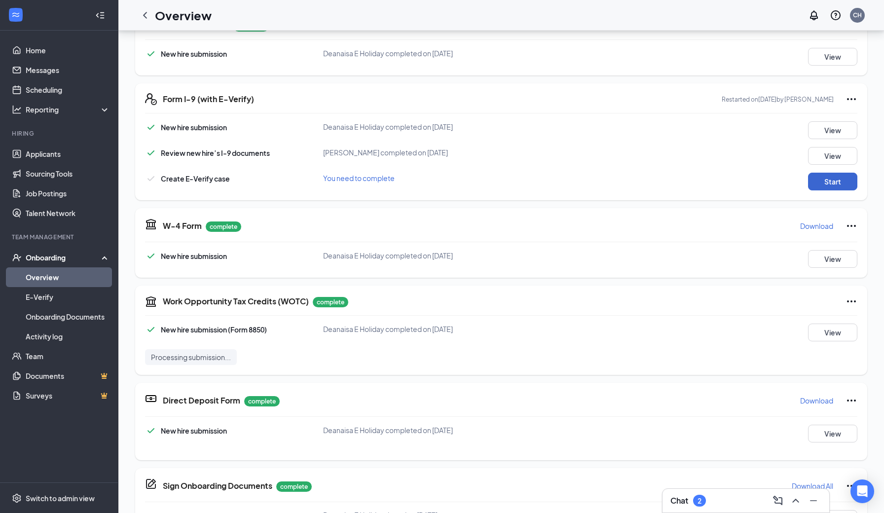
click at [819, 183] on button "Start" at bounding box center [832, 182] width 49 height 18
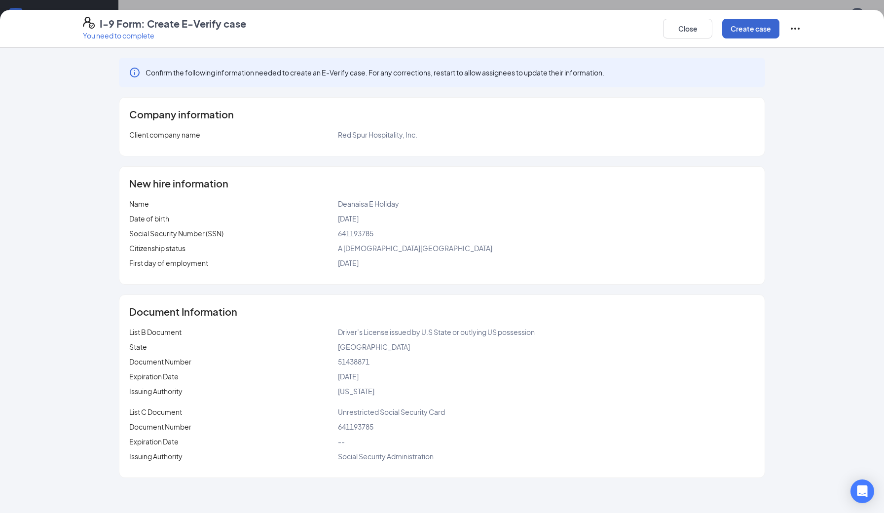
click at [742, 32] on button "Create case" at bounding box center [750, 29] width 57 height 20
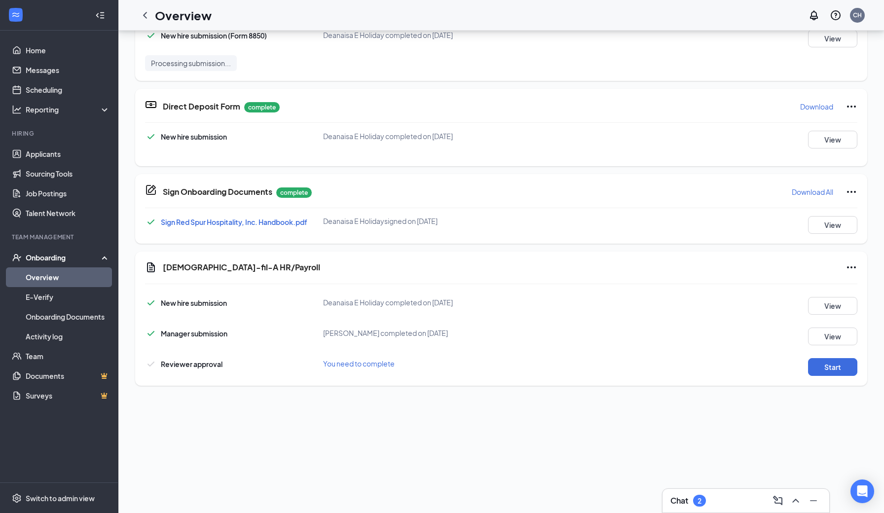
scroll to position [356, 0]
click at [818, 336] on button "View" at bounding box center [832, 337] width 49 height 18
click at [846, 366] on button "Start" at bounding box center [832, 367] width 49 height 18
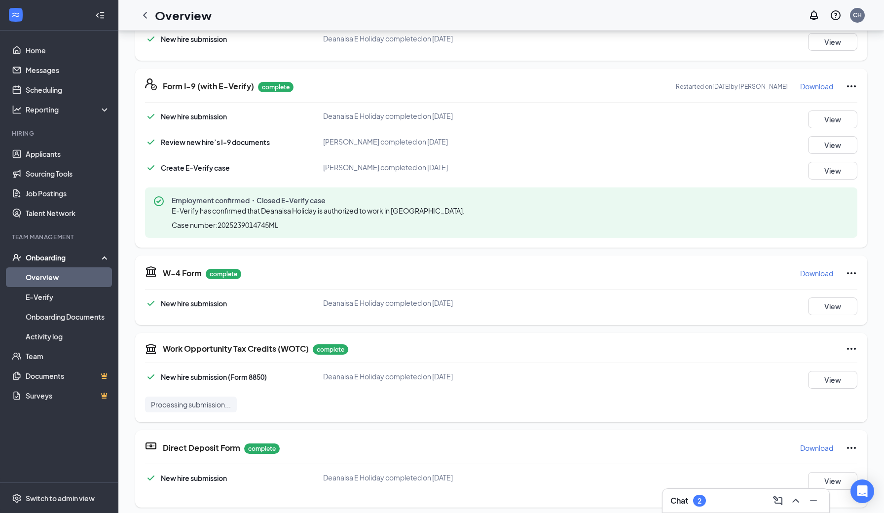
scroll to position [0, 0]
click at [91, 276] on link "Overview" at bounding box center [68, 277] width 84 height 20
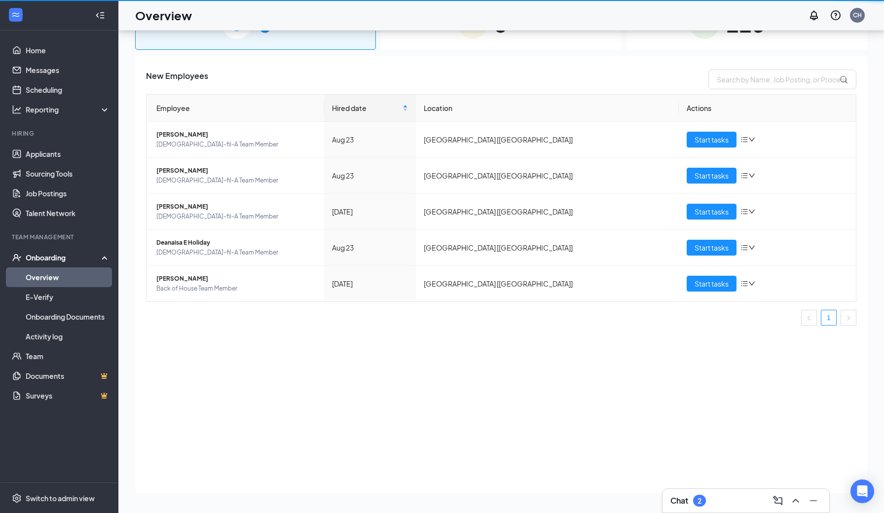
scroll to position [44, 0]
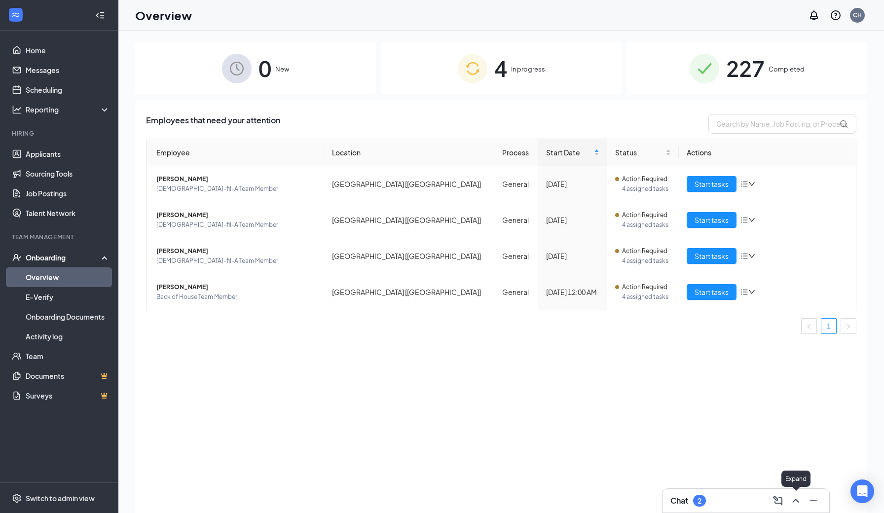
click at [796, 500] on icon "ChevronUp" at bounding box center [795, 501] width 12 height 12
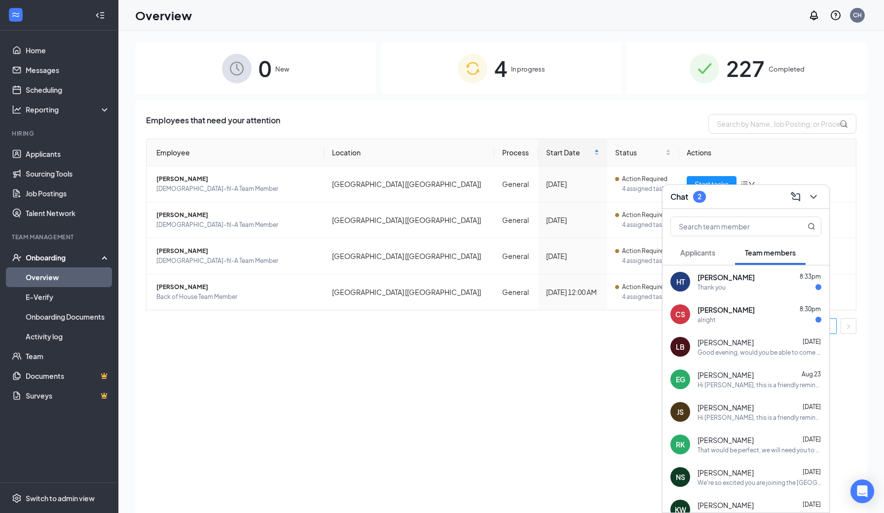
click at [786, 282] on div "[PERSON_NAME] 8:33pm" at bounding box center [759, 277] width 124 height 10
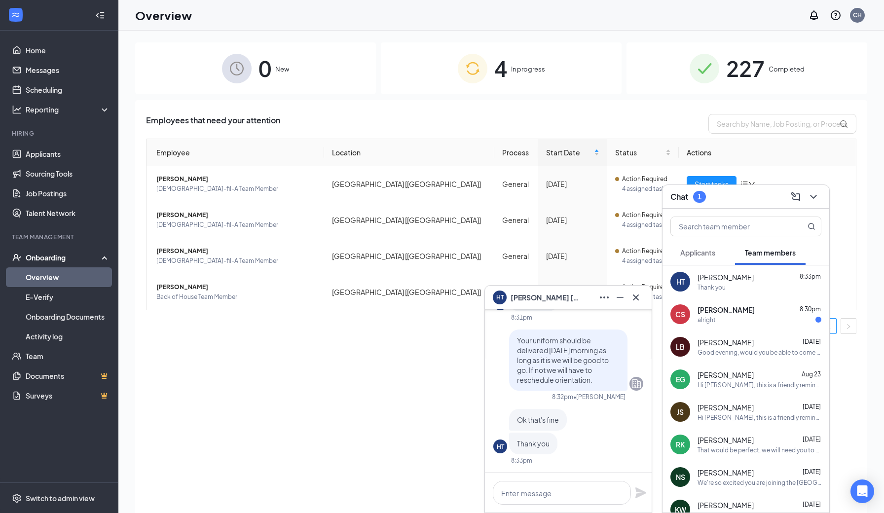
click at [755, 321] on div "alright" at bounding box center [759, 320] width 124 height 8
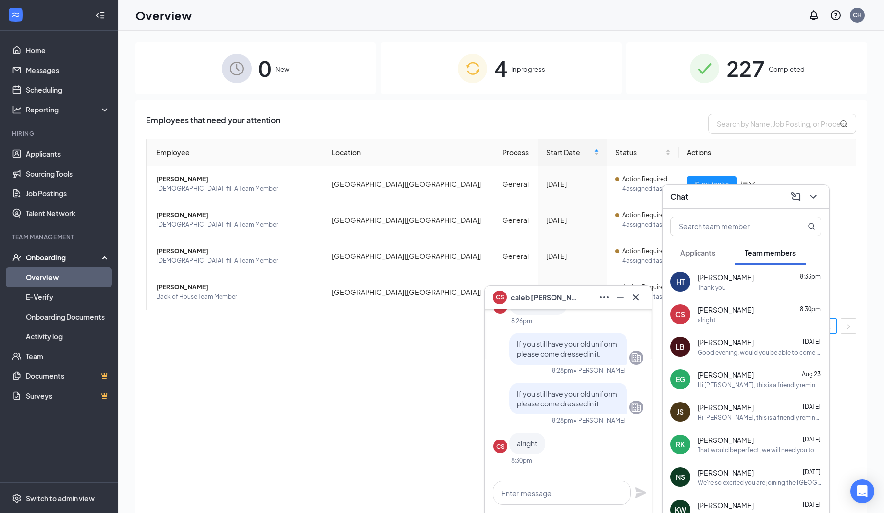
click at [747, 287] on div "Thank you" at bounding box center [759, 287] width 124 height 8
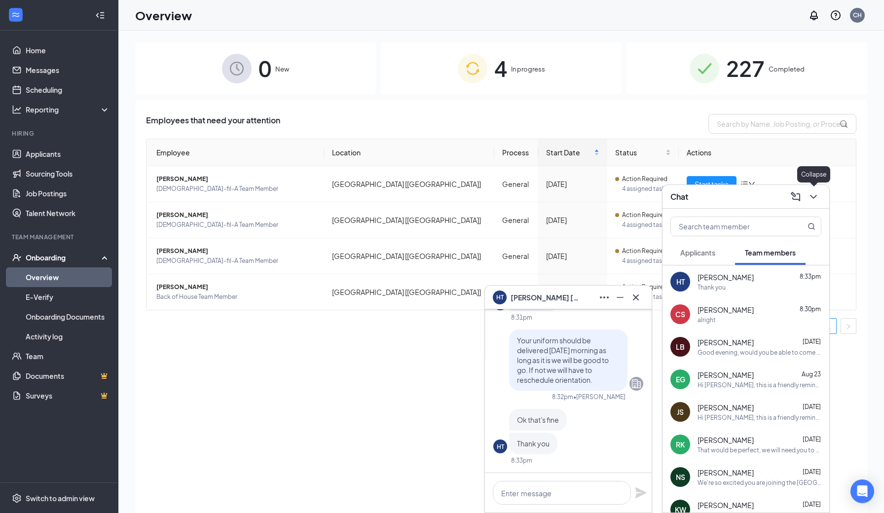
click at [813, 197] on icon "ChevronDown" at bounding box center [813, 197] width 12 height 12
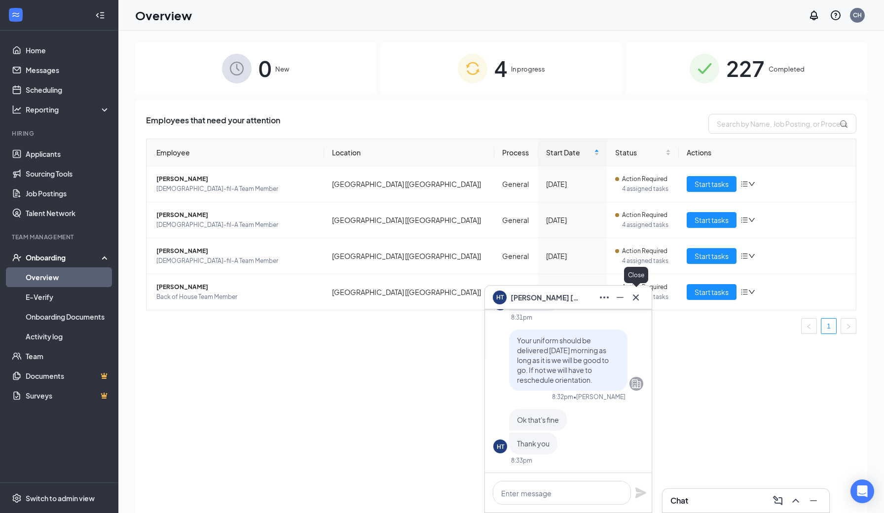
click at [635, 298] on icon "Cross" at bounding box center [636, 297] width 12 height 12
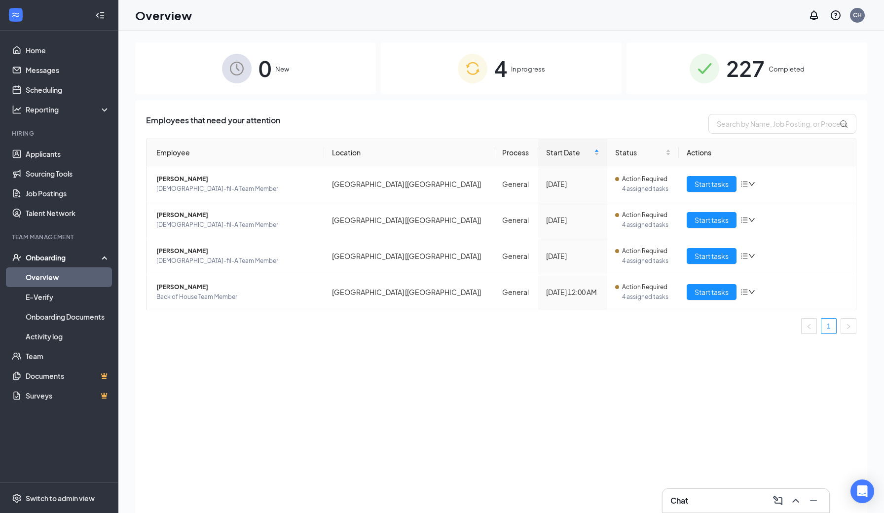
click at [396, 373] on div "Employees that need your attention Employee Location Process Start Date Status …" at bounding box center [501, 318] width 732 height 437
click at [48, 86] on link "Scheduling" at bounding box center [68, 90] width 84 height 20
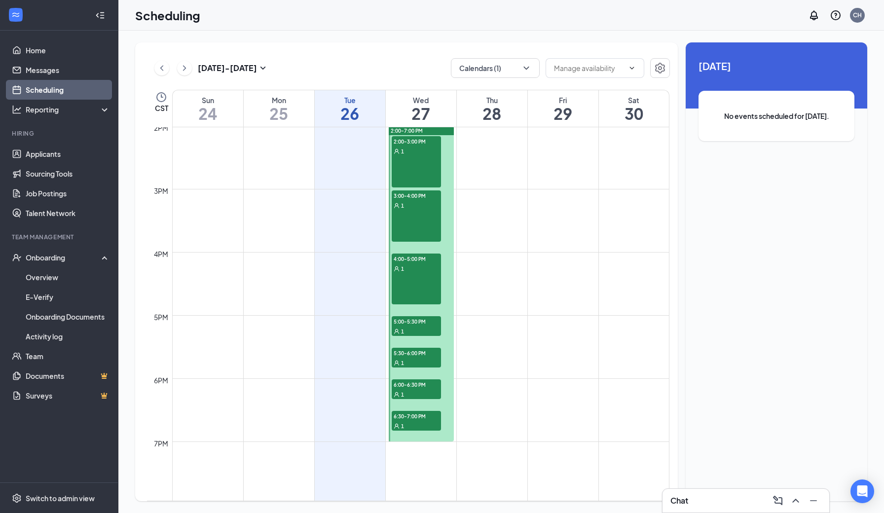
scroll to position [887, 0]
click at [409, 272] on div "4:00-5:00 PM 1" at bounding box center [416, 277] width 49 height 51
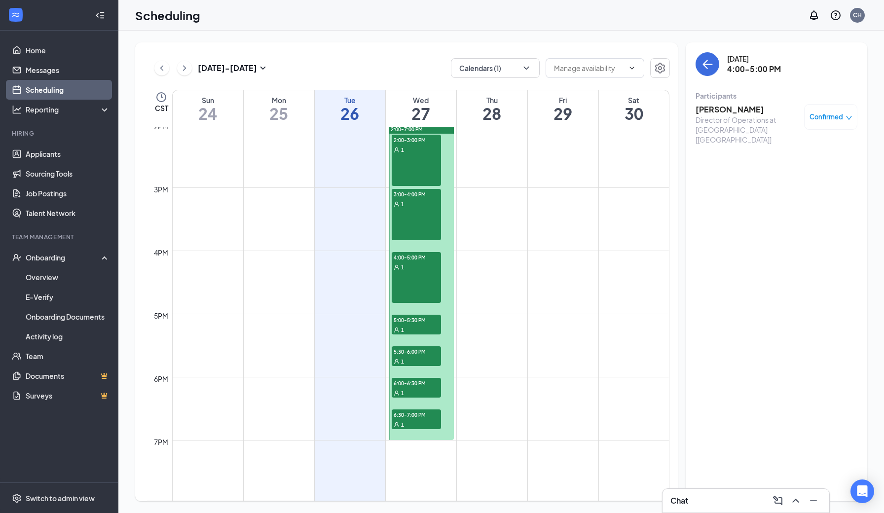
click at [734, 111] on h3 "[PERSON_NAME]" at bounding box center [747, 109] width 104 height 11
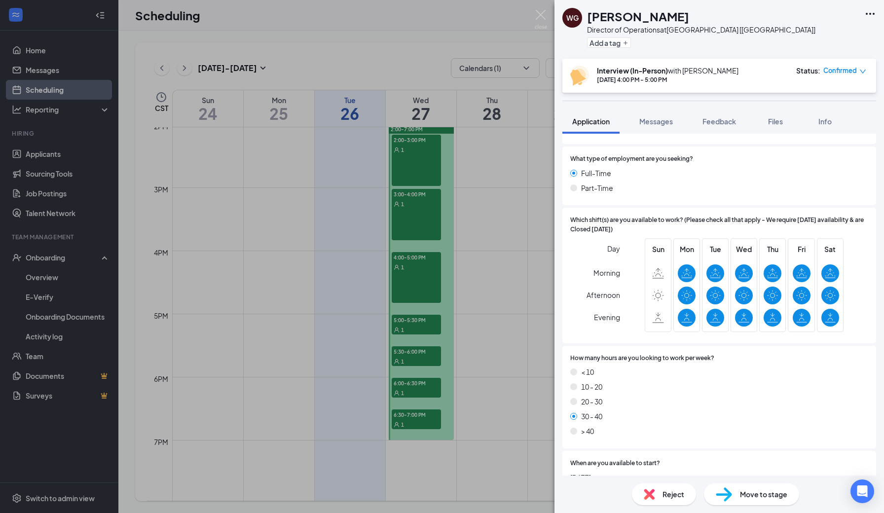
scroll to position [930, 0]
click at [650, 123] on span "Messages" at bounding box center [656, 121] width 34 height 9
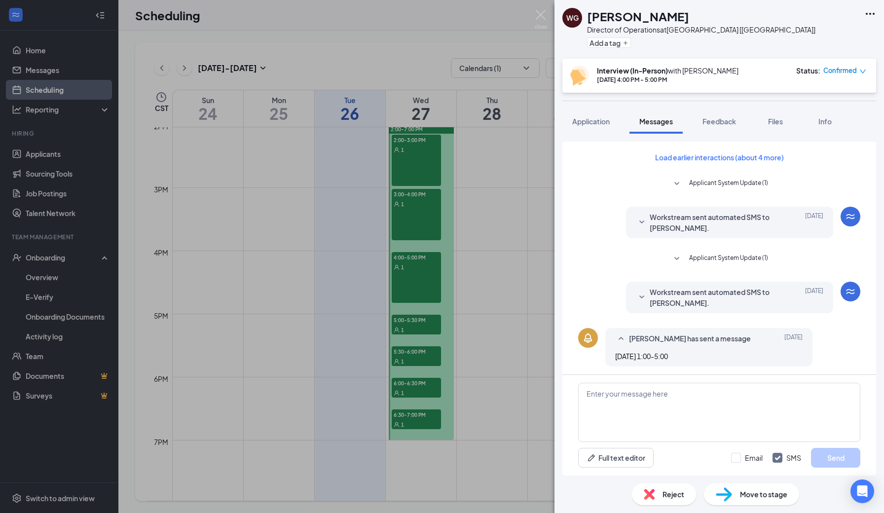
click at [642, 296] on icon "SmallChevronDown" at bounding box center [642, 297] width 12 height 12
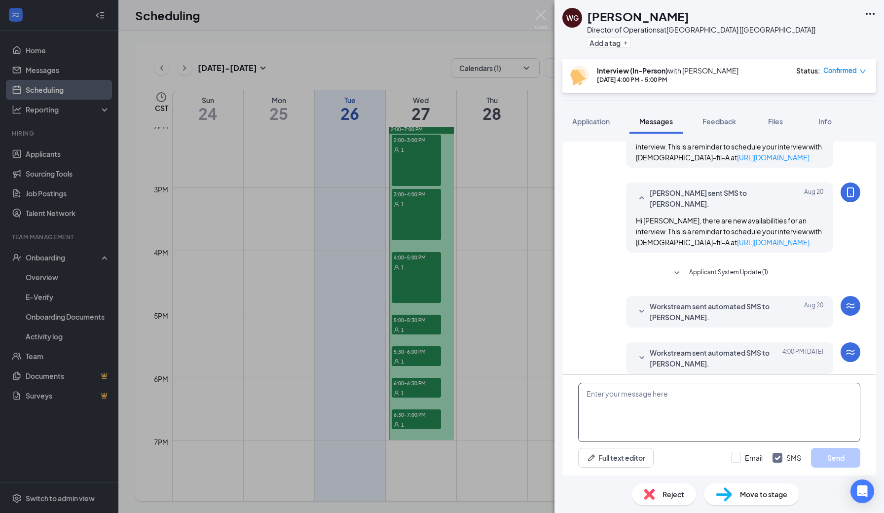
scroll to position [397, 0]
click at [631, 392] on textarea at bounding box center [719, 412] width 282 height 59
click at [407, 207] on div "[PERSON_NAME] Director of Operations at [GEOGRAPHIC_DATA] [[GEOGRAPHIC_DATA]] A…" at bounding box center [442, 256] width 884 height 513
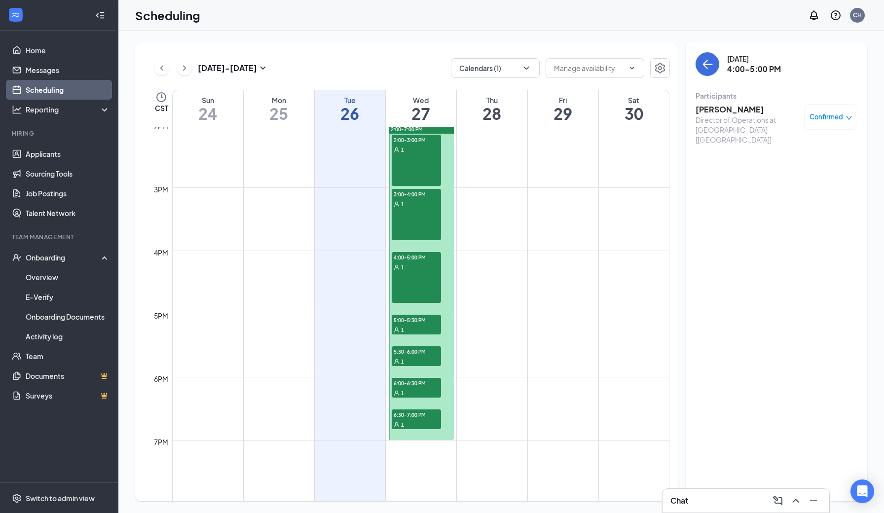
click at [413, 205] on div "1" at bounding box center [416, 204] width 49 height 10
click at [729, 111] on h3 "[PERSON_NAME]" at bounding box center [747, 109] width 104 height 11
